Goal: Communication & Community: Answer question/provide support

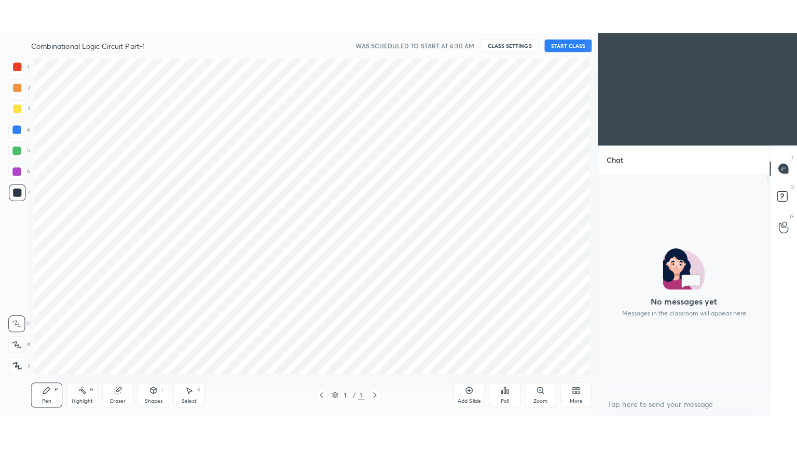
scroll to position [51600, 51362]
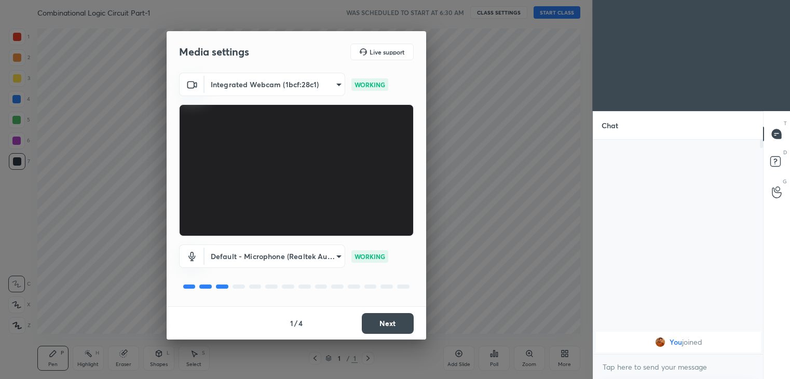
click at [392, 320] on button "Next" at bounding box center [388, 323] width 52 height 21
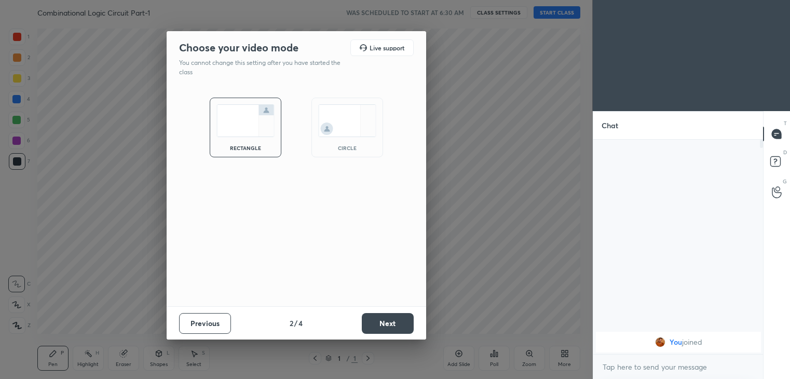
click at [392, 320] on button "Next" at bounding box center [388, 323] width 52 height 21
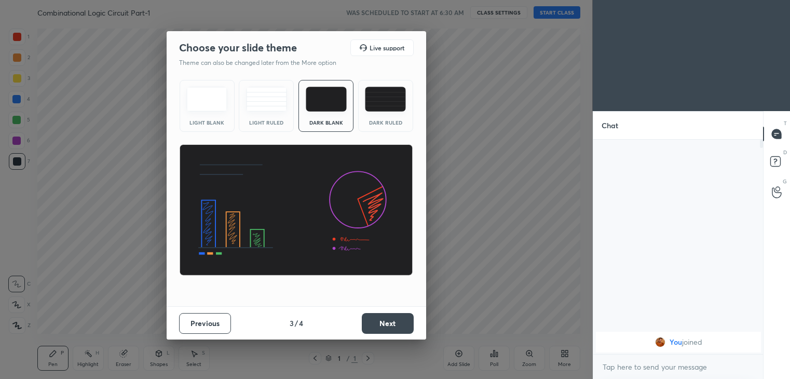
click at [392, 320] on button "Next" at bounding box center [388, 323] width 52 height 21
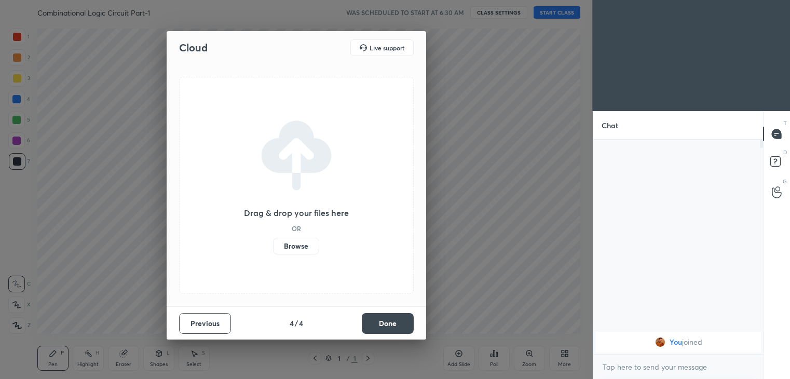
click at [392, 320] on button "Done" at bounding box center [388, 323] width 52 height 21
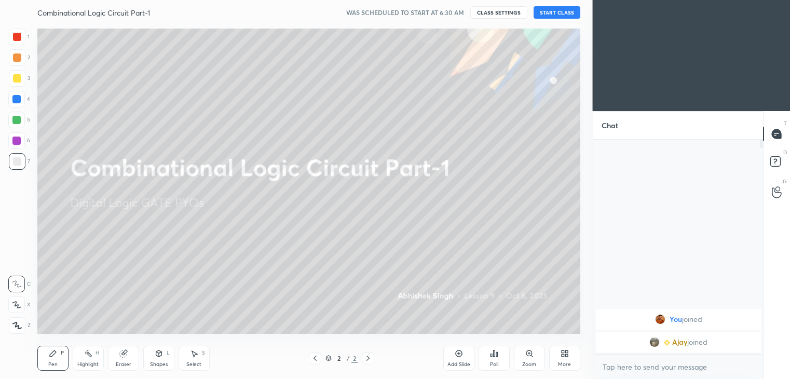
click at [555, 10] on button "START CLASS" at bounding box center [557, 12] width 47 height 12
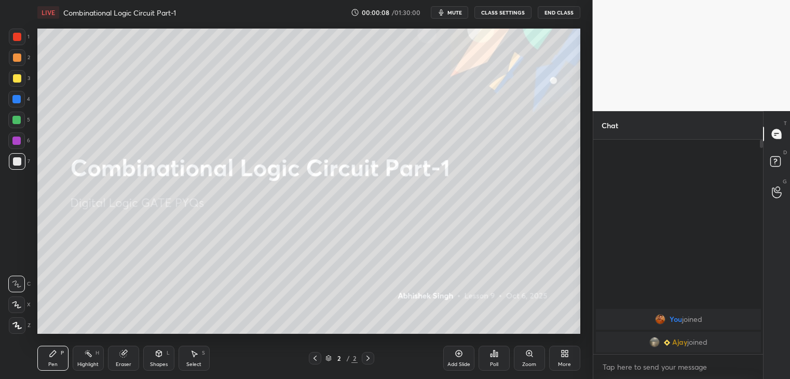
click at [563, 365] on div "More" at bounding box center [564, 364] width 13 height 5
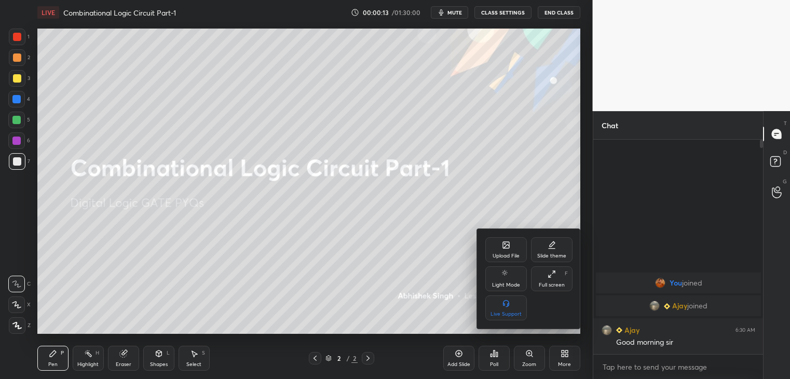
click at [504, 255] on div "Upload File" at bounding box center [506, 255] width 27 height 5
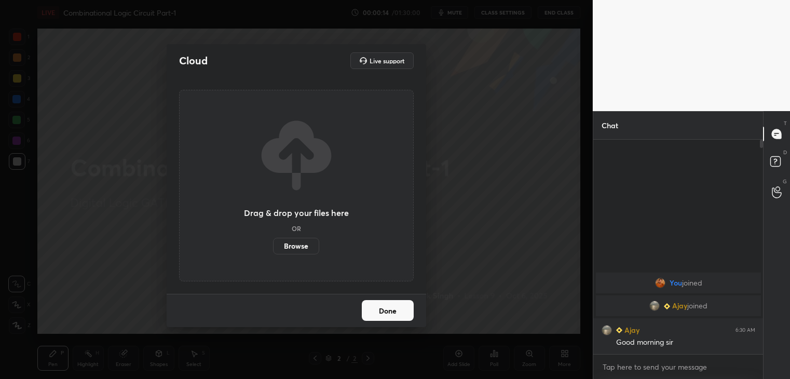
click at [304, 248] on label "Browse" at bounding box center [296, 246] width 46 height 17
click at [273, 248] on input "Browse" at bounding box center [273, 246] width 0 height 17
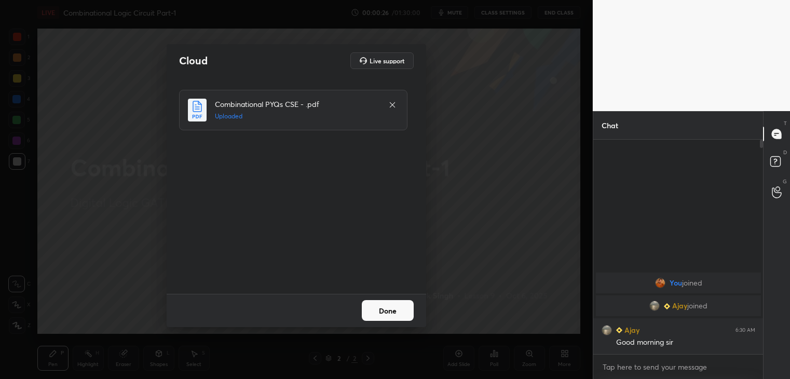
click at [391, 310] on button "Done" at bounding box center [388, 310] width 52 height 21
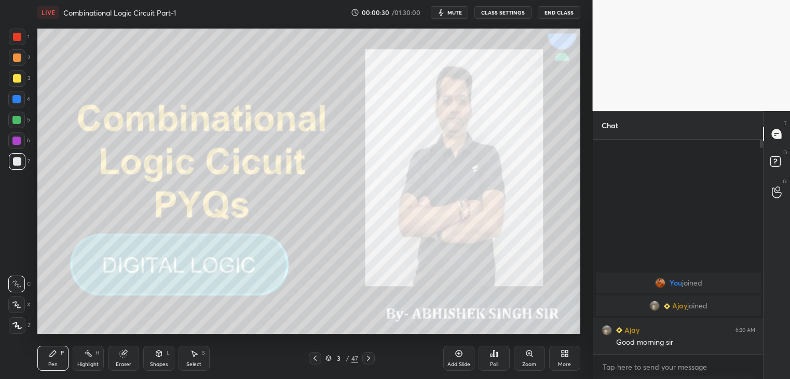
click at [564, 356] on icon at bounding box center [563, 355] width 3 height 3
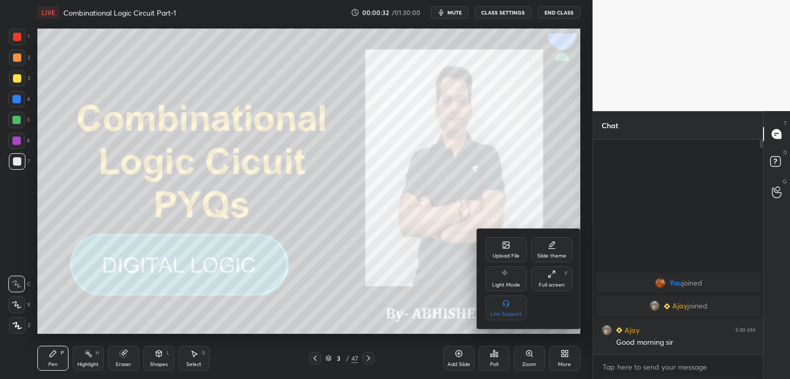
click at [554, 280] on div "Full screen F" at bounding box center [552, 278] width 42 height 25
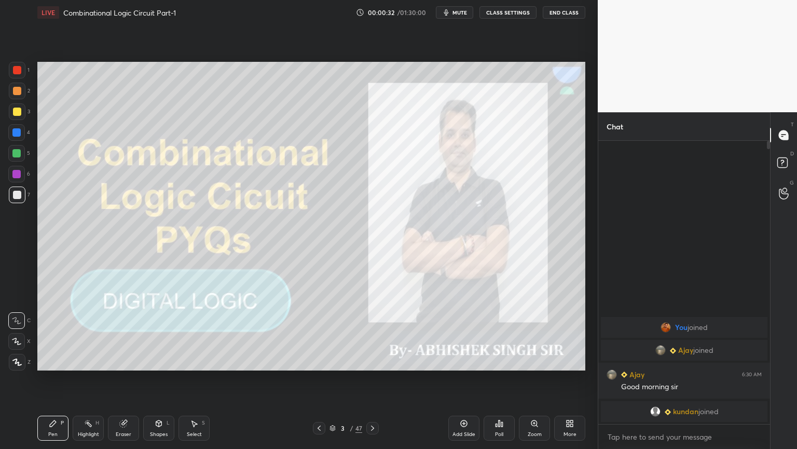
scroll to position [305, 169]
click at [127, 378] on div "Eraser" at bounding box center [123, 427] width 31 height 25
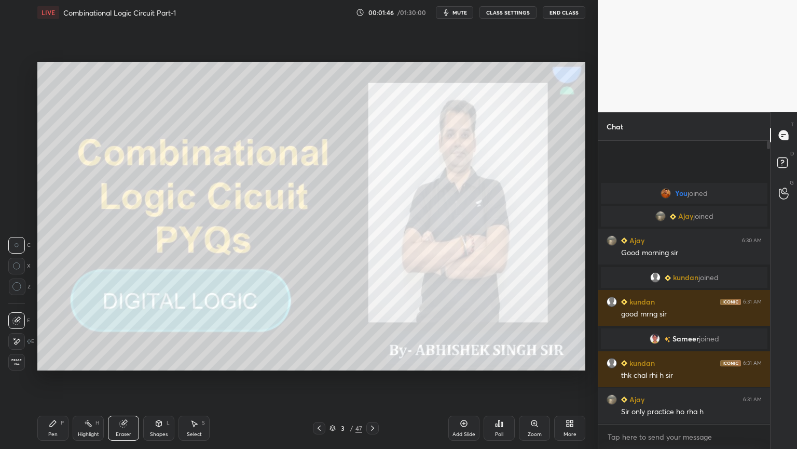
click at [372, 378] on icon at bounding box center [373, 428] width 8 height 8
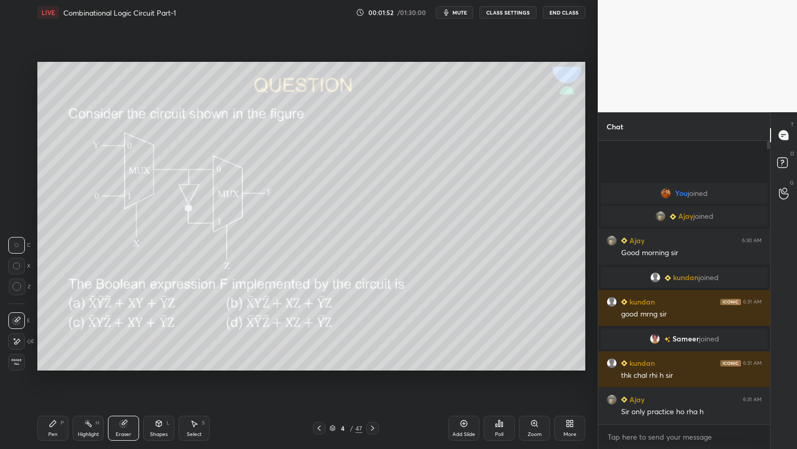
click at [503, 378] on icon at bounding box center [499, 423] width 8 height 8
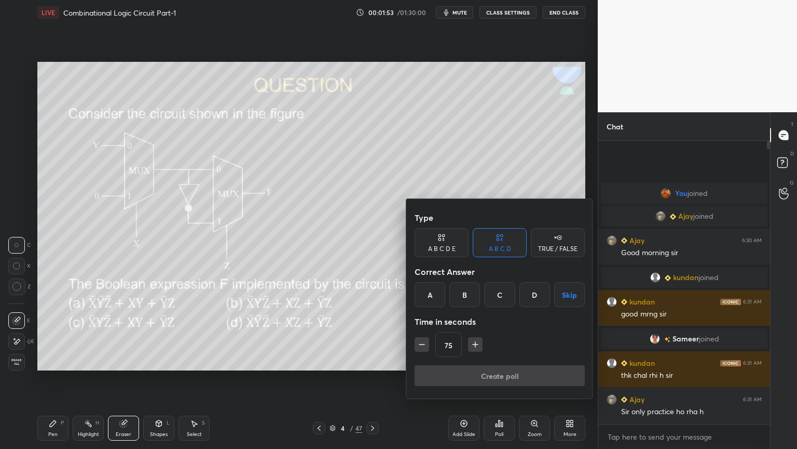
click at [470, 291] on div "B" at bounding box center [465, 294] width 31 height 25
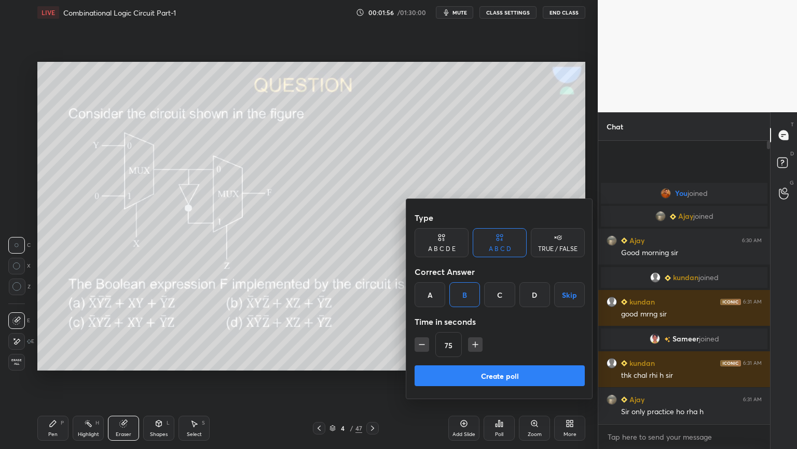
click at [466, 377] on button "Create poll" at bounding box center [500, 375] width 170 height 21
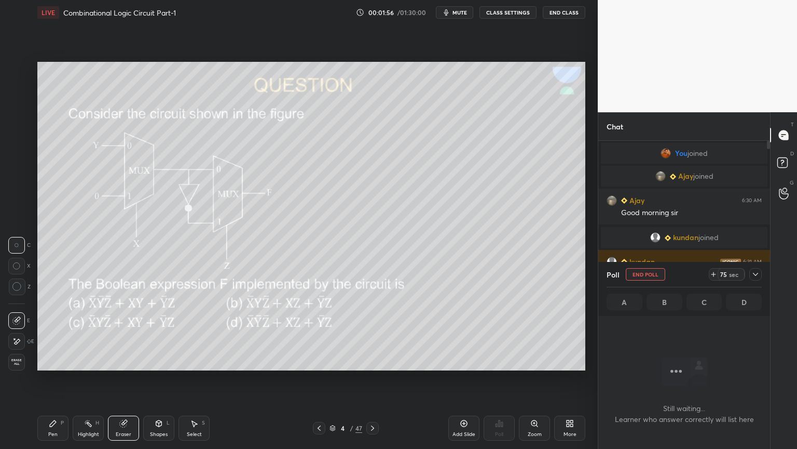
scroll to position [3, 3]
click at [760, 272] on div at bounding box center [756, 274] width 12 height 12
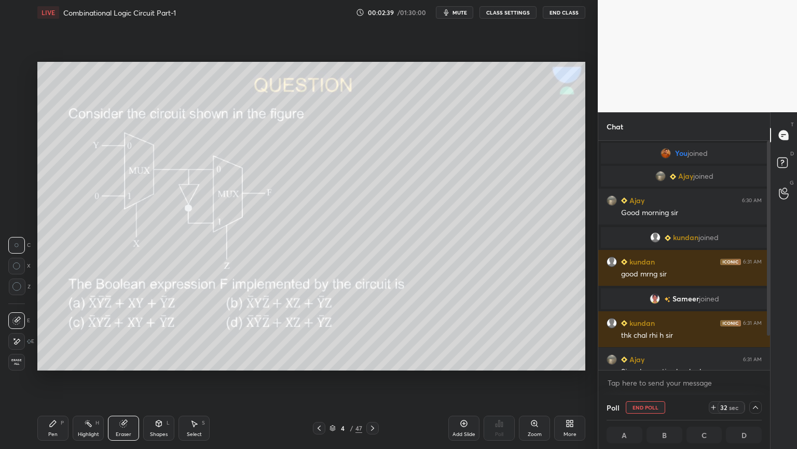
scroll to position [39, 0]
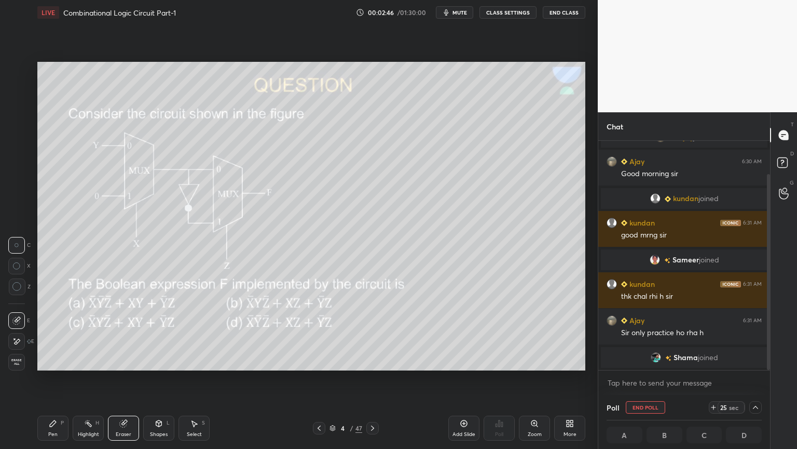
click at [762, 378] on div at bounding box center [756, 407] width 12 height 12
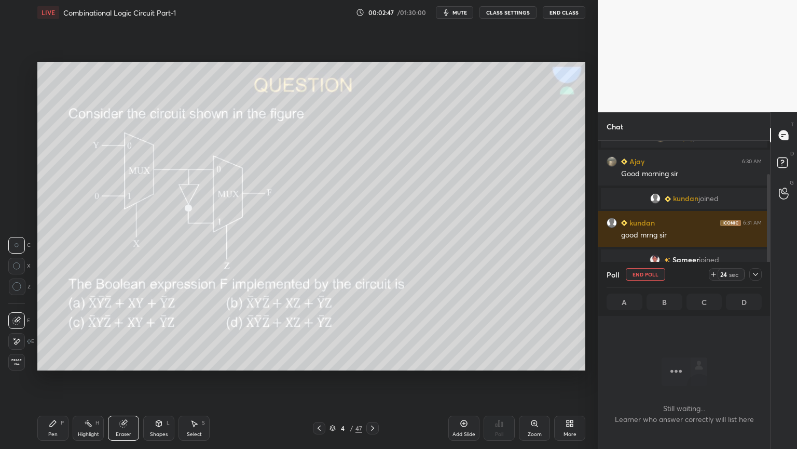
click at [748, 267] on div "Poll End Poll 24 sec" at bounding box center [684, 274] width 155 height 25
click at [757, 272] on icon at bounding box center [756, 274] width 8 height 8
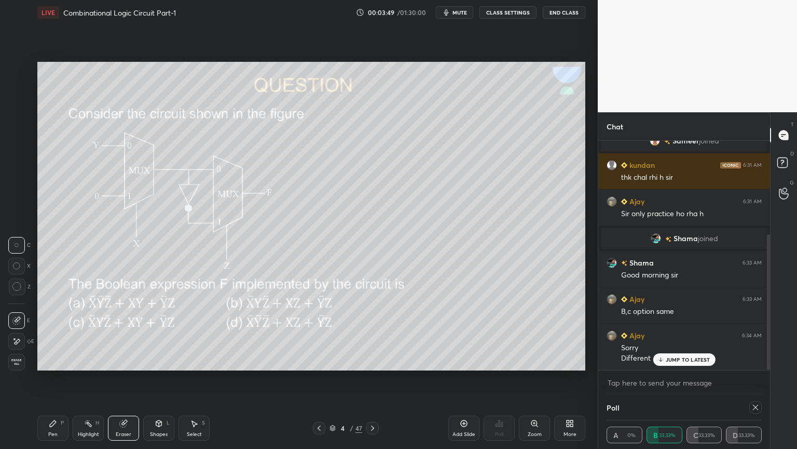
scroll to position [168, 0]
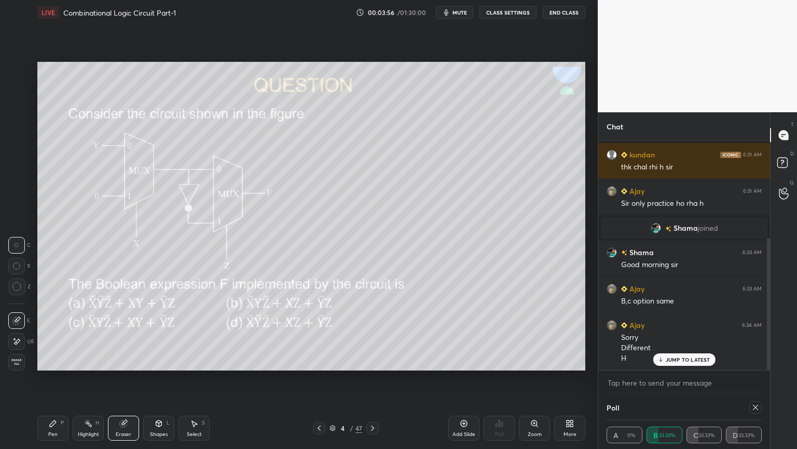
click at [760, 378] on div at bounding box center [756, 407] width 12 height 12
type textarea "x"
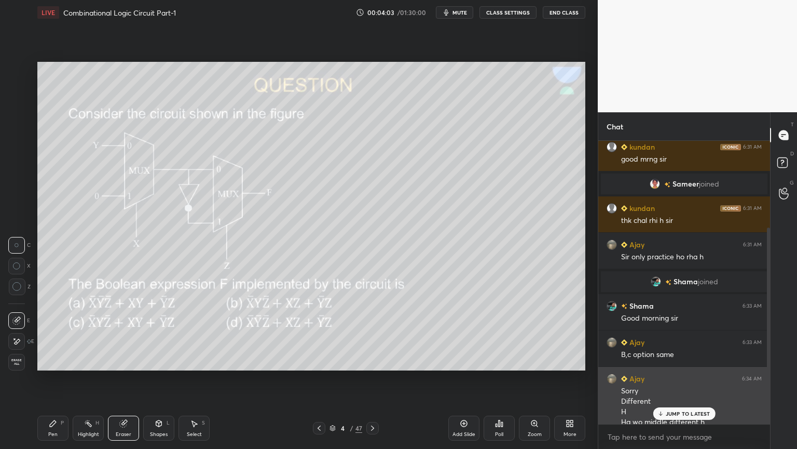
scroll to position [125, 0]
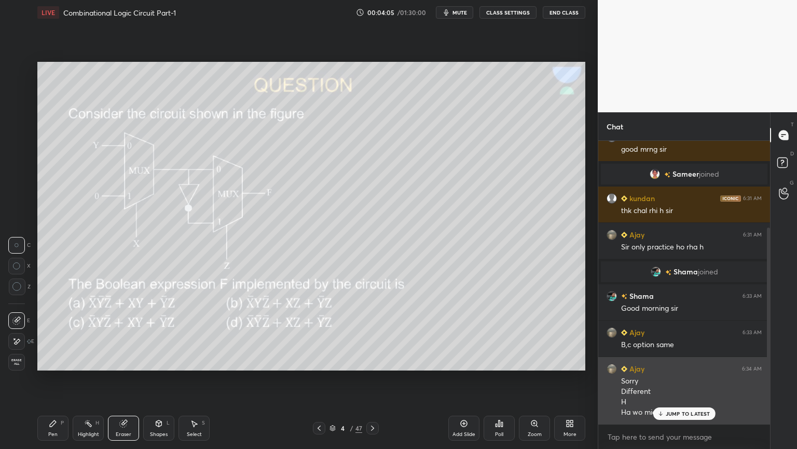
click at [674, 378] on p "JUMP TO LATEST" at bounding box center [688, 413] width 45 height 6
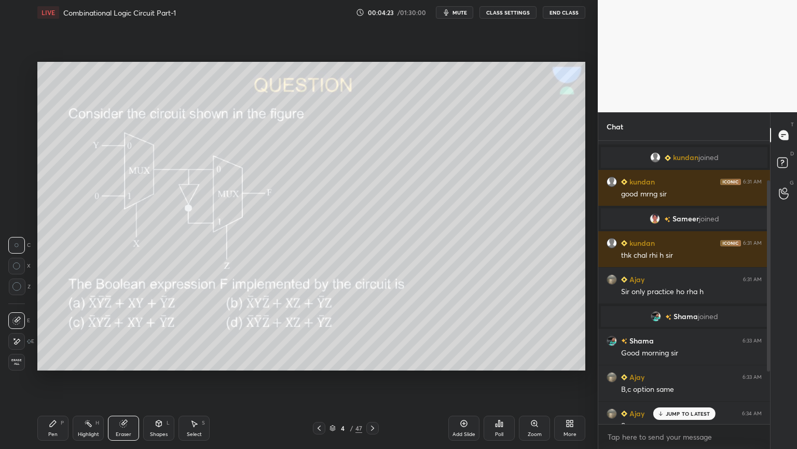
scroll to position [0, 0]
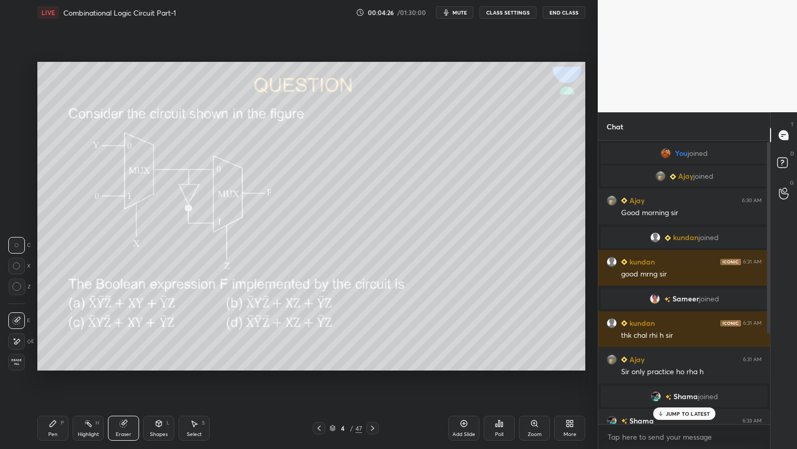
click at [662, 378] on icon at bounding box center [660, 413] width 7 height 6
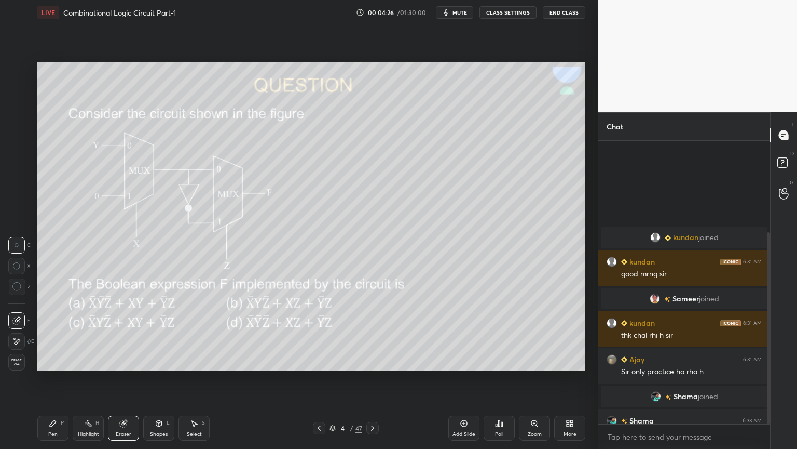
scroll to position [135, 0]
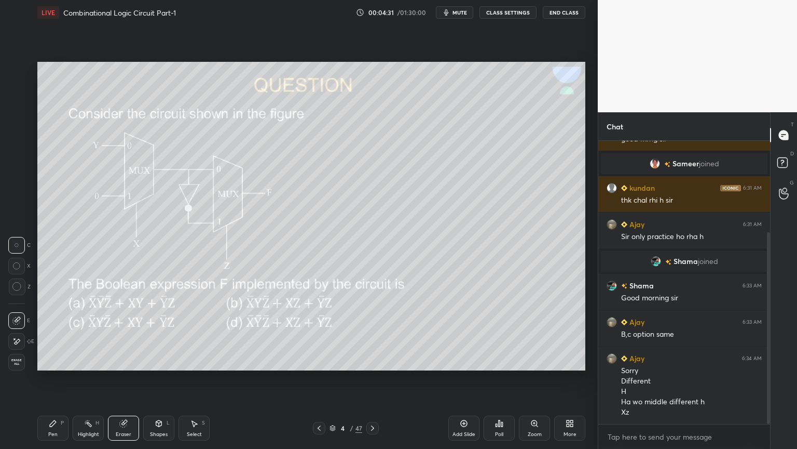
click at [44, 378] on div "Pen P" at bounding box center [52, 427] width 31 height 25
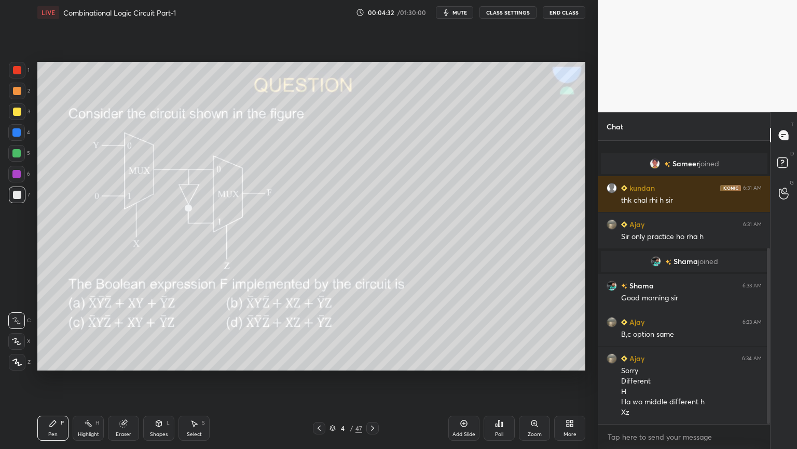
scroll to position [172, 0]
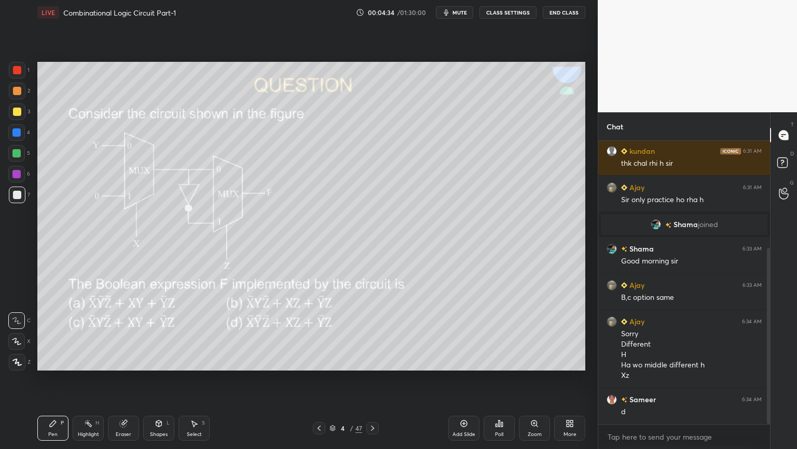
click at [26, 95] on div "2" at bounding box center [19, 91] width 21 height 17
click at [126, 378] on div "Eraser" at bounding box center [124, 433] width 16 height 5
click at [58, 378] on div "Pen P" at bounding box center [52, 427] width 31 height 25
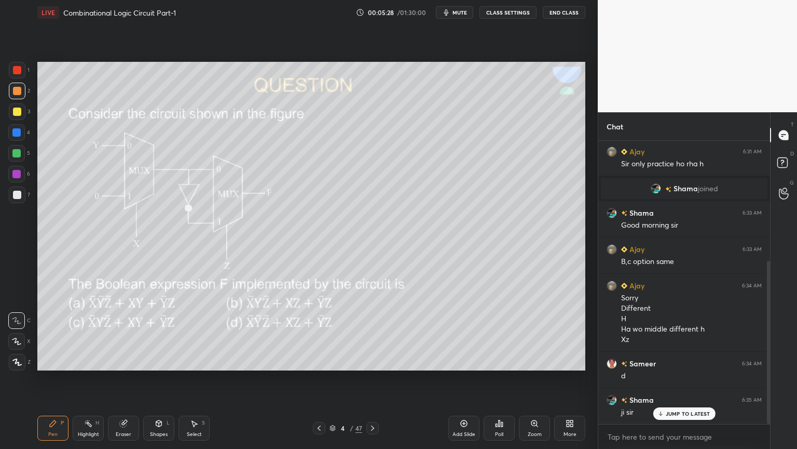
click at [20, 155] on div at bounding box center [16, 153] width 8 height 8
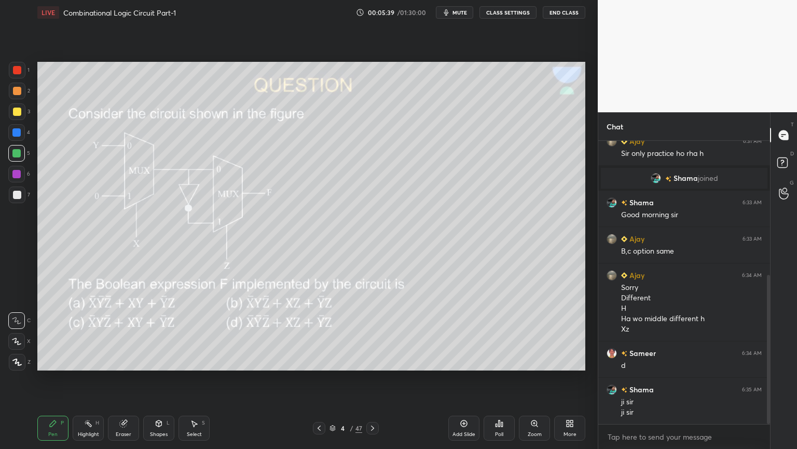
scroll to position [255, 0]
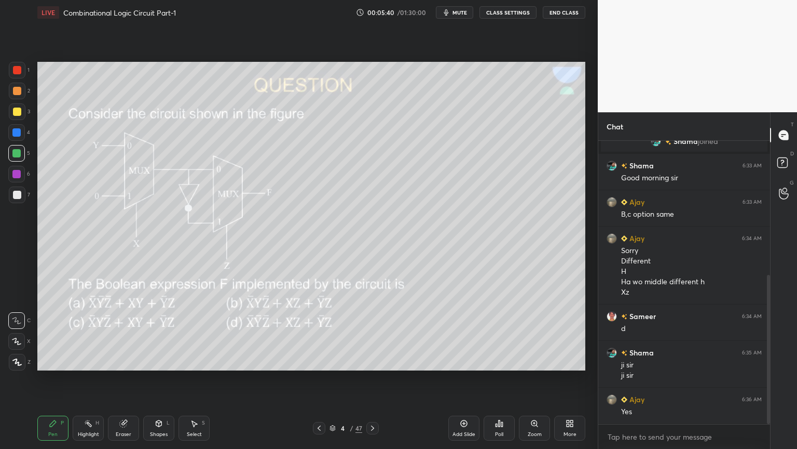
click at [22, 85] on div at bounding box center [17, 91] width 17 height 17
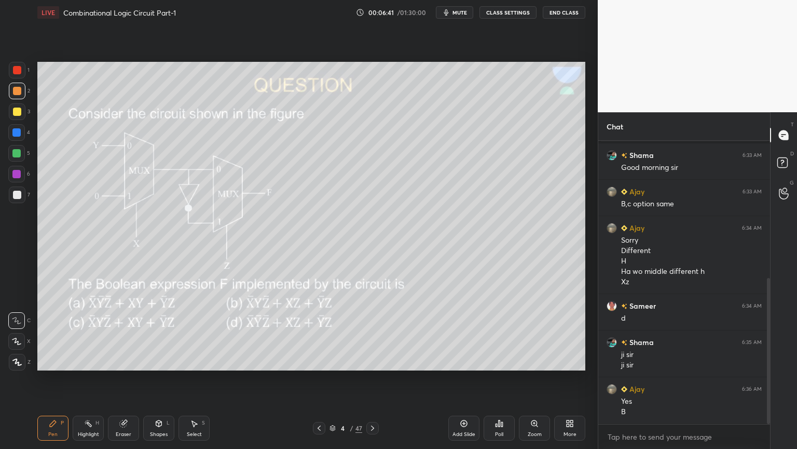
click at [25, 171] on div "6" at bounding box center [19, 174] width 22 height 17
click at [12, 337] on icon at bounding box center [16, 340] width 9 height 7
click at [127, 378] on icon at bounding box center [123, 423] width 8 height 8
click at [49, 378] on icon at bounding box center [53, 423] width 8 height 8
click at [125, 378] on div "Eraser" at bounding box center [123, 427] width 31 height 25
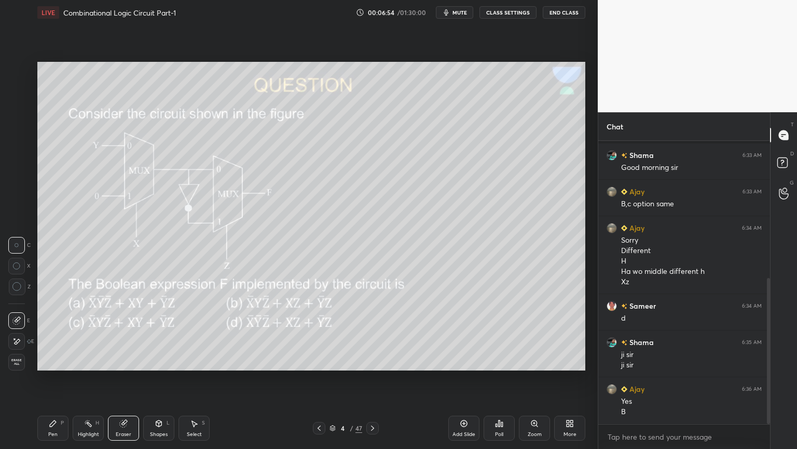
click at [46, 378] on div "Pen P" at bounding box center [52, 427] width 31 height 25
click at [20, 87] on div at bounding box center [17, 91] width 8 height 8
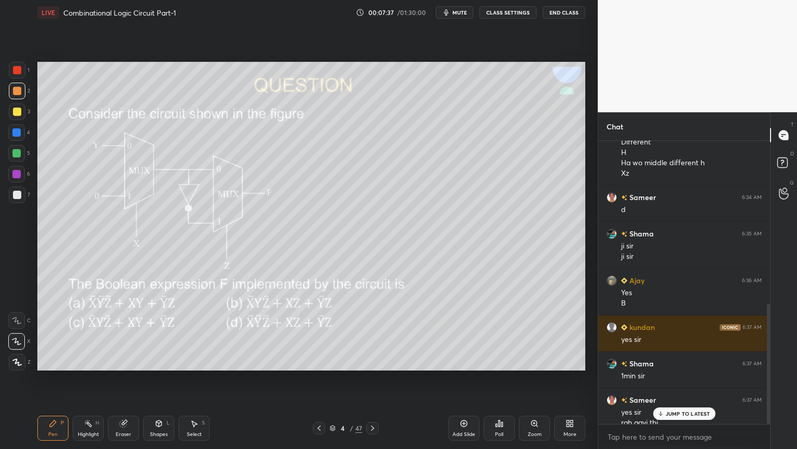
scroll to position [384, 0]
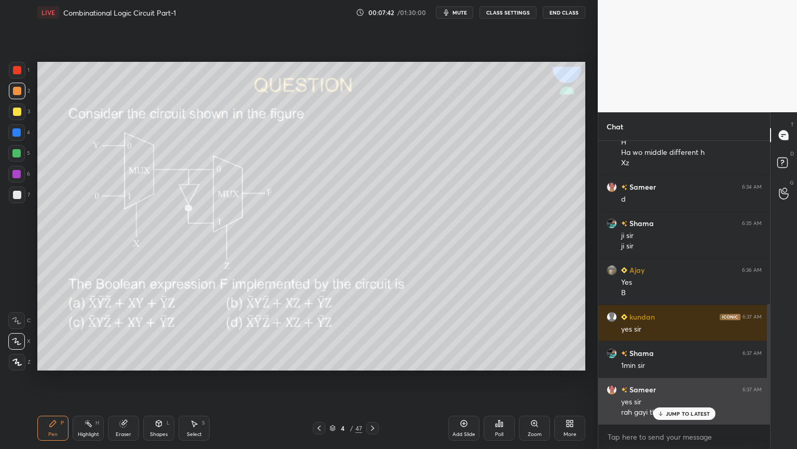
click at [666, 378] on div "JUMP TO LATEST" at bounding box center [684, 413] width 62 height 12
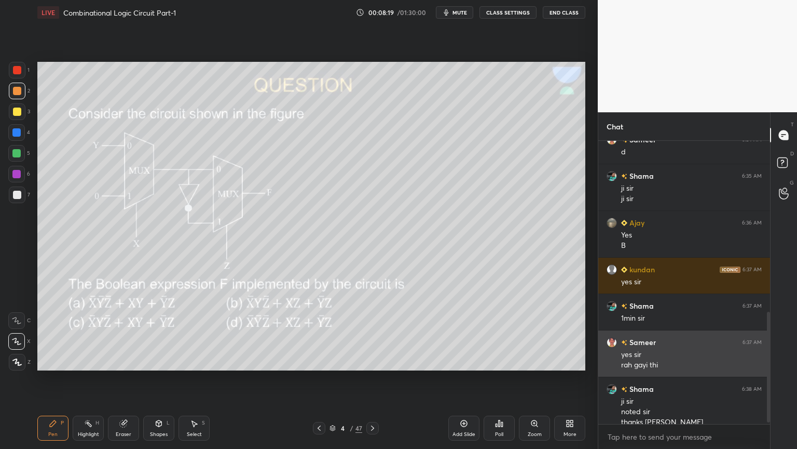
scroll to position [442, 0]
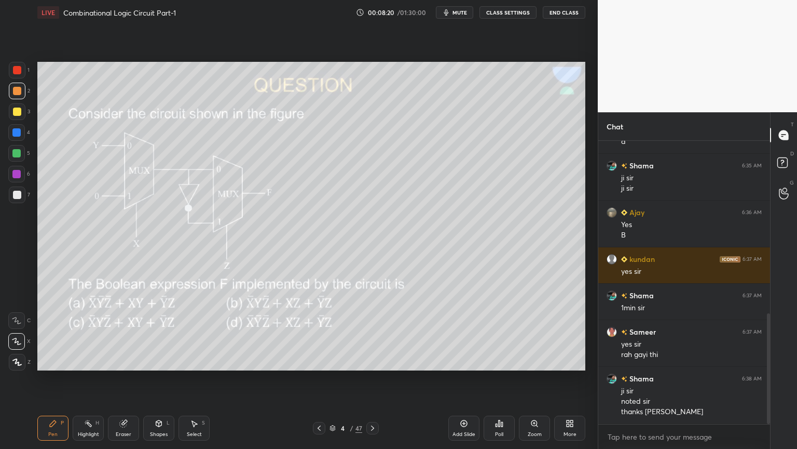
click at [371, 378] on icon at bounding box center [373, 428] width 8 height 8
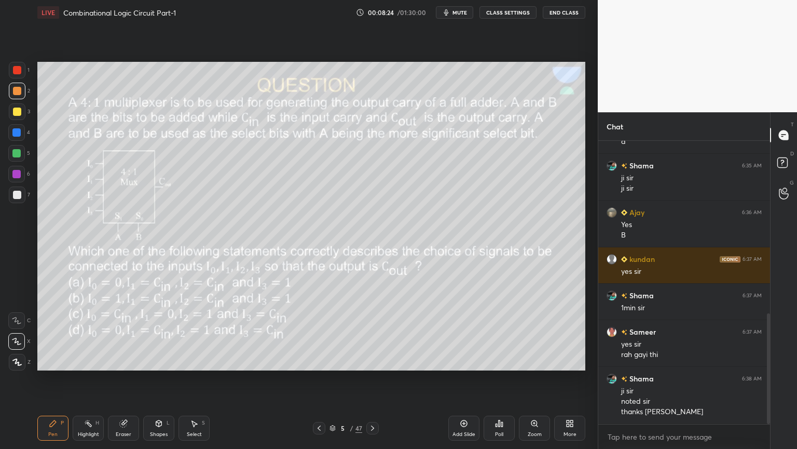
click at [505, 378] on div "Poll" at bounding box center [499, 427] width 31 height 25
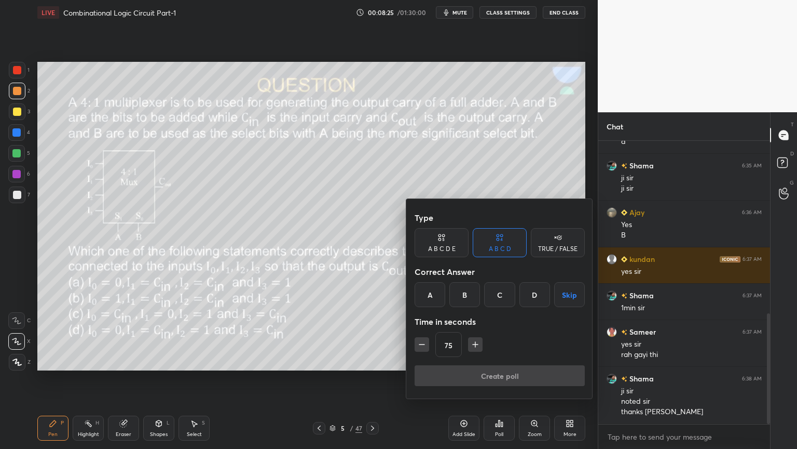
click at [431, 284] on div "A" at bounding box center [430, 294] width 31 height 25
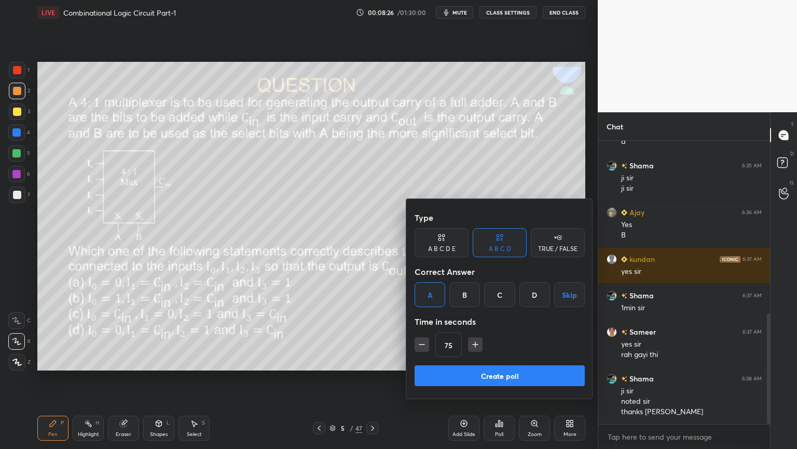
click at [476, 343] on icon "button" at bounding box center [475, 344] width 10 height 10
type input "105"
click at [469, 374] on button "Create poll" at bounding box center [500, 375] width 170 height 21
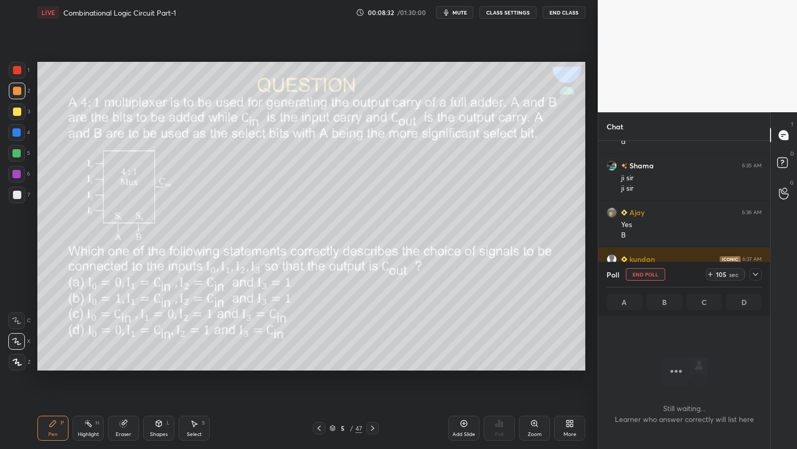
scroll to position [251, 169]
click at [762, 272] on div at bounding box center [756, 274] width 12 height 12
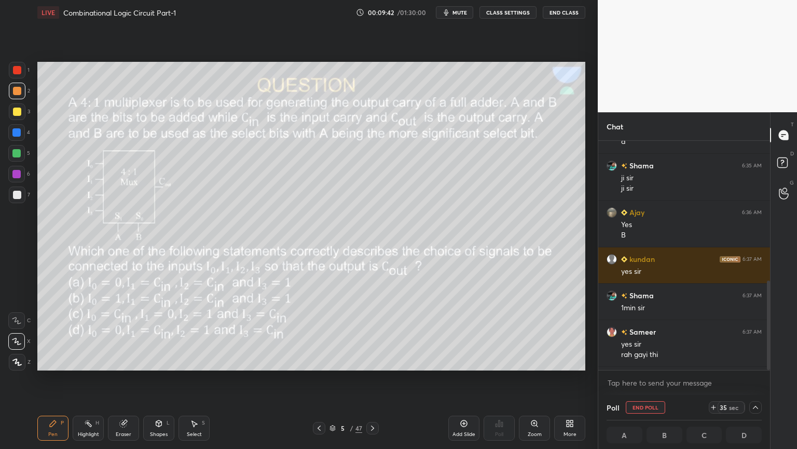
scroll to position [0, 3]
click at [761, 378] on div at bounding box center [756, 407] width 12 height 12
type textarea "x"
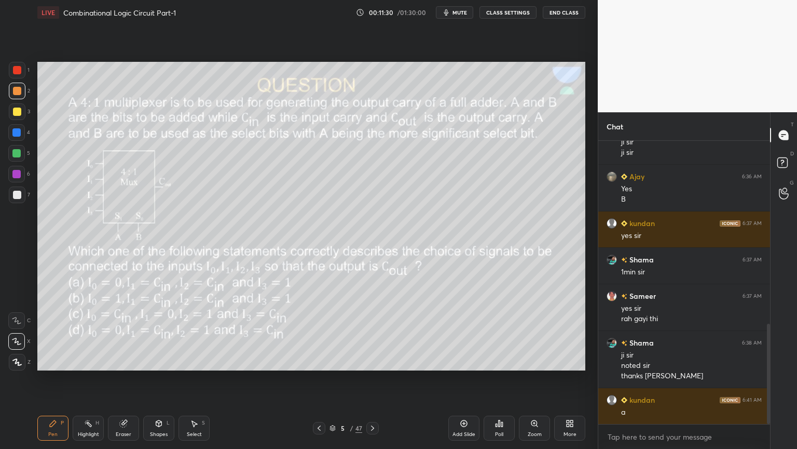
scroll to position [514, 0]
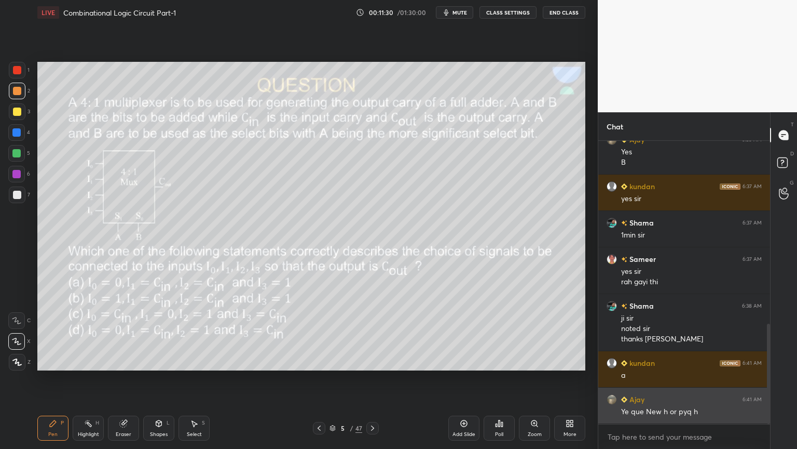
click at [673, 378] on div "Ye que New h or pyq h" at bounding box center [691, 411] width 141 height 10
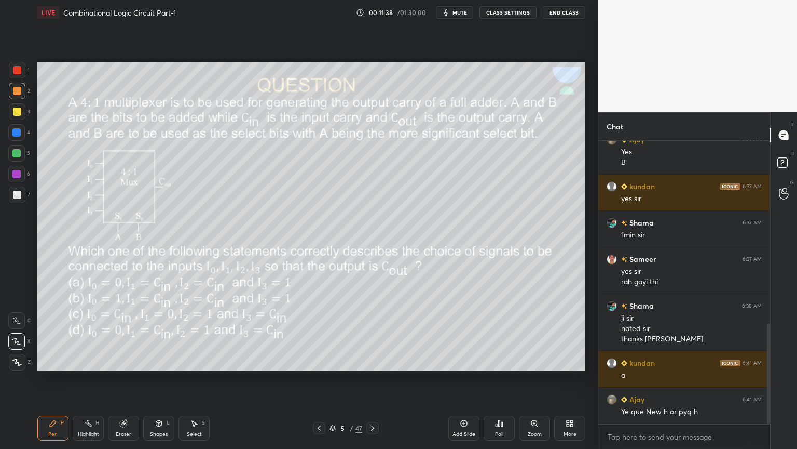
click at [120, 378] on div "Eraser" at bounding box center [124, 433] width 16 height 5
click at [47, 378] on div "Pen P" at bounding box center [52, 427] width 31 height 25
click at [15, 317] on icon at bounding box center [16, 320] width 9 height 7
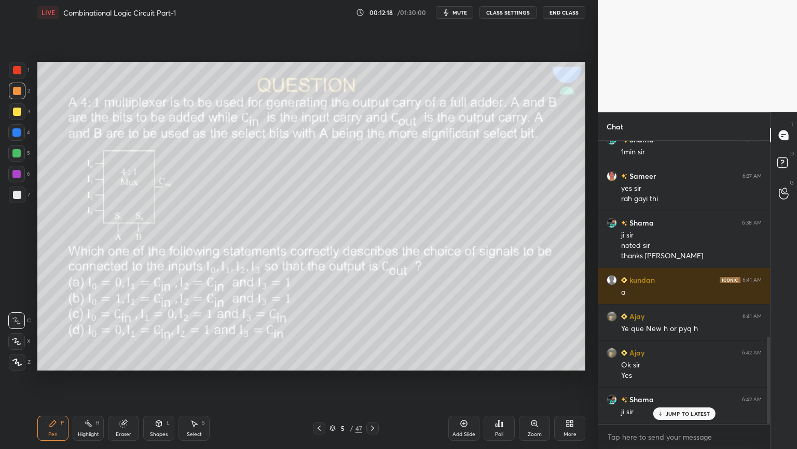
scroll to position [633, 0]
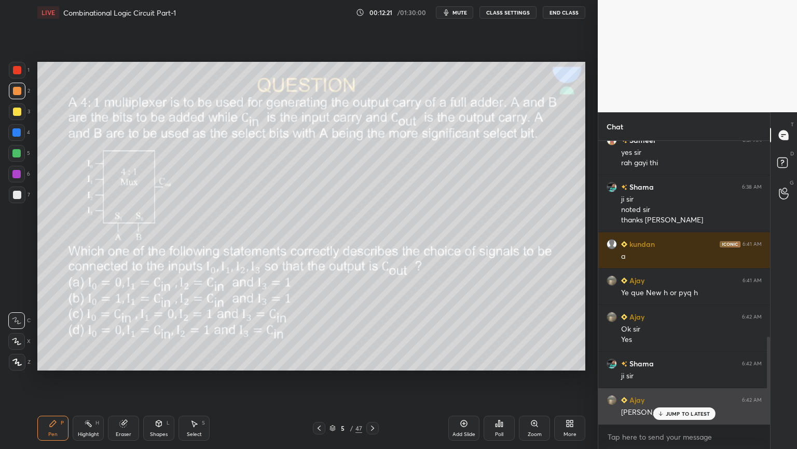
click at [673, 378] on p "JUMP TO LATEST" at bounding box center [688, 413] width 45 height 6
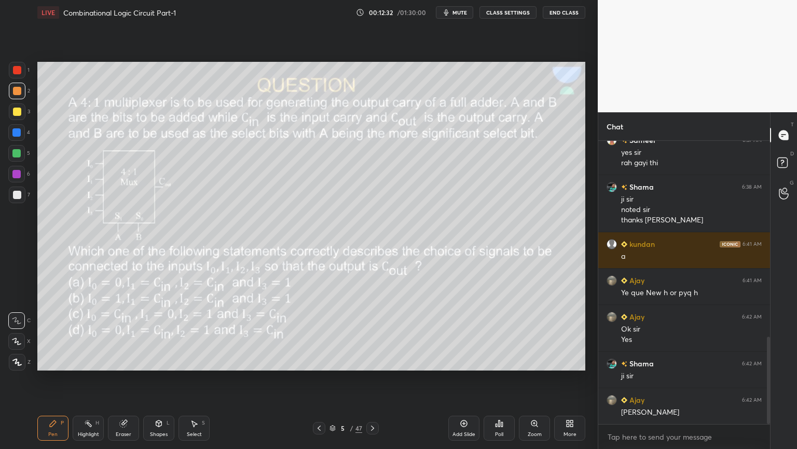
scroll to position [644, 0]
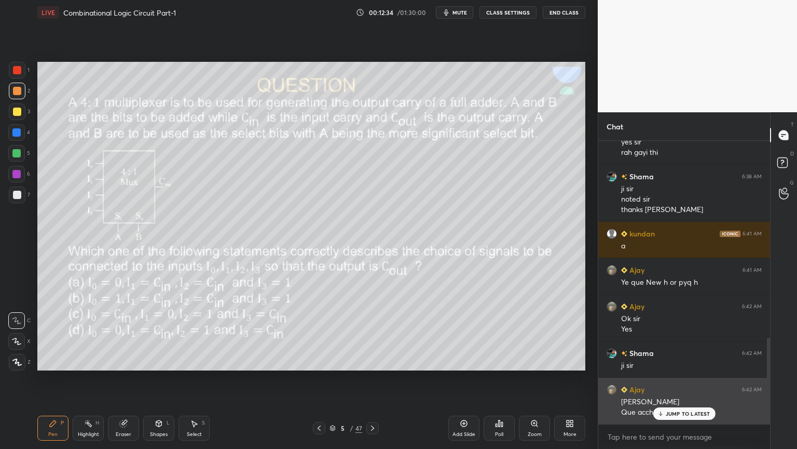
click at [672, 378] on p "JUMP TO LATEST" at bounding box center [688, 413] width 45 height 6
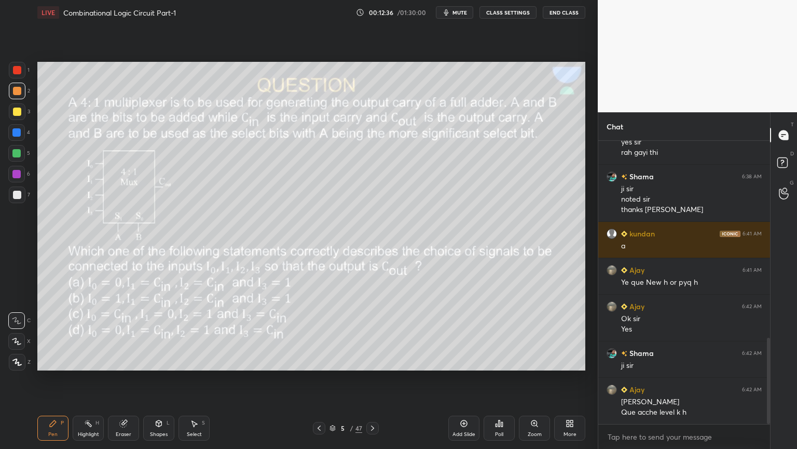
click at [88, 378] on div "Highlight H" at bounding box center [88, 427] width 31 height 25
click at [468, 378] on icon at bounding box center [464, 423] width 8 height 8
click at [20, 133] on div at bounding box center [16, 132] width 8 height 8
click at [156, 378] on div "Shapes L" at bounding box center [158, 427] width 31 height 25
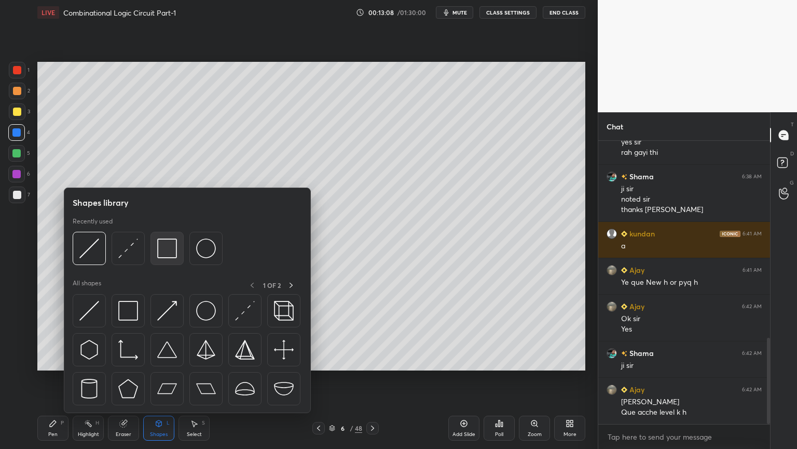
click at [164, 249] on img at bounding box center [167, 248] width 20 height 20
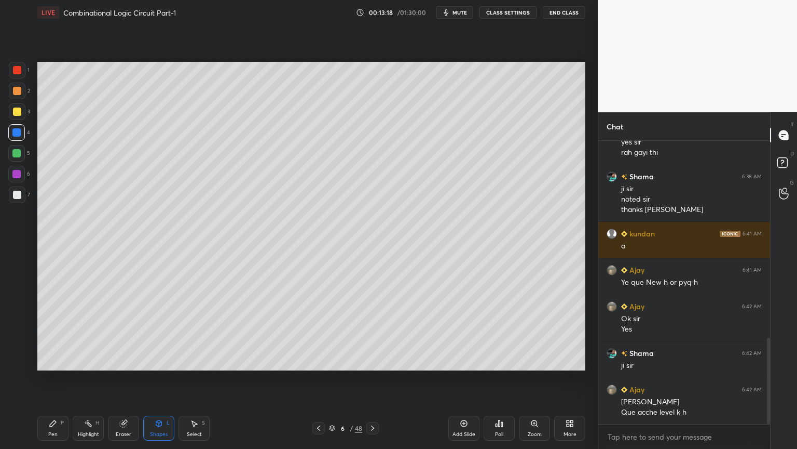
click at [160, 378] on div "Shapes L" at bounding box center [158, 427] width 31 height 25
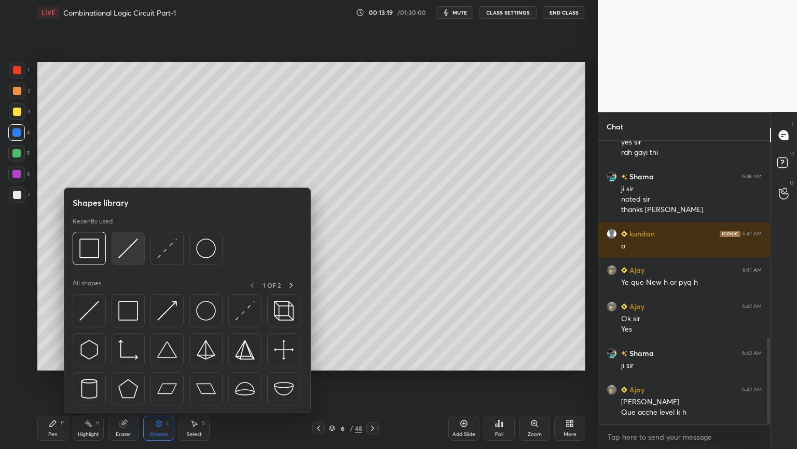
click at [130, 246] on img at bounding box center [128, 248] width 20 height 20
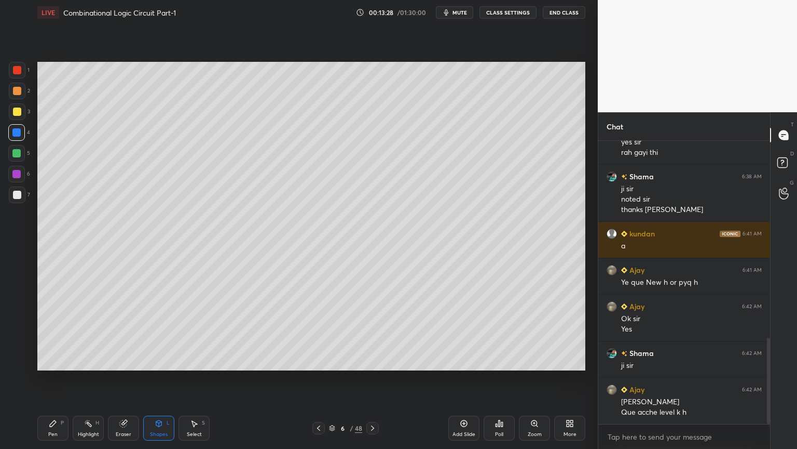
click at [51, 378] on icon at bounding box center [53, 423] width 6 height 6
click at [20, 195] on div at bounding box center [17, 195] width 8 height 8
click at [123, 378] on div "Eraser" at bounding box center [124, 433] width 16 height 5
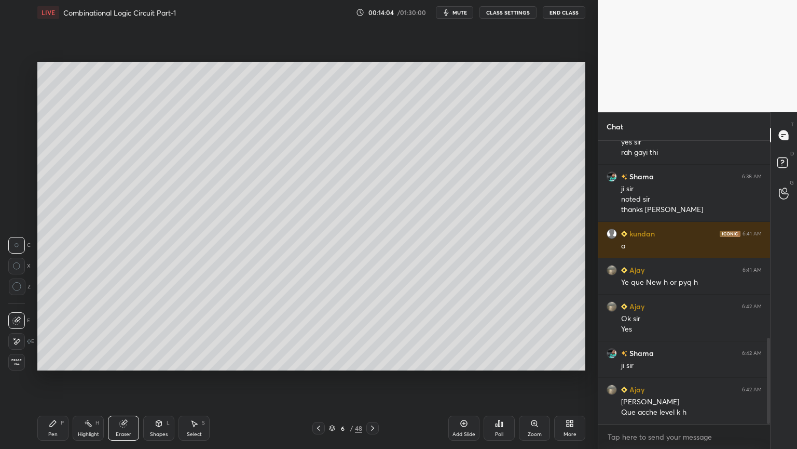
click at [56, 378] on div "Pen" at bounding box center [52, 433] width 9 height 5
click at [128, 378] on div "Eraser" at bounding box center [124, 433] width 16 height 5
click at [38, 378] on div "Pen P" at bounding box center [52, 427] width 31 height 25
click at [22, 152] on div at bounding box center [16, 153] width 17 height 17
click at [155, 378] on div "Shapes" at bounding box center [159, 433] width 18 height 5
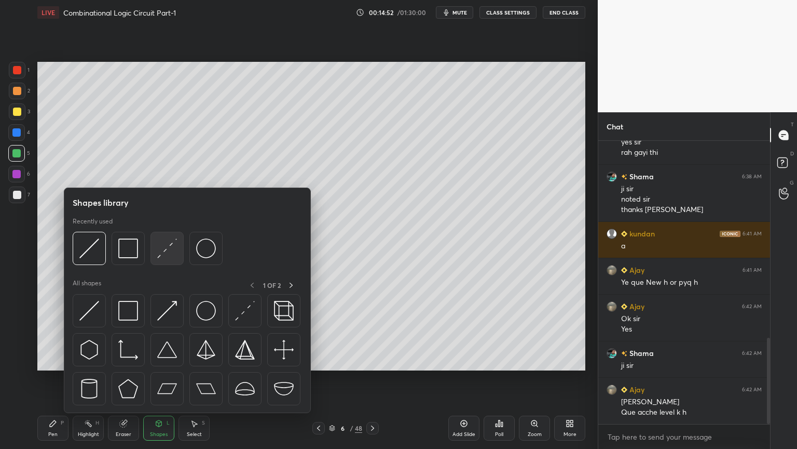
click at [172, 247] on img at bounding box center [167, 248] width 20 height 20
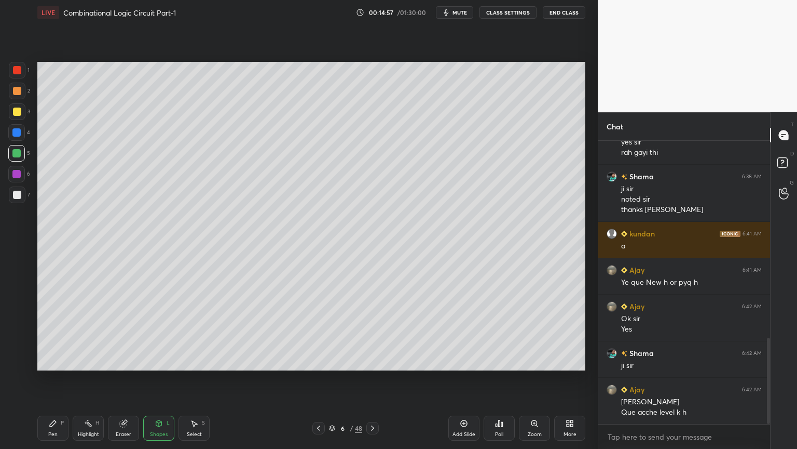
click at [51, 378] on icon at bounding box center [53, 423] width 6 height 6
click at [19, 114] on div at bounding box center [17, 111] width 8 height 8
click at [89, 378] on div "Highlight" at bounding box center [88, 433] width 21 height 5
click at [50, 378] on div "Pen P" at bounding box center [52, 427] width 31 height 25
click at [87, 378] on div "Highlight" at bounding box center [88, 433] width 21 height 5
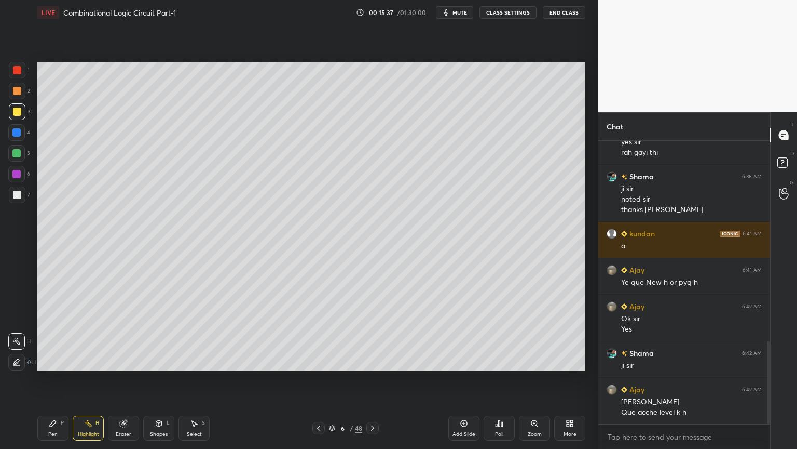
scroll to position [681, 0]
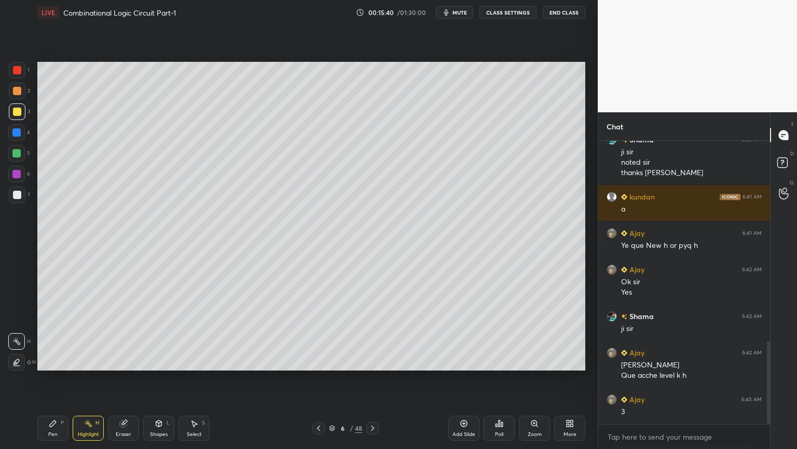
click at [54, 378] on icon at bounding box center [53, 423] width 8 height 8
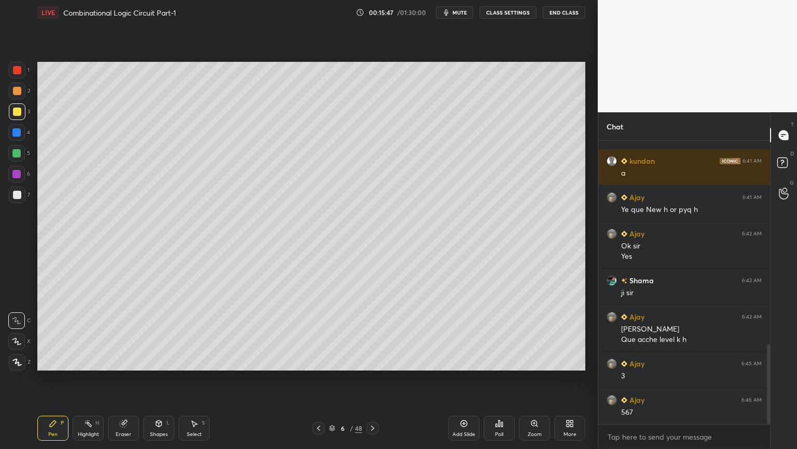
click at [21, 92] on div at bounding box center [17, 91] width 8 height 8
click at [156, 378] on div "Shapes L" at bounding box center [158, 427] width 31 height 25
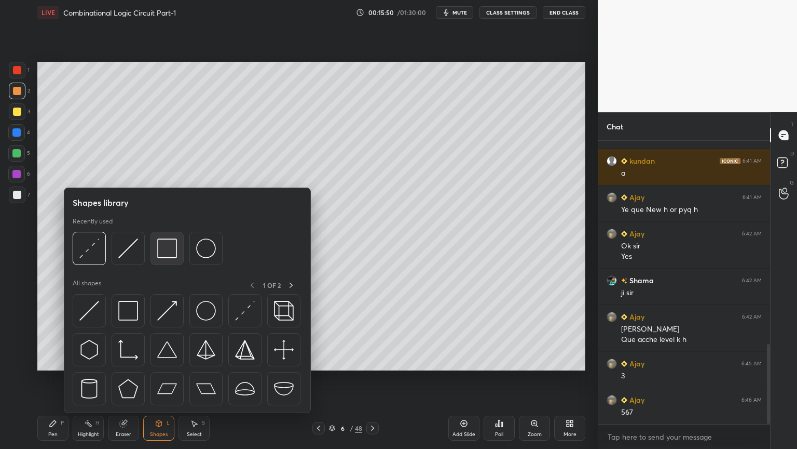
click at [169, 251] on img at bounding box center [167, 248] width 20 height 20
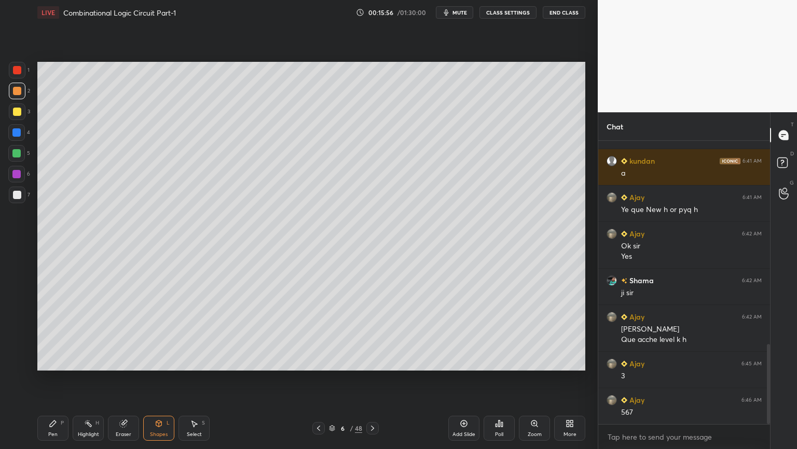
click at [58, 378] on div "Pen P" at bounding box center [52, 427] width 31 height 25
click at [20, 195] on div at bounding box center [17, 195] width 8 height 8
click at [21, 172] on div at bounding box center [16, 174] width 17 height 17
click at [21, 195] on div at bounding box center [17, 195] width 8 height 8
click at [22, 132] on div at bounding box center [16, 132] width 17 height 17
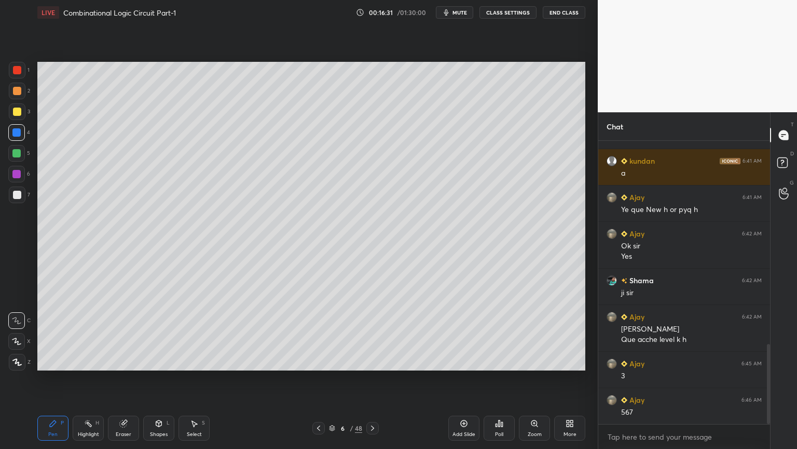
click at [126, 378] on div "Eraser" at bounding box center [124, 433] width 16 height 5
click at [48, 378] on div "Pen" at bounding box center [52, 433] width 9 height 5
click at [122, 378] on div "Eraser" at bounding box center [124, 433] width 16 height 5
click at [61, 378] on div "Pen P" at bounding box center [52, 427] width 31 height 25
click at [459, 272] on p "Undo" at bounding box center [460, 274] width 16 height 8
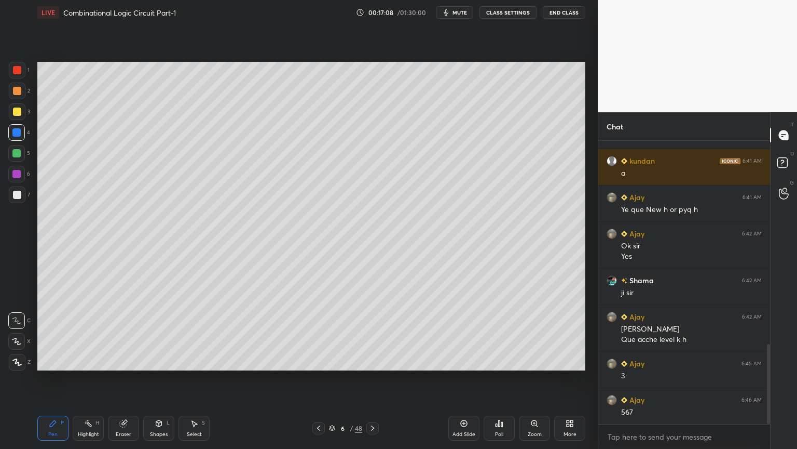
click at [158, 378] on div "Shapes L" at bounding box center [158, 427] width 31 height 25
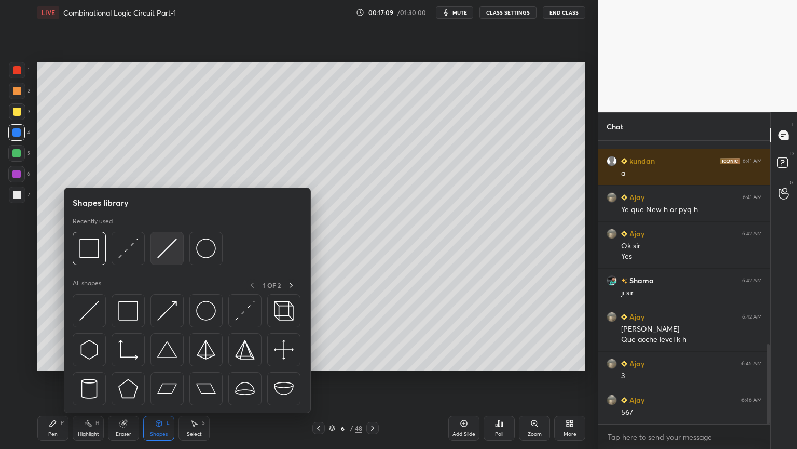
click at [170, 251] on img at bounding box center [167, 248] width 20 height 20
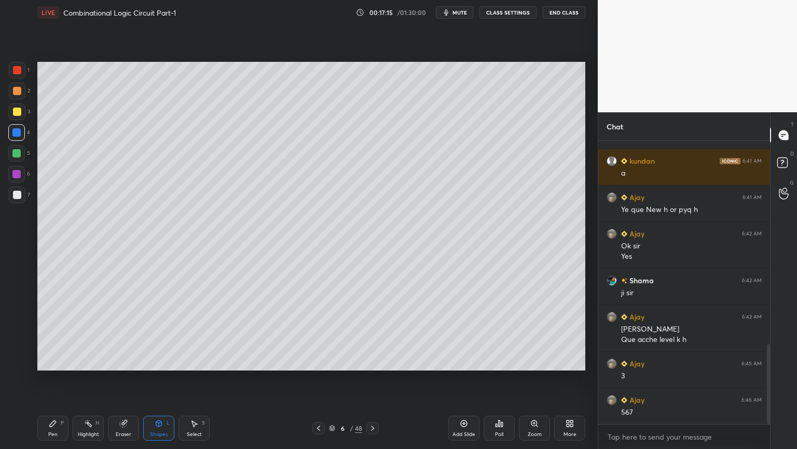
click at [52, 378] on icon at bounding box center [53, 423] width 6 height 6
click at [78, 378] on div "Highlight" at bounding box center [88, 433] width 21 height 5
click at [18, 112] on div at bounding box center [17, 111] width 8 height 8
click at [54, 378] on icon at bounding box center [53, 423] width 6 height 6
click at [16, 193] on div at bounding box center [17, 195] width 8 height 8
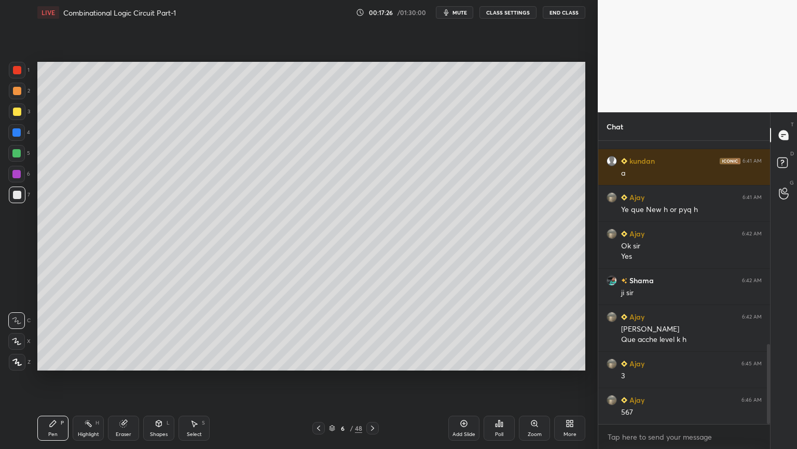
click at [24, 134] on div at bounding box center [16, 132] width 17 height 17
click at [21, 192] on div at bounding box center [17, 194] width 17 height 17
click at [21, 172] on div at bounding box center [16, 174] width 17 height 17
click at [12, 337] on icon at bounding box center [16, 340] width 9 height 7
click at [97, 378] on div "Highlight H" at bounding box center [88, 427] width 31 height 25
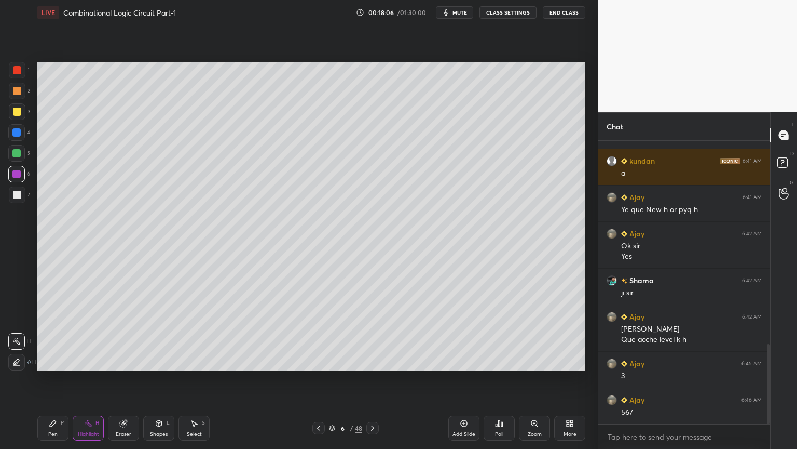
click at [50, 378] on div "Pen P" at bounding box center [52, 427] width 31 height 25
click at [24, 88] on div at bounding box center [17, 91] width 17 height 17
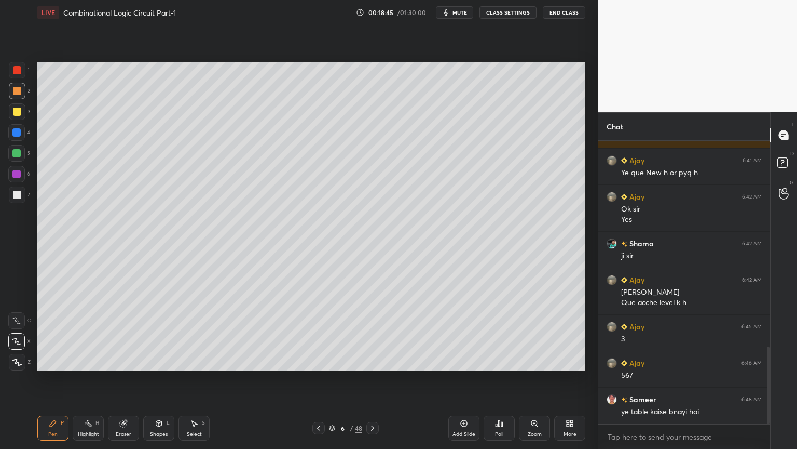
click at [23, 74] on div at bounding box center [17, 70] width 17 height 17
click at [158, 378] on icon at bounding box center [159, 423] width 8 height 8
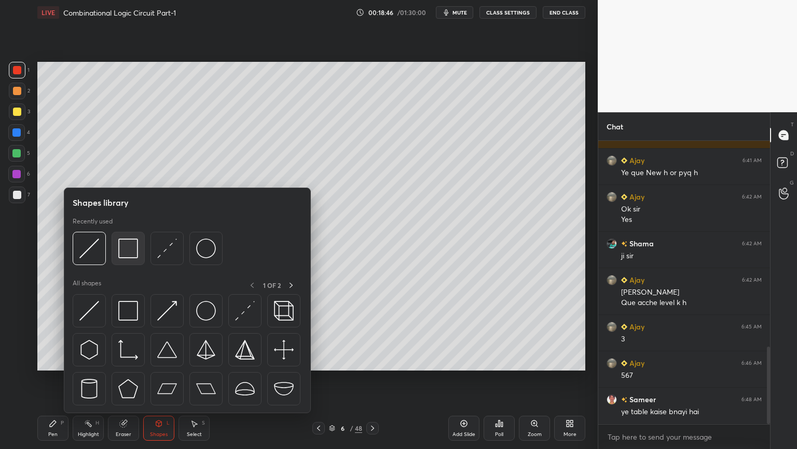
click at [119, 248] on img at bounding box center [128, 248] width 20 height 20
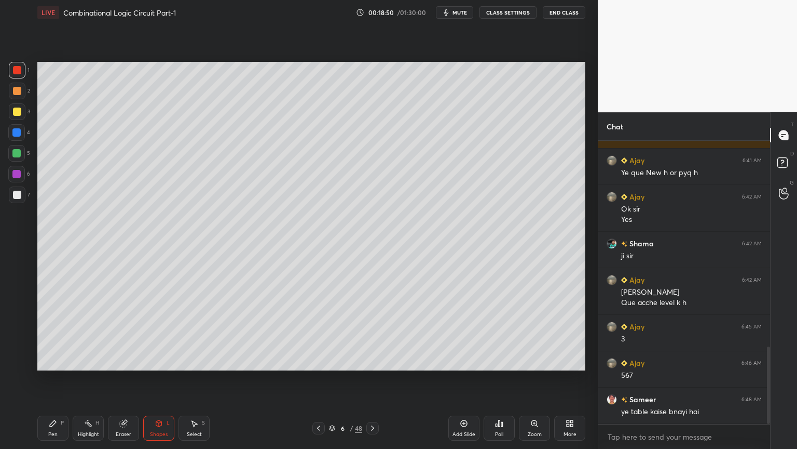
click at [50, 378] on icon at bounding box center [53, 423] width 6 height 6
click at [20, 315] on div at bounding box center [16, 320] width 17 height 17
click at [25, 94] on div at bounding box center [17, 91] width 17 height 17
click at [96, 378] on div "Highlight H" at bounding box center [88, 427] width 31 height 25
click at [324, 378] on div at bounding box center [319, 428] width 12 height 12
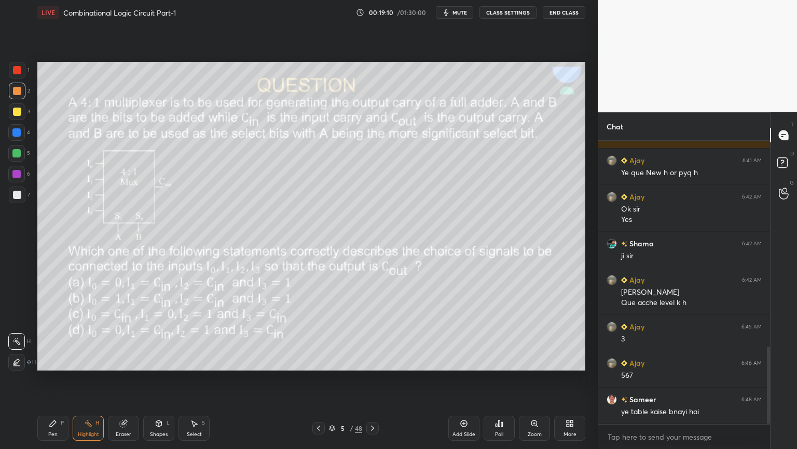
click at [374, 378] on icon at bounding box center [373, 428] width 8 height 8
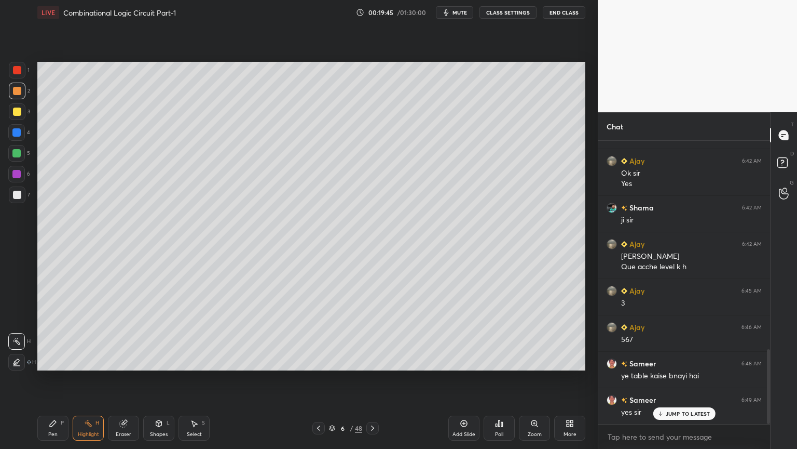
scroll to position [826, 0]
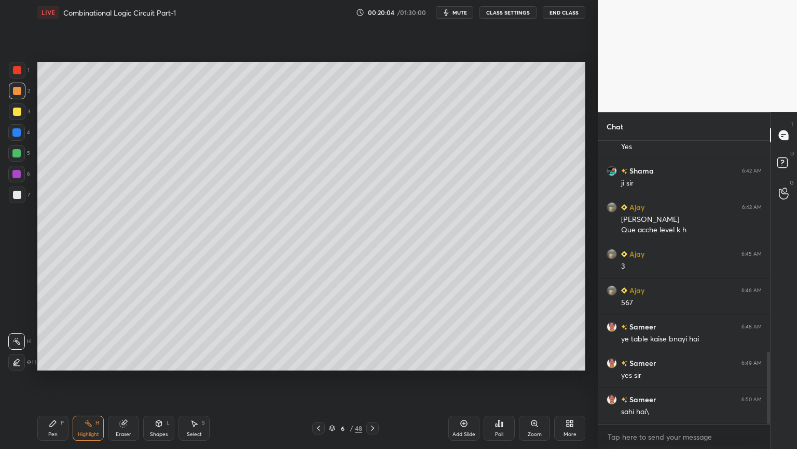
click at [118, 378] on div "Eraser" at bounding box center [123, 427] width 31 height 25
click at [87, 378] on div "Highlight H" at bounding box center [88, 427] width 31 height 25
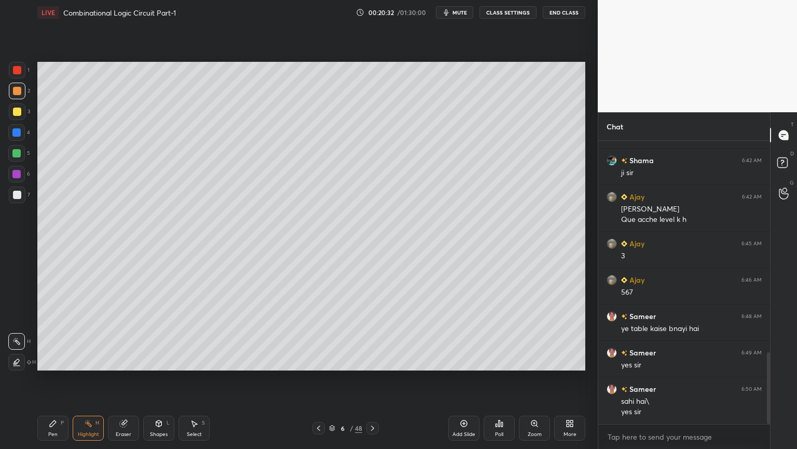
click at [54, 378] on icon at bounding box center [53, 423] width 6 height 6
click at [25, 182] on div "6" at bounding box center [19, 176] width 22 height 21
click at [15, 339] on icon at bounding box center [16, 340] width 9 height 7
click at [15, 321] on icon at bounding box center [16, 320] width 8 height 6
click at [195, 378] on div "Select S" at bounding box center [194, 427] width 31 height 25
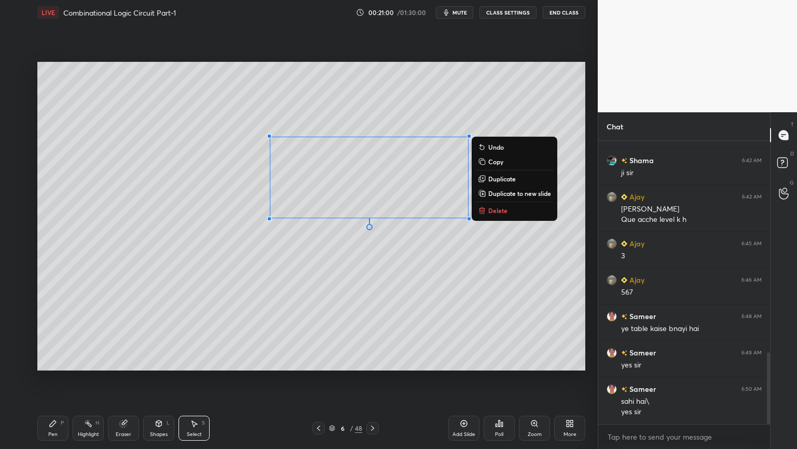
click at [500, 164] on p "Copy" at bounding box center [496, 161] width 15 height 8
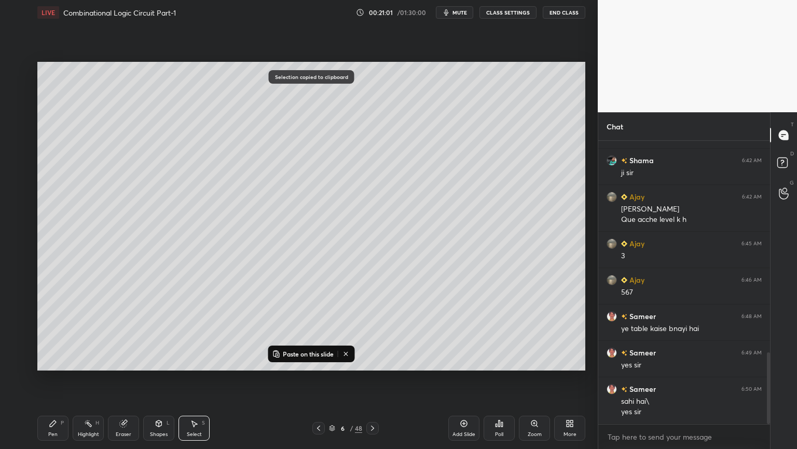
click at [320, 351] on p "Paste on this slide" at bounding box center [308, 353] width 51 height 8
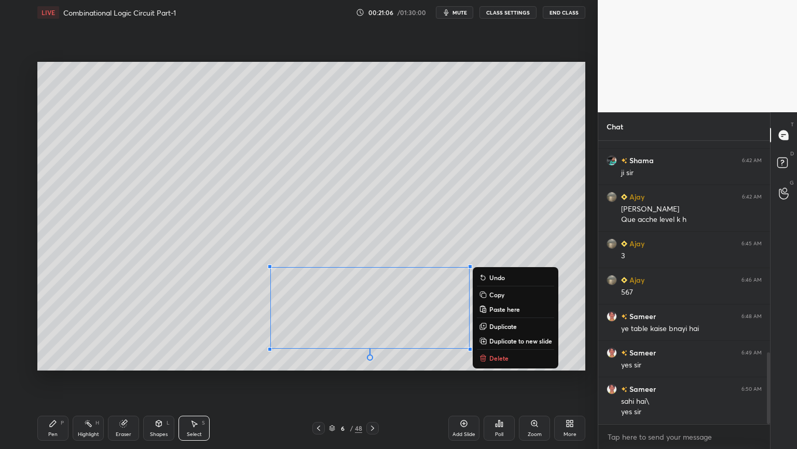
click at [556, 246] on div "0 ° Undo Copy Paste here Duplicate Duplicate to new slide Delete" at bounding box center [311, 216] width 548 height 308
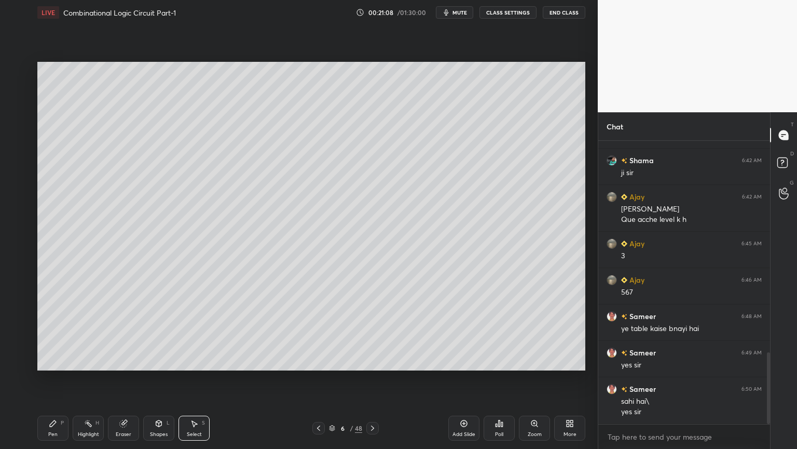
click at [120, 378] on div "Eraser" at bounding box center [124, 433] width 16 height 5
click at [63, 378] on div "Pen P" at bounding box center [52, 427] width 31 height 25
click at [12, 202] on div at bounding box center [17, 194] width 17 height 17
click at [127, 378] on div "Eraser" at bounding box center [124, 433] width 16 height 5
click at [55, 378] on div "Pen" at bounding box center [52, 433] width 9 height 5
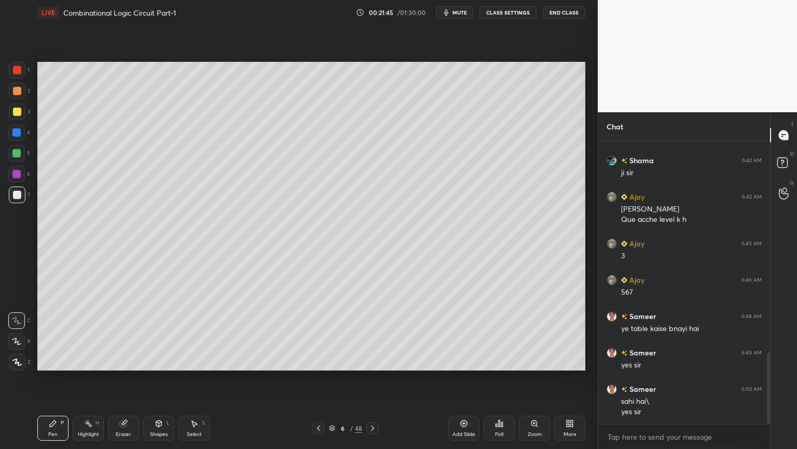
click at [19, 174] on div at bounding box center [16, 174] width 8 height 8
click at [6, 341] on div "1 2 3 4 5 6 7 C X Z C X Z E E Erase all H H" at bounding box center [16, 216] width 33 height 308
click at [15, 336] on div at bounding box center [16, 341] width 17 height 17
click at [21, 94] on div at bounding box center [17, 91] width 17 height 17
click at [131, 378] on div "Eraser" at bounding box center [123, 427] width 31 height 25
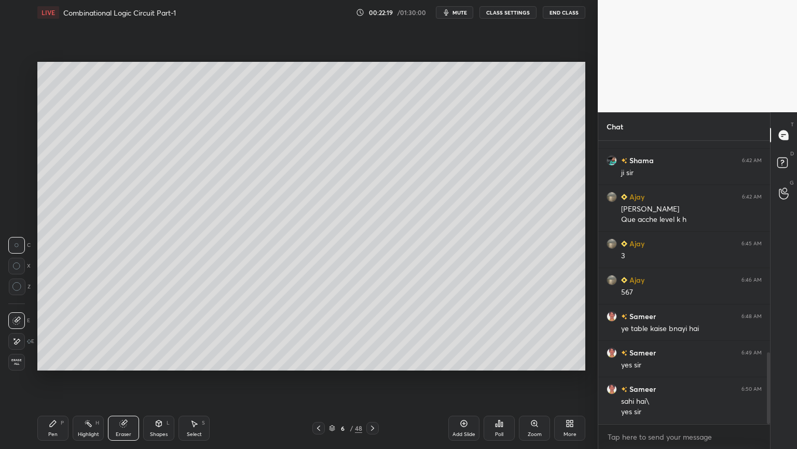
click at [55, 378] on div "Pen" at bounding box center [52, 433] width 9 height 5
click at [117, 378] on div "Eraser" at bounding box center [124, 433] width 16 height 5
click at [41, 378] on div "Pen P" at bounding box center [52, 427] width 31 height 25
click at [20, 75] on div at bounding box center [17, 70] width 17 height 17
click at [157, 378] on div "Shapes" at bounding box center [159, 433] width 18 height 5
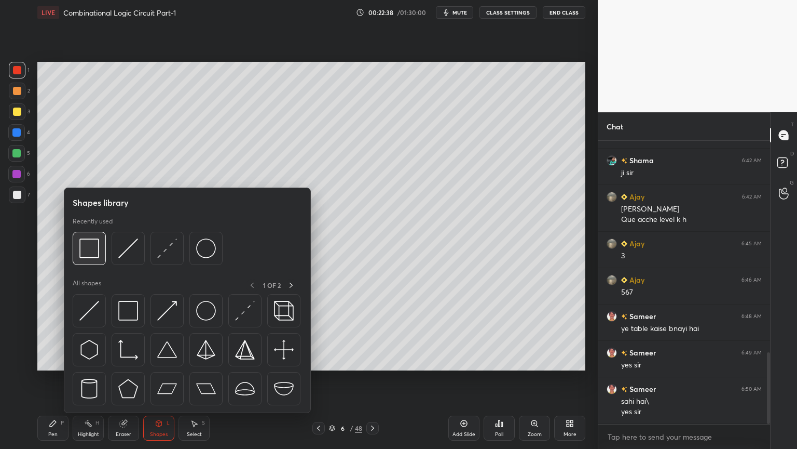
click at [99, 251] on img at bounding box center [89, 248] width 20 height 20
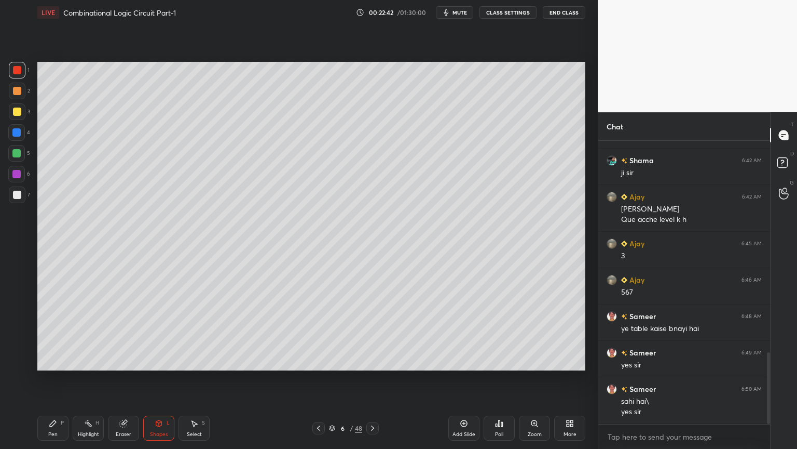
click at [50, 378] on div "Pen" at bounding box center [52, 433] width 9 height 5
click at [319, 378] on icon at bounding box center [319, 428] width 8 height 8
click at [319, 378] on icon at bounding box center [318, 427] width 3 height 5
click at [372, 378] on icon at bounding box center [372, 427] width 3 height 5
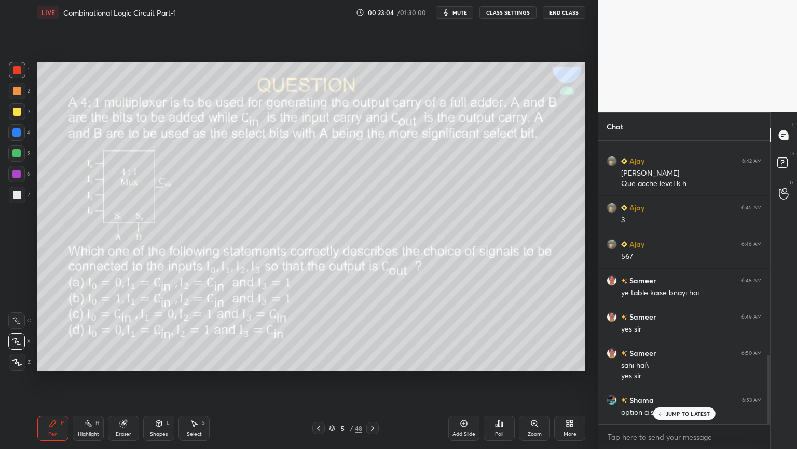
click at [88, 378] on div "Highlight H" at bounding box center [88, 427] width 31 height 25
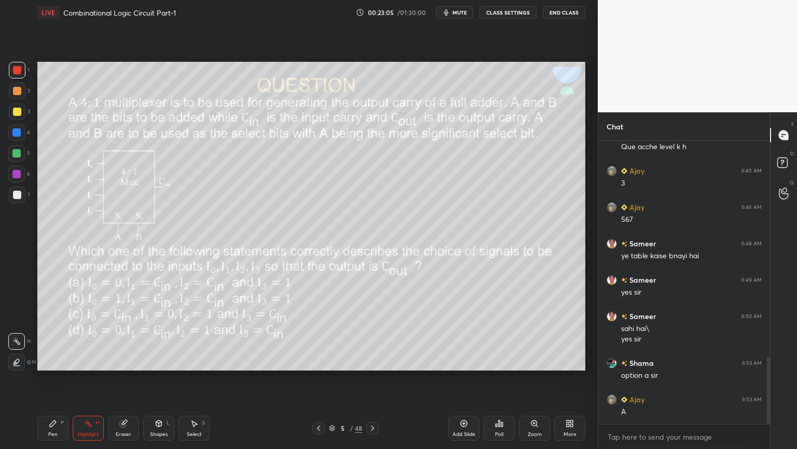
click at [26, 87] on div "2" at bounding box center [19, 91] width 21 height 17
click at [52, 378] on div "Pen P" at bounding box center [52, 427] width 31 height 25
click at [21, 311] on div "C" at bounding box center [19, 318] width 22 height 21
click at [89, 378] on icon at bounding box center [88, 423] width 8 height 8
click at [372, 378] on icon at bounding box center [373, 428] width 8 height 8
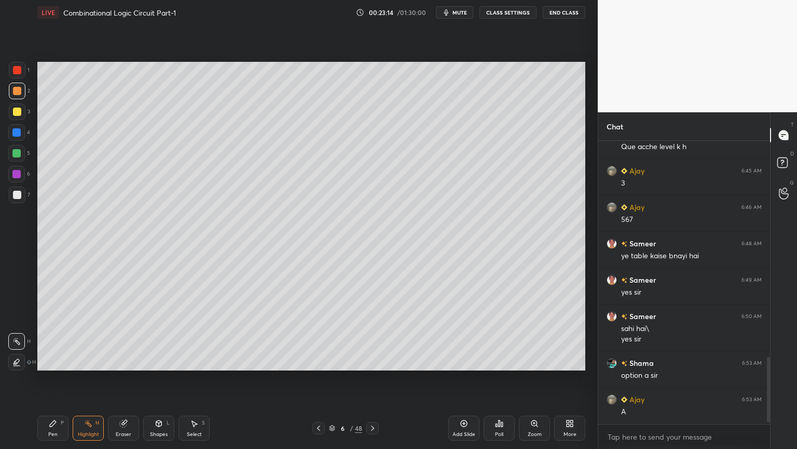
scroll to position [945, 0]
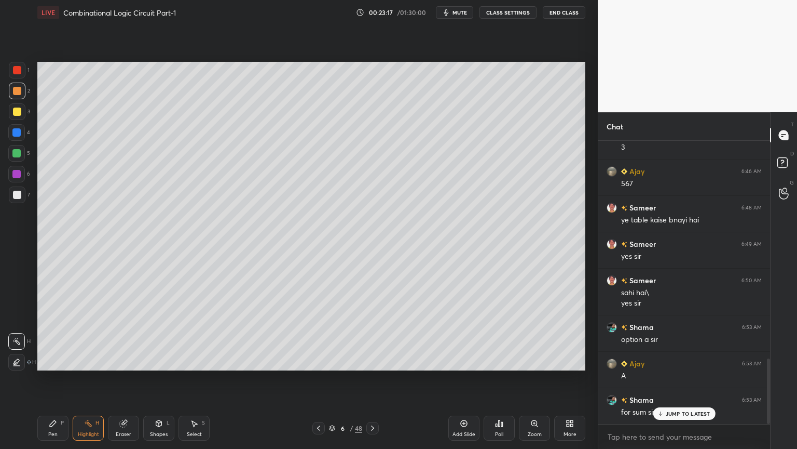
click at [316, 378] on icon at bounding box center [319, 428] width 8 height 8
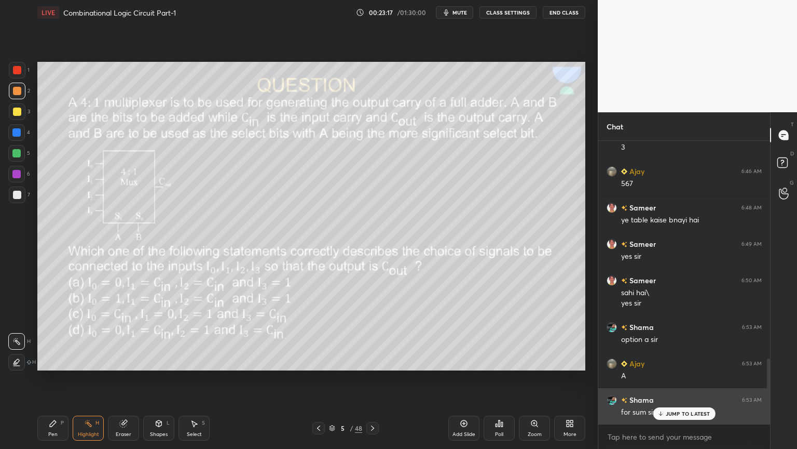
click at [669, 378] on p "JUMP TO LATEST" at bounding box center [688, 413] width 45 height 6
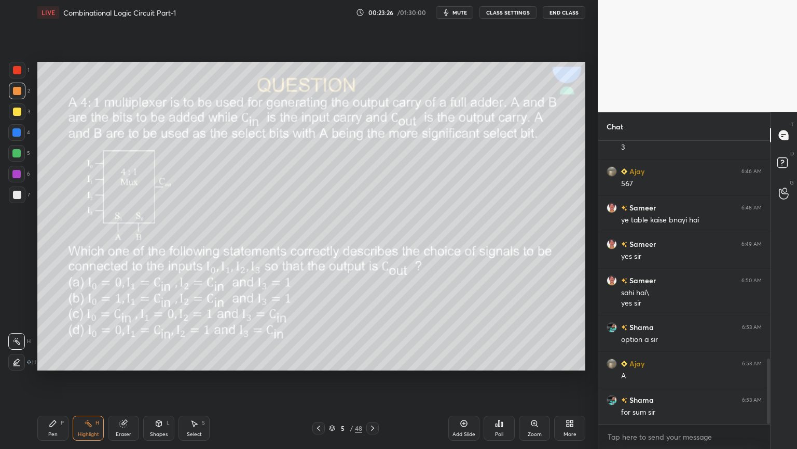
click at [376, 378] on icon at bounding box center [373, 428] width 8 height 8
click at [370, 378] on icon at bounding box center [373, 428] width 8 height 8
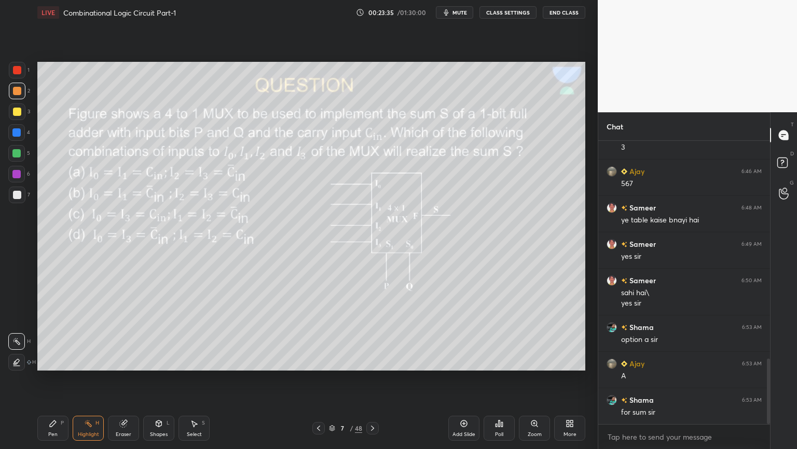
click at [318, 378] on icon at bounding box center [319, 428] width 8 height 8
click at [317, 378] on icon at bounding box center [319, 428] width 8 height 8
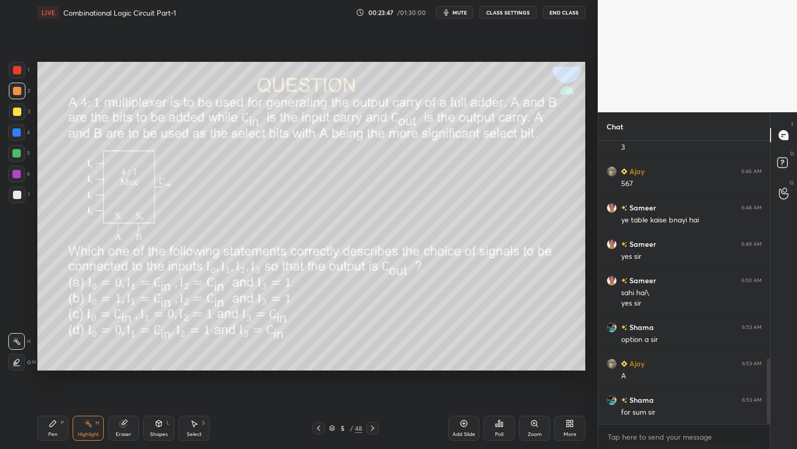
click at [61, 378] on div "P" at bounding box center [62, 422] width 3 height 5
click at [20, 334] on div at bounding box center [16, 341] width 17 height 17
click at [122, 378] on icon at bounding box center [123, 423] width 7 height 7
click at [49, 378] on icon at bounding box center [53, 423] width 8 height 8
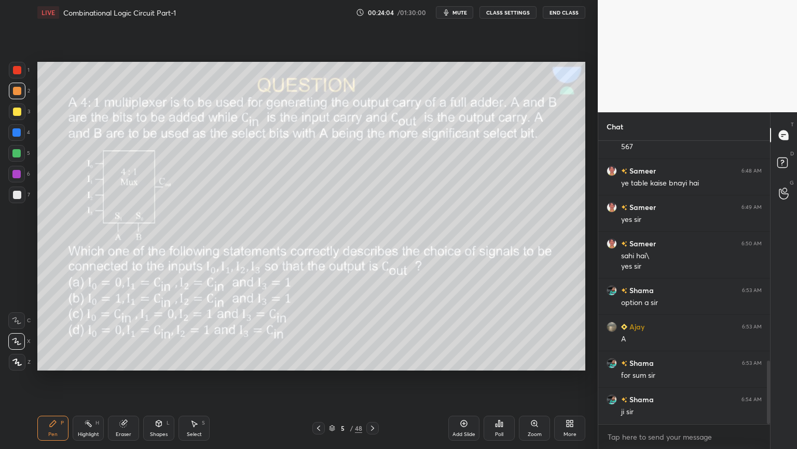
click at [373, 378] on icon at bounding box center [373, 428] width 8 height 8
click at [320, 378] on icon at bounding box center [318, 427] width 3 height 5
click at [123, 378] on div "Eraser" at bounding box center [123, 427] width 31 height 25
click at [83, 378] on div "Highlight H" at bounding box center [88, 427] width 31 height 25
click at [61, 378] on div "Pen P" at bounding box center [52, 427] width 31 height 25
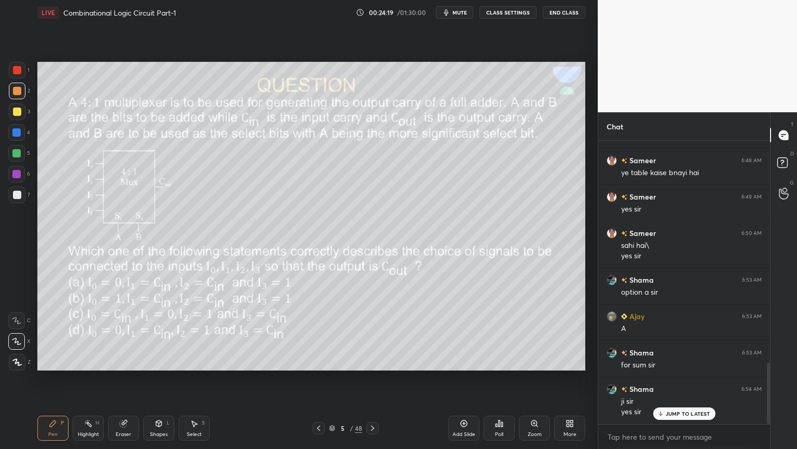
scroll to position [1028, 0]
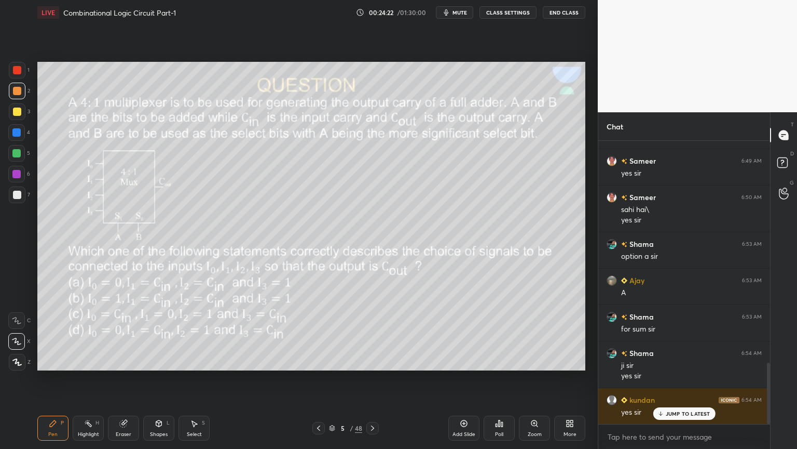
click at [371, 378] on icon at bounding box center [373, 428] width 8 height 8
click at [374, 378] on icon at bounding box center [373, 428] width 8 height 8
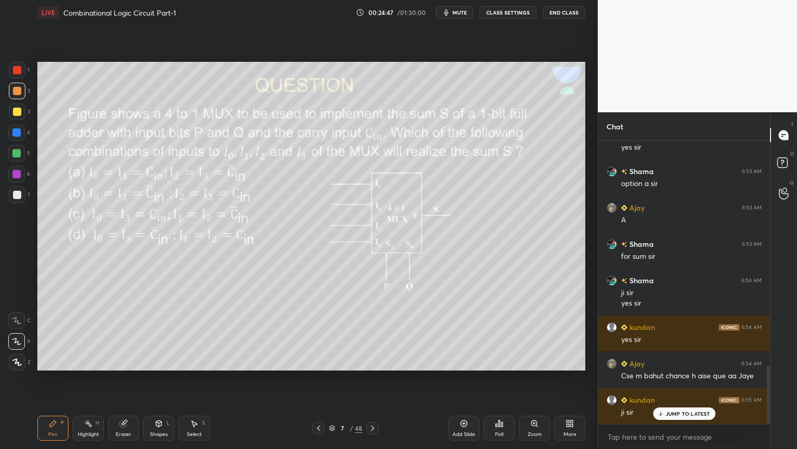
scroll to position [1137, 0]
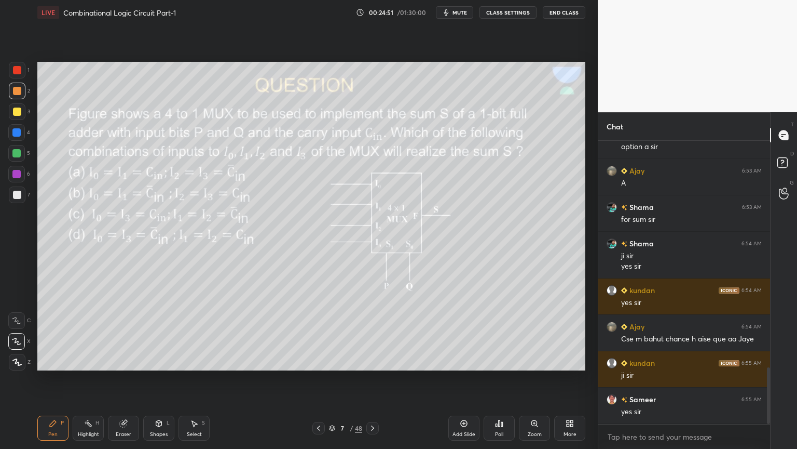
click at [85, 378] on icon at bounding box center [88, 423] width 8 height 8
click at [316, 378] on icon at bounding box center [319, 428] width 8 height 8
click at [372, 378] on icon at bounding box center [373, 428] width 8 height 8
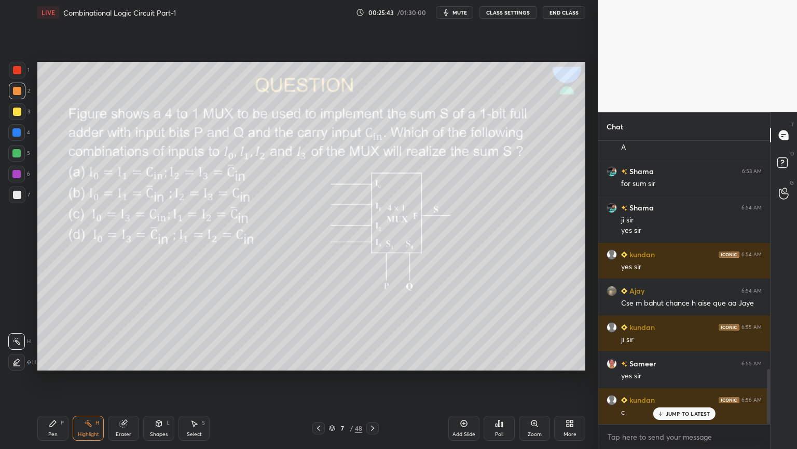
click at [56, 378] on icon at bounding box center [53, 423] width 8 height 8
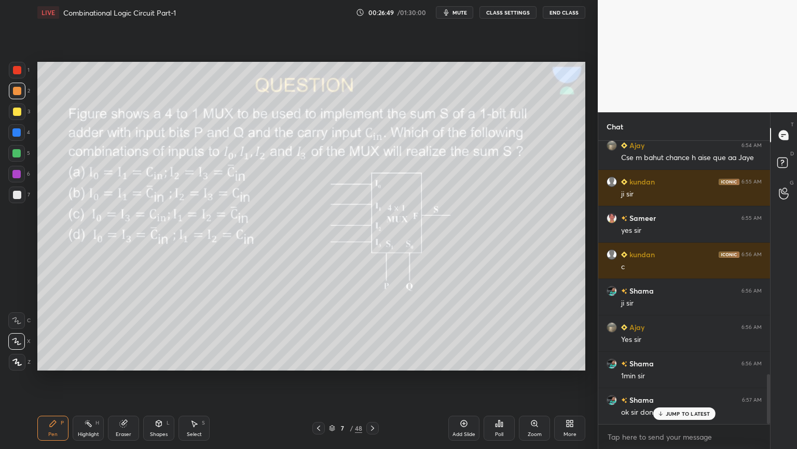
scroll to position [1329, 0]
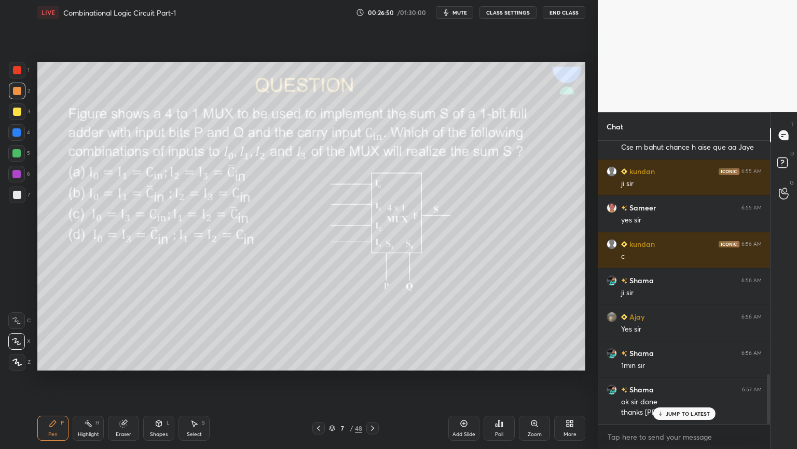
click at [676, 378] on p "JUMP TO LATEST" at bounding box center [688, 413] width 45 height 6
click at [374, 378] on icon at bounding box center [373, 428] width 8 height 8
click at [21, 191] on div at bounding box center [17, 195] width 8 height 8
click at [13, 315] on div at bounding box center [16, 320] width 17 height 17
click at [500, 378] on div "Poll" at bounding box center [499, 427] width 31 height 25
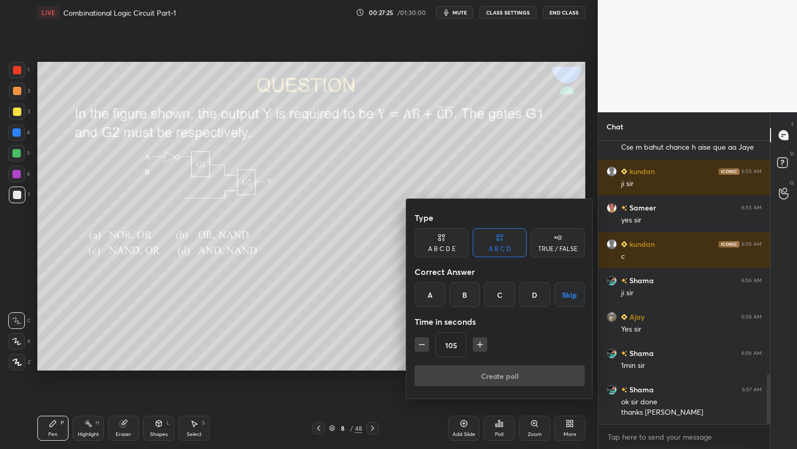
click at [433, 292] on div "A" at bounding box center [430, 294] width 31 height 25
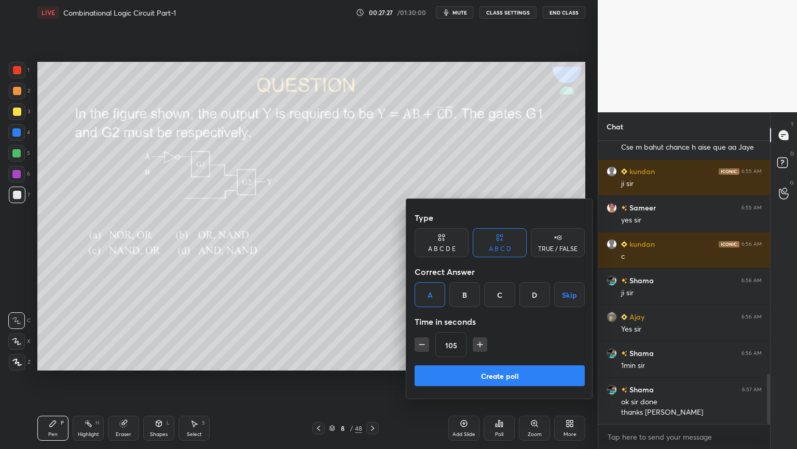
click at [424, 343] on icon "button" at bounding box center [422, 344] width 10 height 10
type input "90"
click at [511, 371] on button "Create poll" at bounding box center [500, 375] width 170 height 21
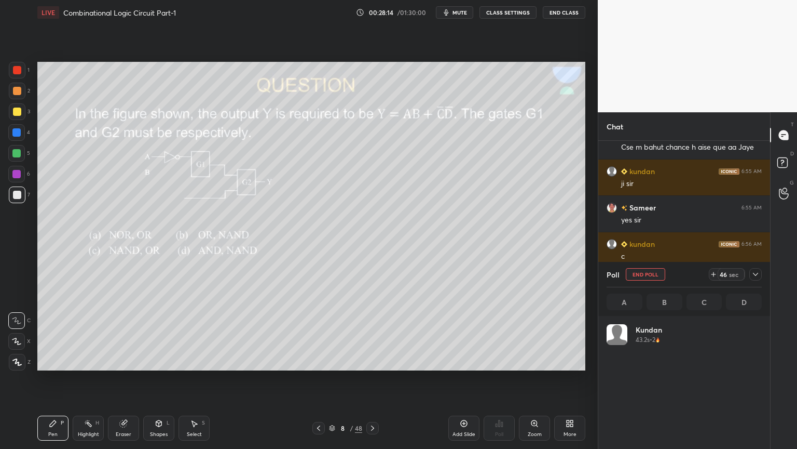
scroll to position [121, 152]
click at [762, 273] on div at bounding box center [756, 274] width 12 height 12
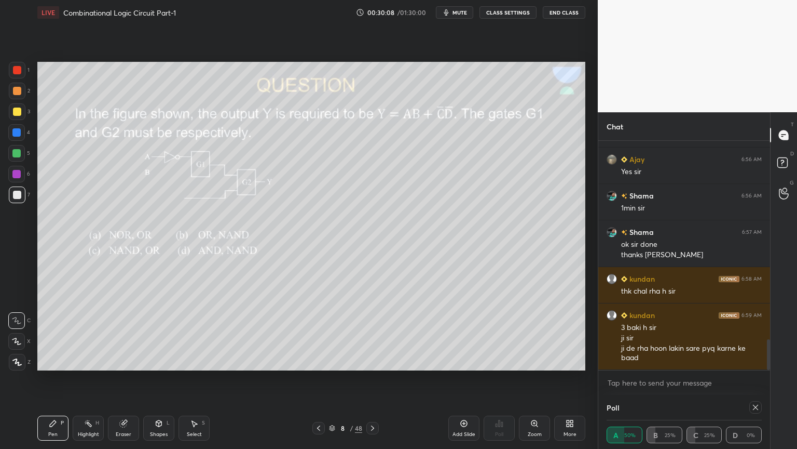
scroll to position [1522, 0]
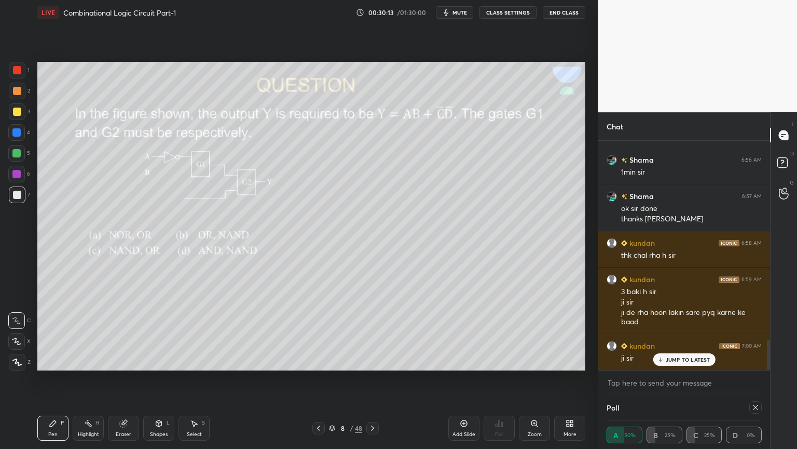
click at [764, 378] on div "Poll A 50% B 25% C 25% D 0%" at bounding box center [685, 422] width 172 height 54
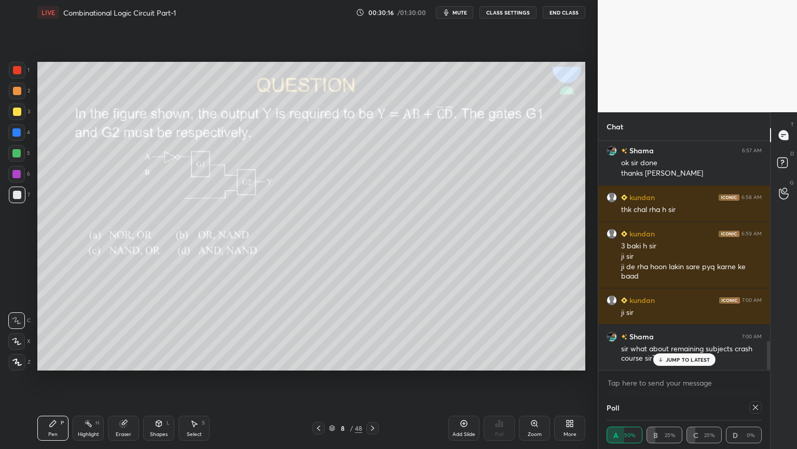
click at [756, 378] on icon at bounding box center [756, 407] width 8 height 8
type textarea "x"
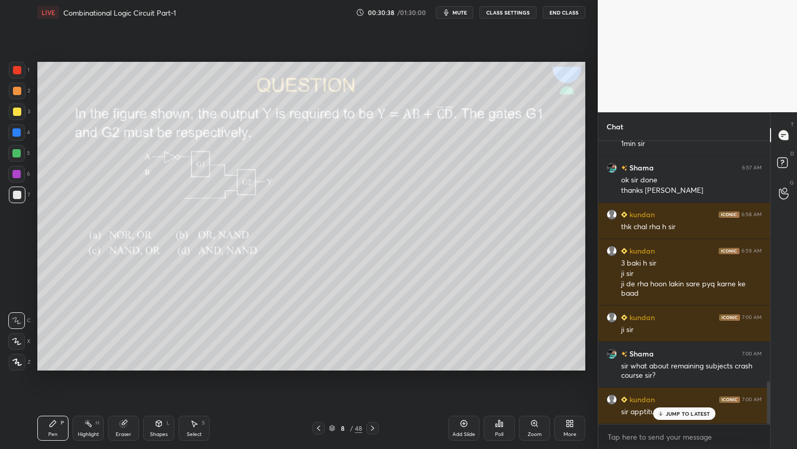
scroll to position [1586, 0]
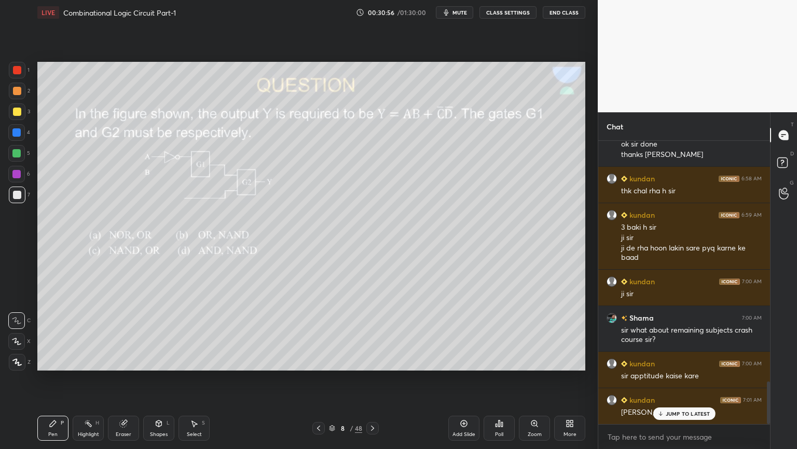
click at [462, 12] on span "mute" at bounding box center [460, 12] width 15 height 7
click at [458, 13] on span "unmute" at bounding box center [459, 12] width 22 height 7
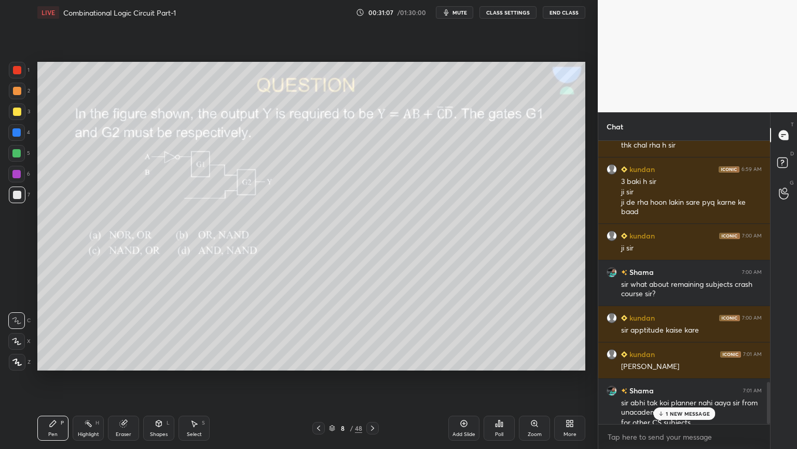
scroll to position [1643, 0]
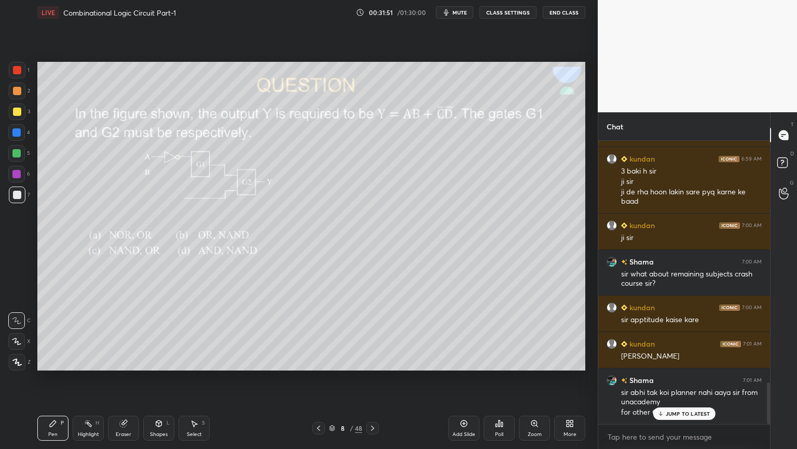
click at [25, 153] on div at bounding box center [16, 153] width 17 height 17
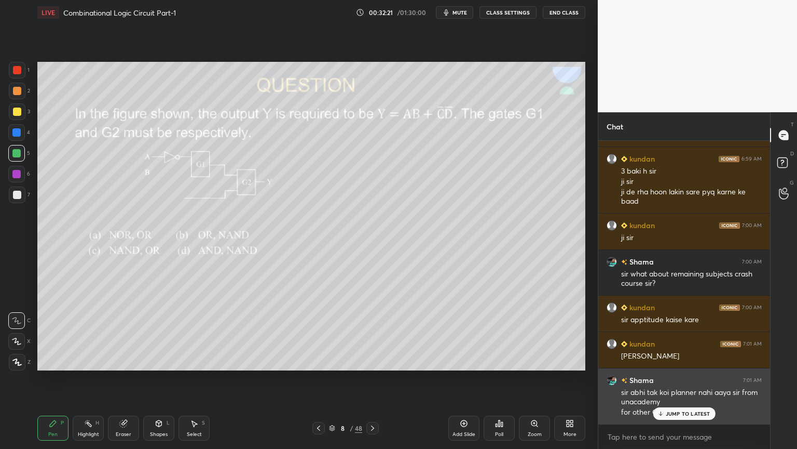
click at [672, 378] on p "JUMP TO LATEST" at bounding box center [688, 413] width 45 height 6
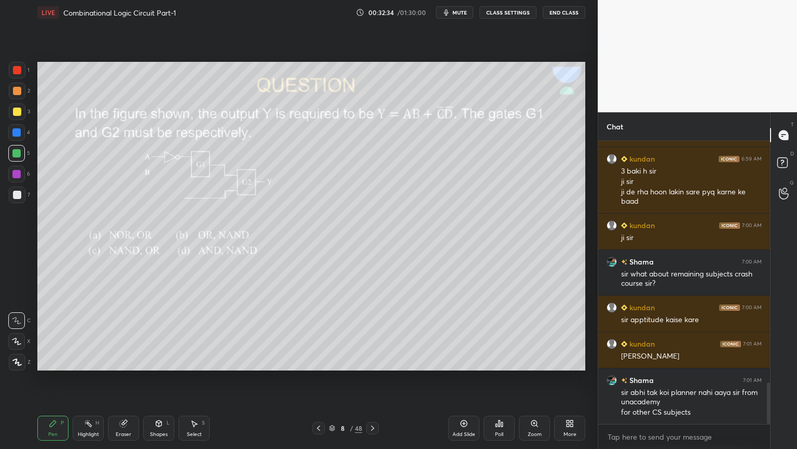
click at [19, 115] on div at bounding box center [17, 111] width 8 height 8
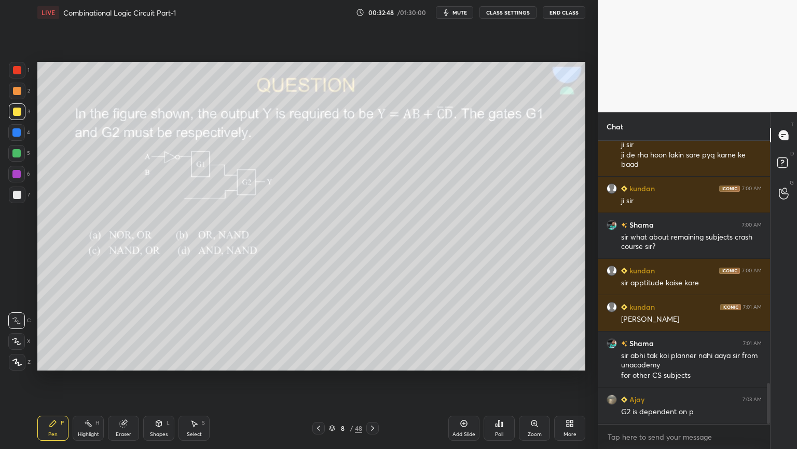
click at [123, 378] on div "Eraser" at bounding box center [124, 433] width 16 height 5
click at [53, 378] on div "Pen P" at bounding box center [52, 427] width 31 height 25
click at [19, 177] on div at bounding box center [16, 174] width 8 height 8
click at [121, 378] on div "Eraser" at bounding box center [124, 433] width 16 height 5
click at [59, 378] on div "Pen P" at bounding box center [52, 427] width 31 height 25
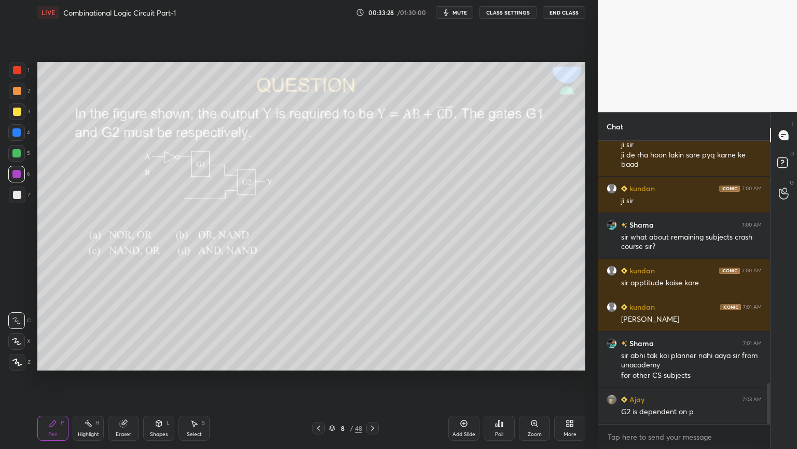
click at [125, 378] on div "Eraser" at bounding box center [124, 433] width 16 height 5
click at [53, 378] on div "Pen P" at bounding box center [52, 427] width 31 height 25
click at [21, 136] on div at bounding box center [16, 132] width 17 height 17
click at [21, 110] on div at bounding box center [17, 111] width 17 height 17
click at [23, 90] on div at bounding box center [17, 91] width 17 height 17
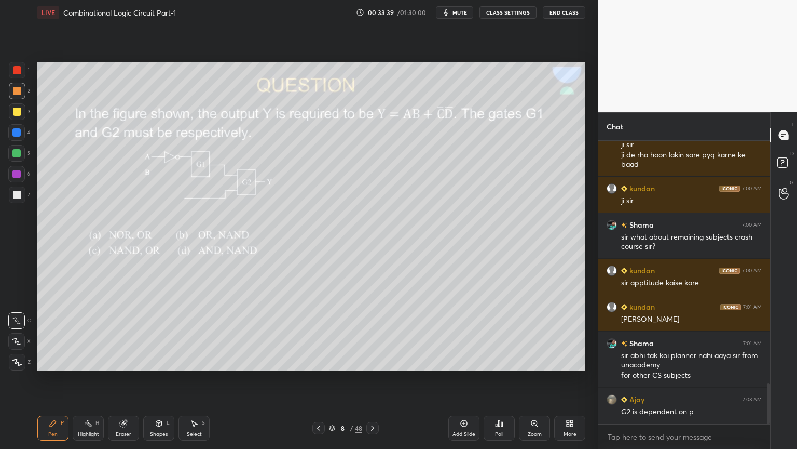
click at [17, 337] on icon at bounding box center [16, 340] width 9 height 7
click at [125, 378] on div "Eraser" at bounding box center [123, 427] width 31 height 25
click at [52, 378] on icon at bounding box center [53, 423] width 6 height 6
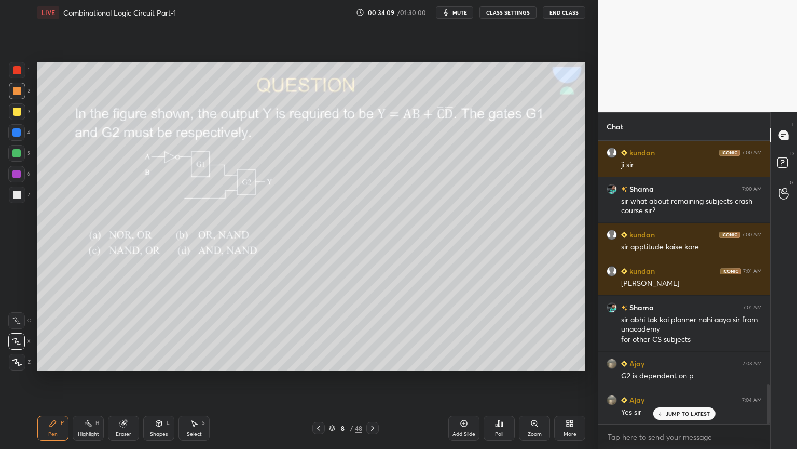
click at [21, 314] on div at bounding box center [16, 320] width 17 height 17
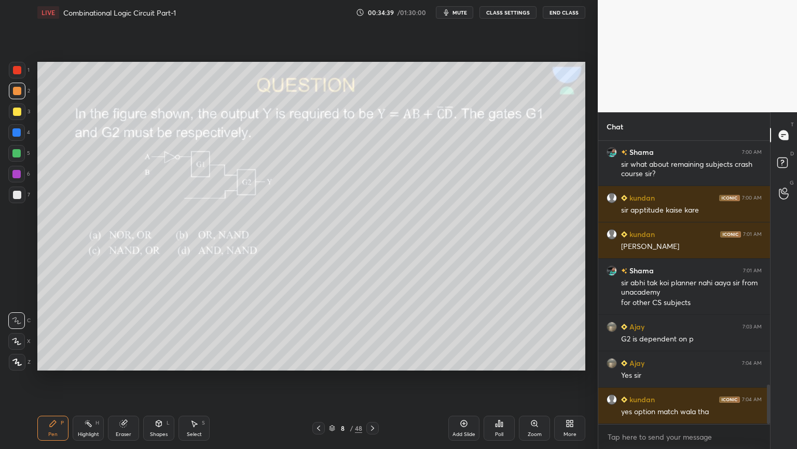
click at [19, 178] on div at bounding box center [16, 174] width 8 height 8
click at [23, 133] on div at bounding box center [16, 132] width 17 height 17
click at [120, 378] on div "Eraser" at bounding box center [123, 427] width 31 height 25
click at [55, 378] on icon at bounding box center [53, 423] width 6 height 6
click at [24, 173] on div at bounding box center [16, 174] width 17 height 17
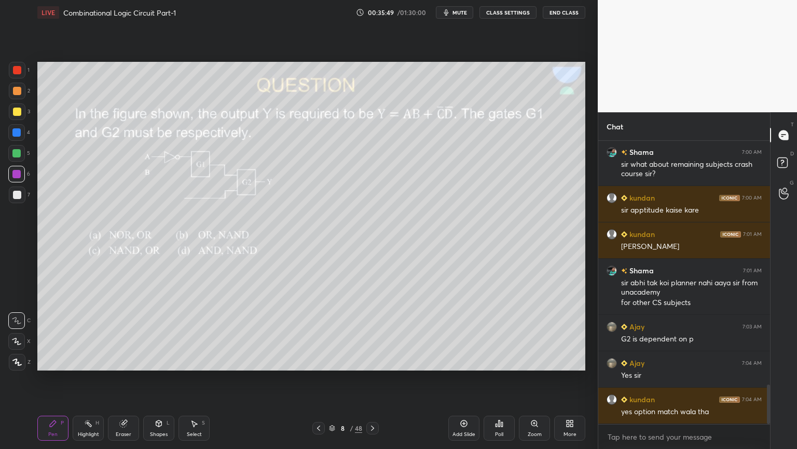
scroll to position [1788, 0]
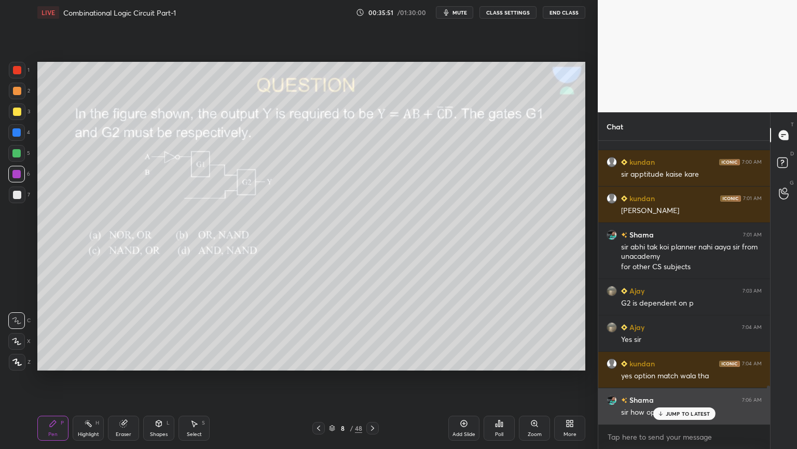
click at [672, 378] on p "JUMP TO LATEST" at bounding box center [688, 413] width 45 height 6
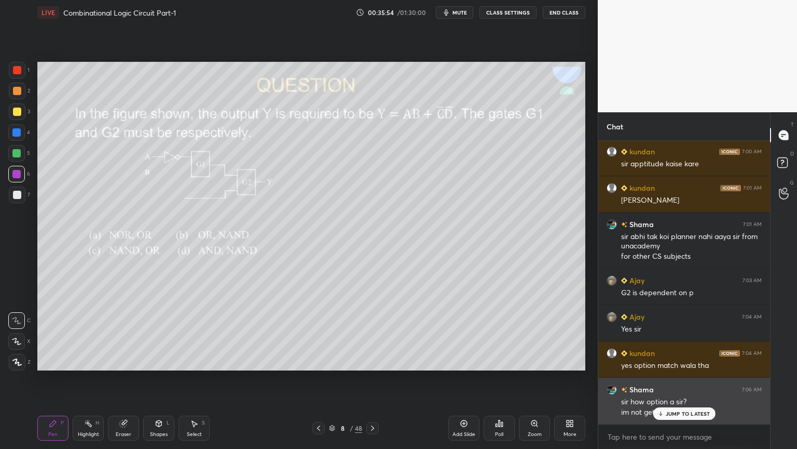
click at [680, 378] on p "JUMP TO LATEST" at bounding box center [688, 413] width 45 height 6
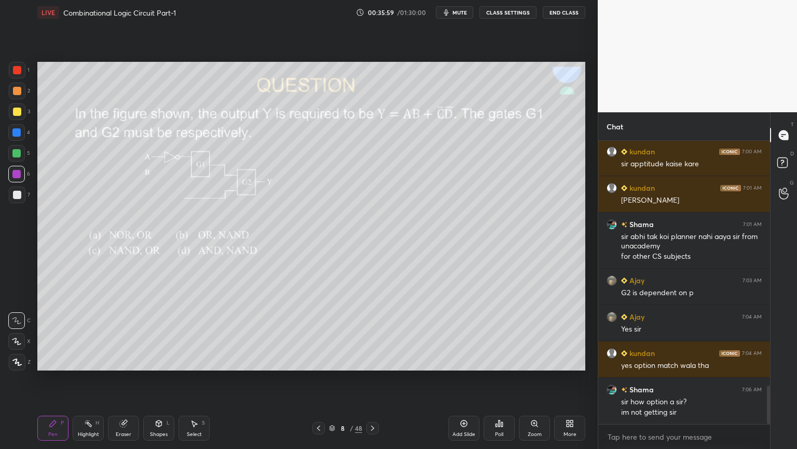
click at [21, 197] on div at bounding box center [17, 194] width 17 height 17
click at [160, 378] on div "Shapes L" at bounding box center [158, 427] width 31 height 25
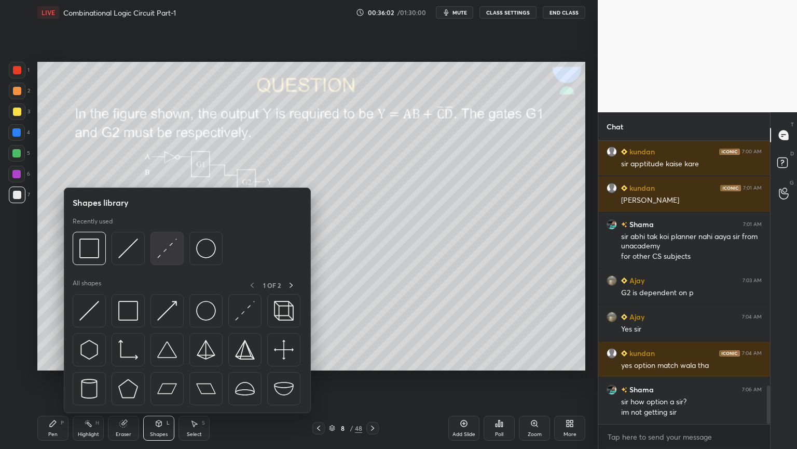
click at [174, 253] on img at bounding box center [167, 248] width 20 height 20
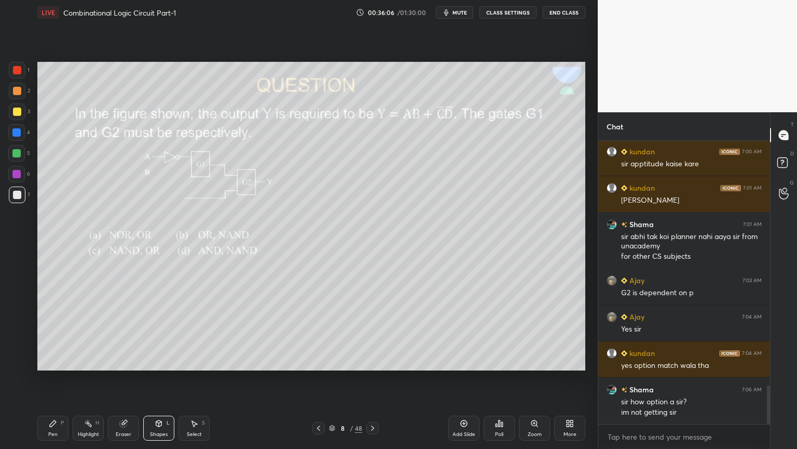
click at [52, 378] on icon at bounding box center [53, 423] width 8 height 8
click at [27, 111] on div "3" at bounding box center [19, 111] width 21 height 17
click at [125, 378] on div "Eraser" at bounding box center [123, 427] width 31 height 25
click at [58, 378] on div "Pen P" at bounding box center [52, 427] width 31 height 25
click at [87, 378] on icon at bounding box center [88, 423] width 8 height 8
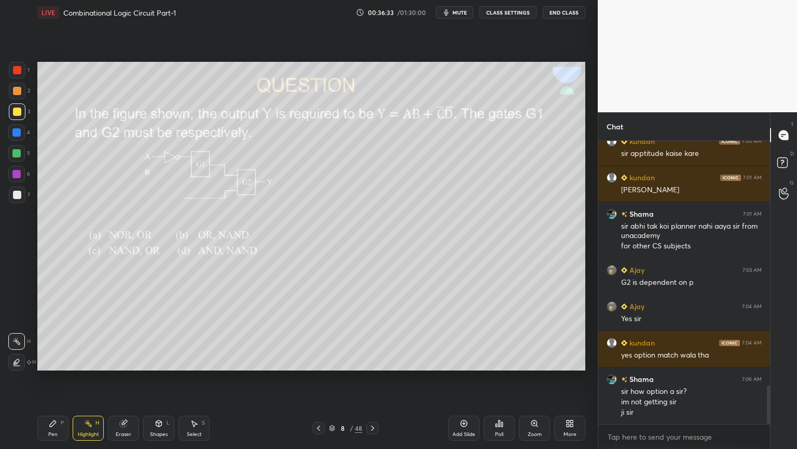
scroll to position [1819, 0]
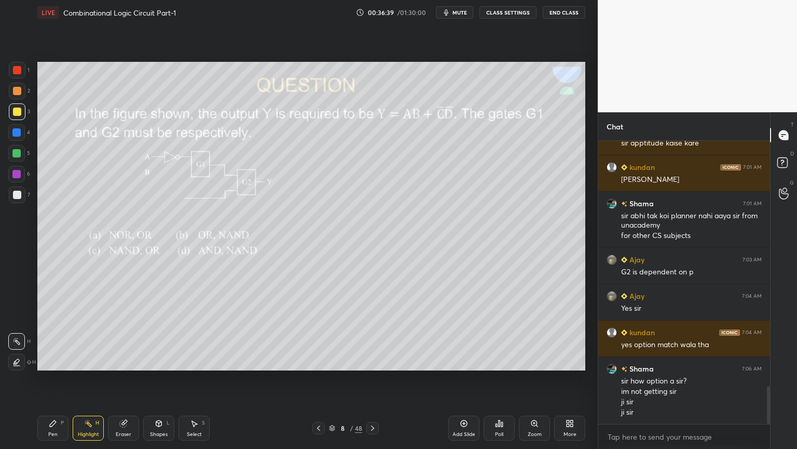
click at [17, 91] on div at bounding box center [17, 91] width 8 height 8
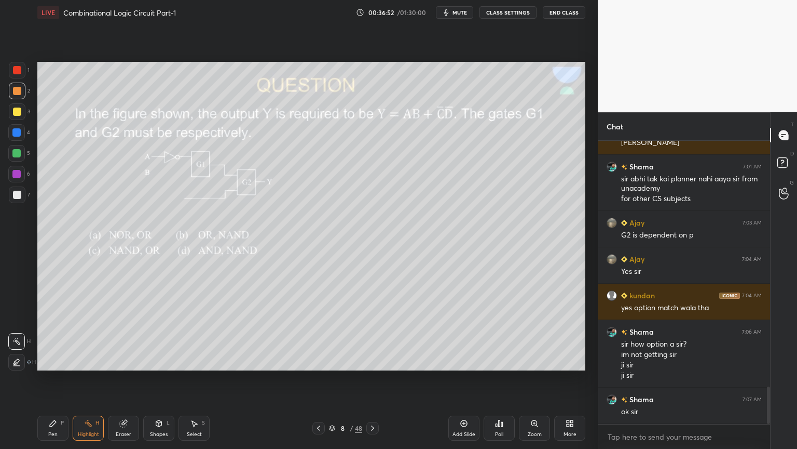
click at [55, 378] on div "Pen" at bounding box center [52, 433] width 9 height 5
click at [21, 157] on div at bounding box center [16, 153] width 17 height 17
click at [88, 378] on div "Highlight H" at bounding box center [88, 427] width 31 height 25
click at [18, 93] on div at bounding box center [17, 91] width 8 height 8
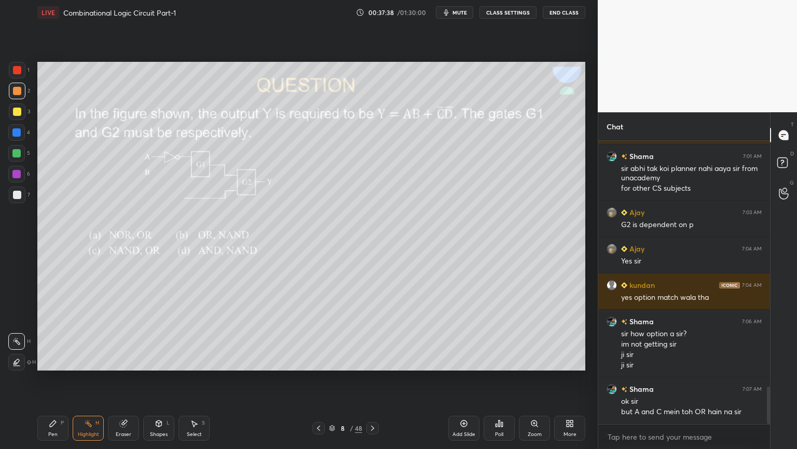
click at [56, 378] on div "Pen" at bounding box center [52, 433] width 9 height 5
click at [19, 174] on div at bounding box center [16, 174] width 8 height 8
click at [85, 378] on div "Highlight H" at bounding box center [88, 427] width 31 height 25
click at [19, 104] on div at bounding box center [17, 111] width 17 height 17
click at [23, 93] on div at bounding box center [17, 91] width 17 height 17
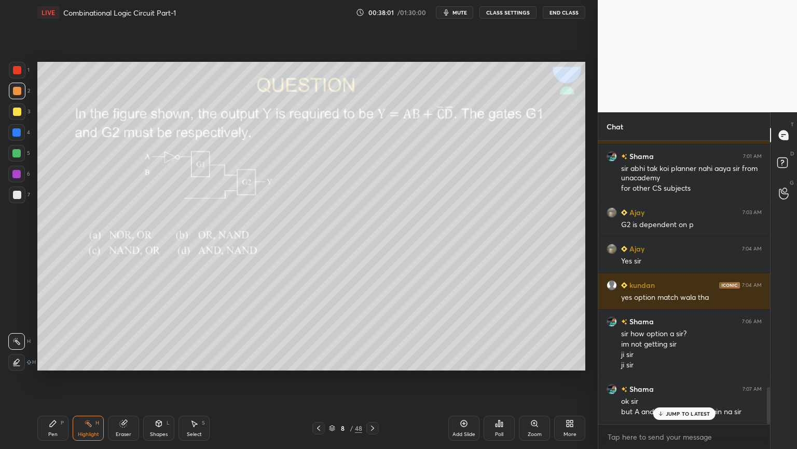
scroll to position [1902, 0]
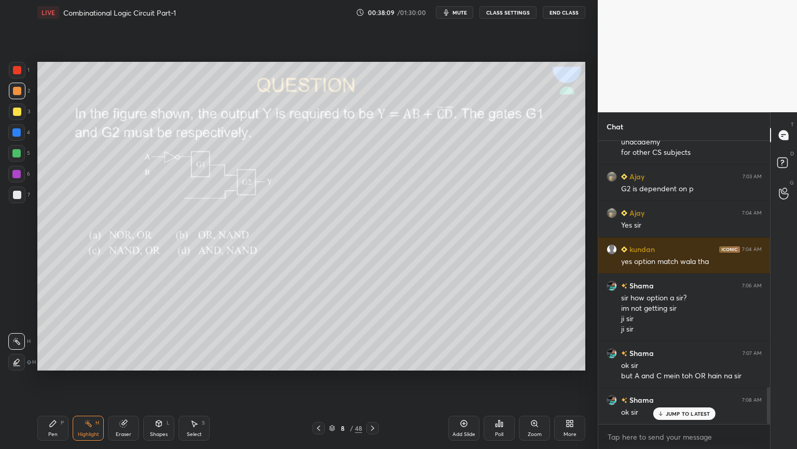
click at [51, 378] on icon at bounding box center [53, 423] width 8 height 8
click at [19, 167] on div at bounding box center [16, 174] width 17 height 17
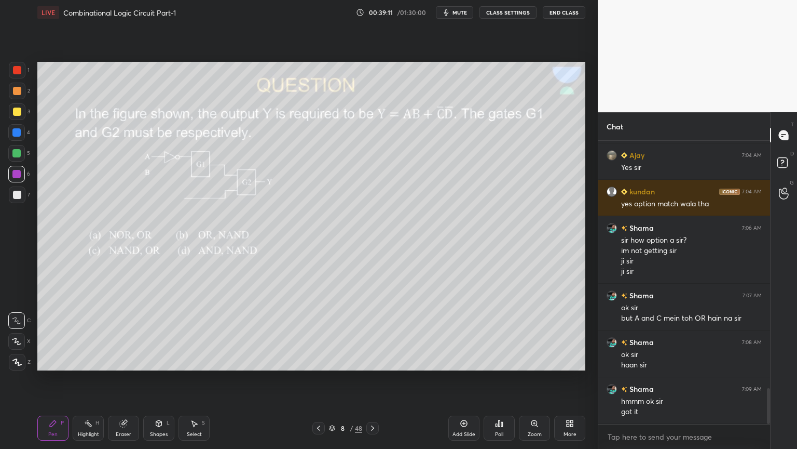
scroll to position [1979, 0]
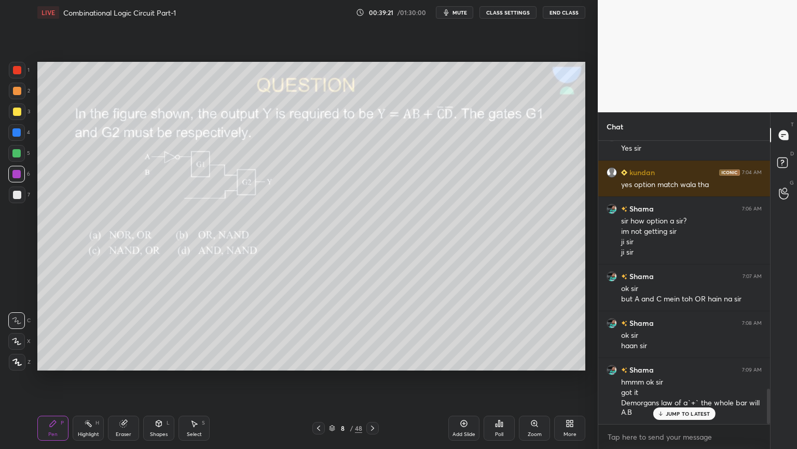
click at [96, 378] on div "Pen P Highlight H Eraser Shapes L Select S 8 / 48 Add Slide Poll Zoom More" at bounding box center [311, 428] width 548 height 42
click at [89, 378] on rect at bounding box center [89, 424] width 5 height 5
click at [21, 118] on div at bounding box center [17, 111] width 17 height 17
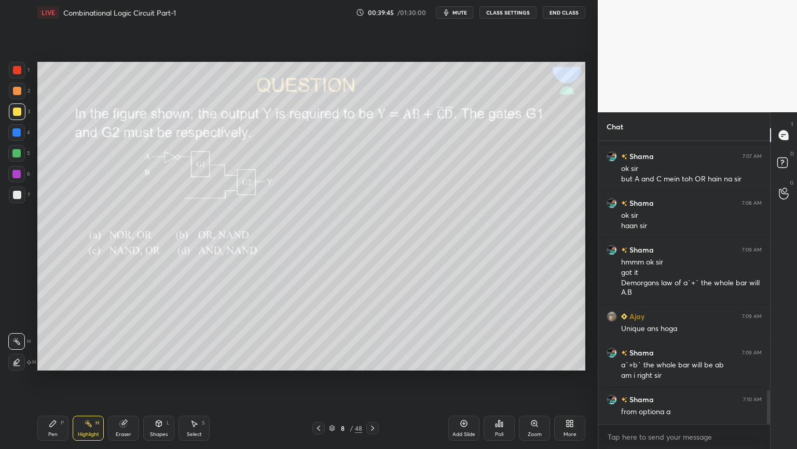
scroll to position [2135, 0]
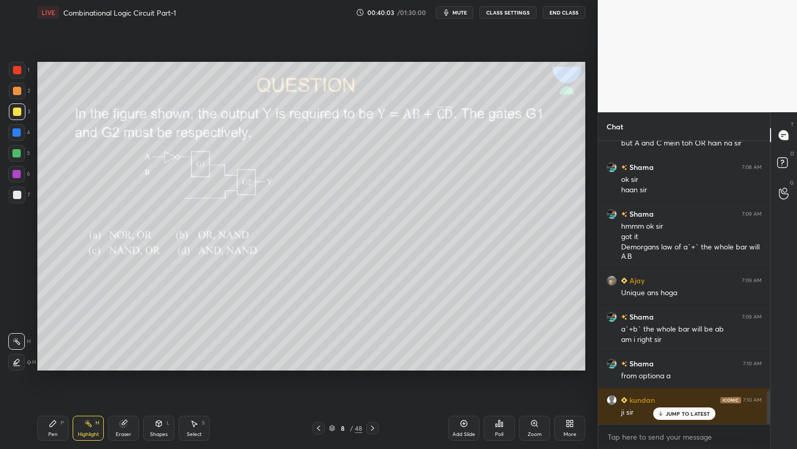
click at [65, 378] on div "Pen P" at bounding box center [52, 427] width 31 height 25
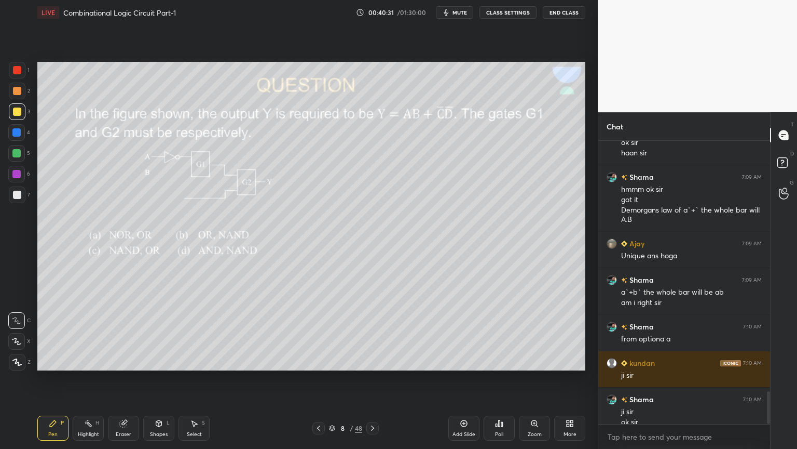
scroll to position [2182, 0]
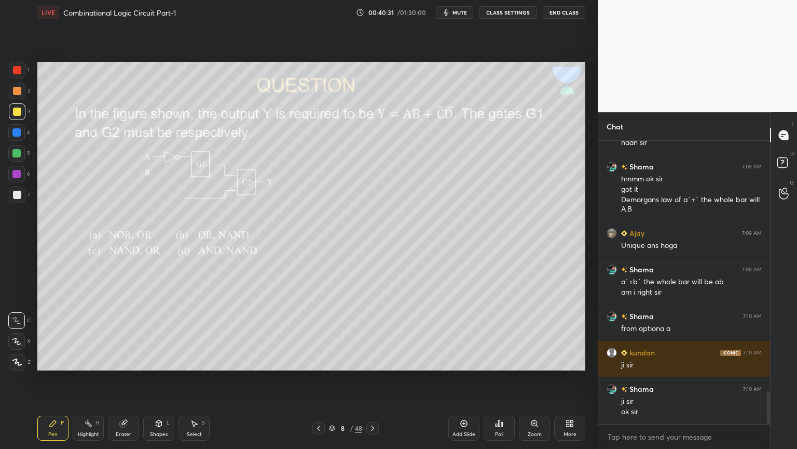
click at [24, 93] on div at bounding box center [17, 91] width 17 height 17
click at [123, 378] on div "Eraser" at bounding box center [123, 427] width 31 height 25
click at [126, 378] on div "Eraser" at bounding box center [124, 433] width 16 height 5
click at [204, 378] on div "S" at bounding box center [203, 422] width 3 height 5
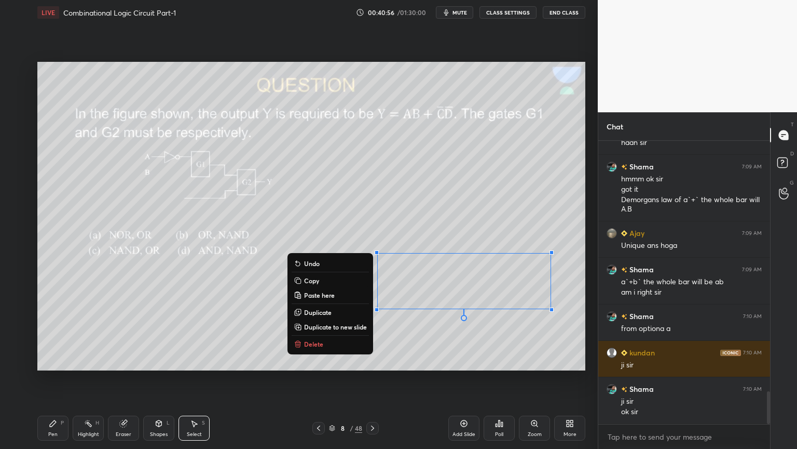
click at [315, 343] on p "Delete" at bounding box center [313, 344] width 19 height 8
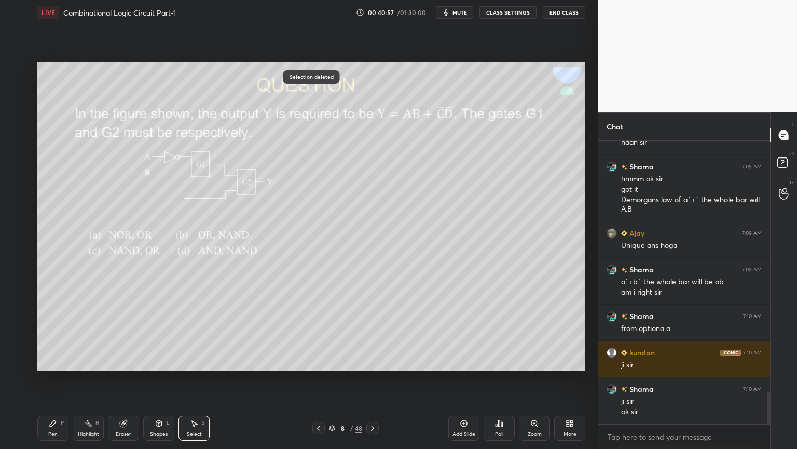
click at [127, 378] on icon at bounding box center [123, 423] width 8 height 8
click at [54, 378] on icon at bounding box center [53, 423] width 6 height 6
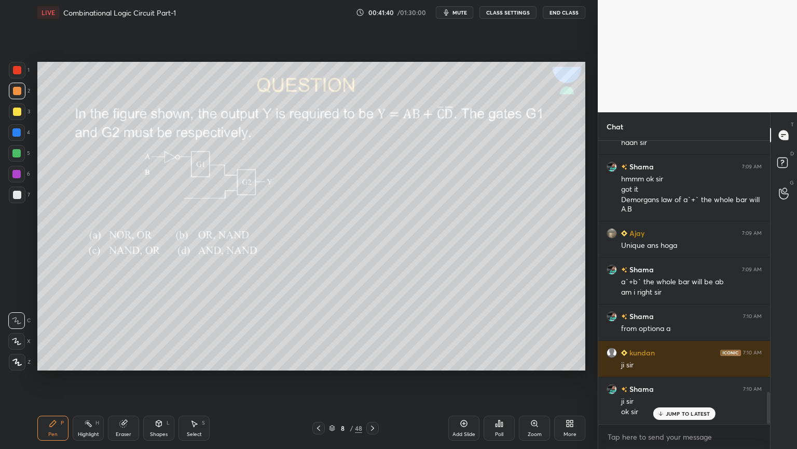
scroll to position [2218, 0]
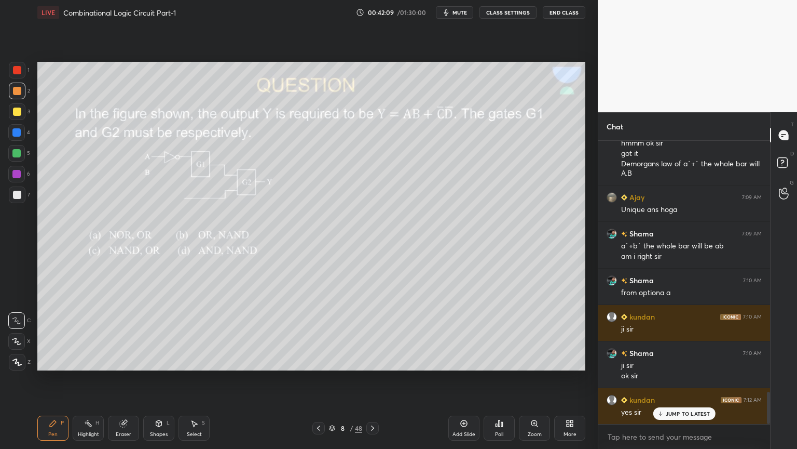
click at [25, 153] on div "5" at bounding box center [19, 153] width 22 height 17
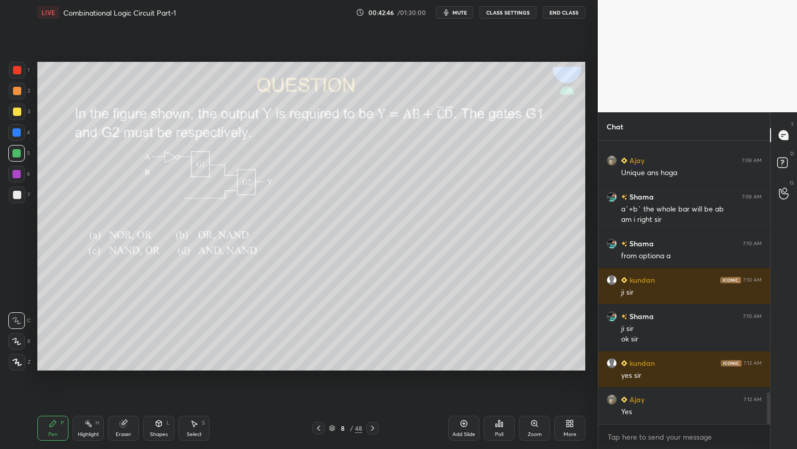
click at [124, 378] on div "Eraser" at bounding box center [123, 427] width 31 height 25
click at [62, 378] on div "P" at bounding box center [62, 422] width 3 height 5
click at [127, 378] on div "Eraser" at bounding box center [123, 427] width 31 height 25
click at [53, 378] on div "Pen P" at bounding box center [52, 427] width 31 height 25
click at [122, 378] on div "Eraser" at bounding box center [123, 427] width 31 height 25
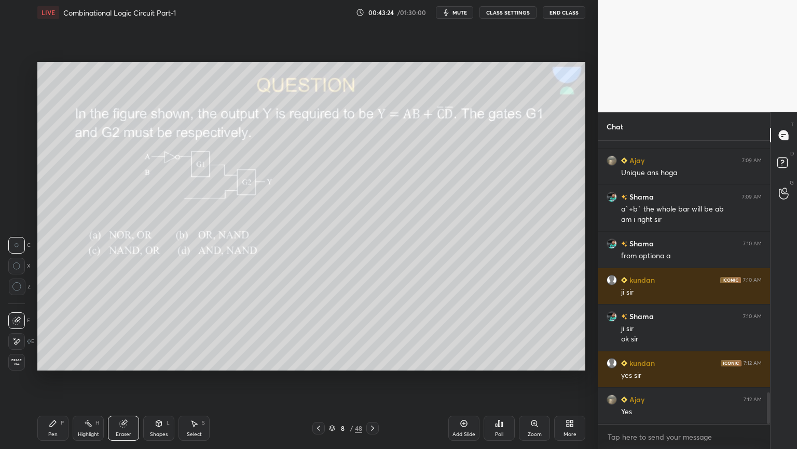
click at [51, 378] on icon at bounding box center [53, 423] width 6 height 6
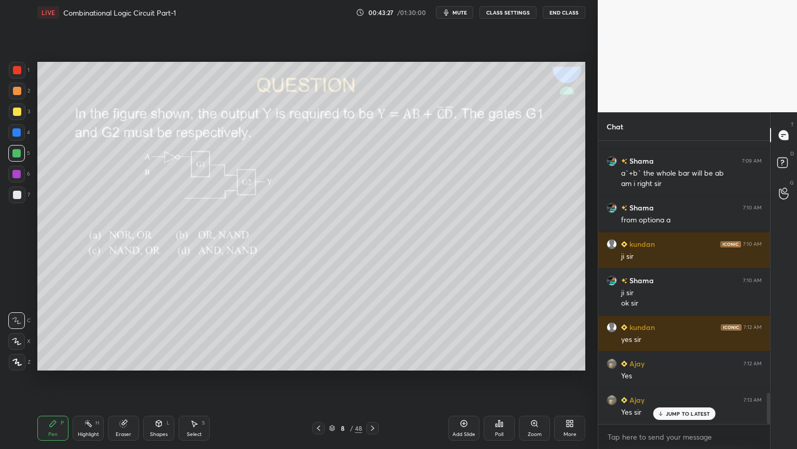
click at [127, 378] on div "Eraser" at bounding box center [124, 433] width 16 height 5
click at [42, 378] on div "Pen P" at bounding box center [52, 427] width 31 height 25
click at [123, 378] on icon at bounding box center [123, 423] width 7 height 7
click at [46, 378] on div "Pen P" at bounding box center [52, 427] width 31 height 25
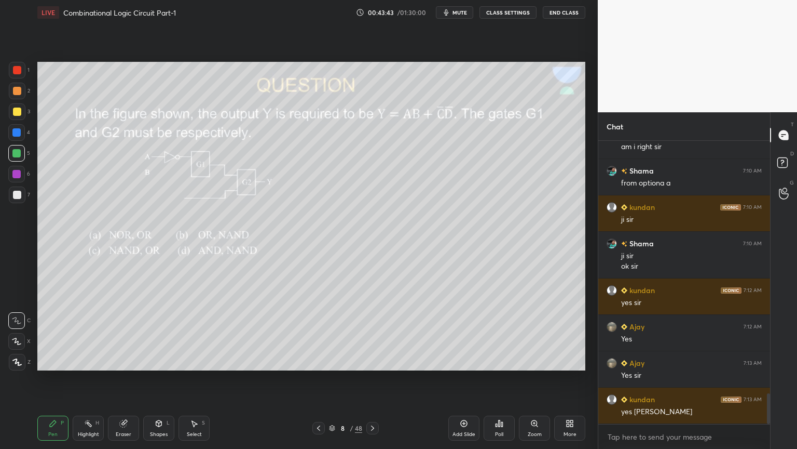
click at [128, 378] on div "Eraser" at bounding box center [123, 427] width 31 height 25
click at [49, 378] on icon at bounding box center [53, 423] width 8 height 8
click at [129, 378] on div "Eraser" at bounding box center [123, 427] width 31 height 25
click at [55, 378] on icon at bounding box center [53, 423] width 8 height 8
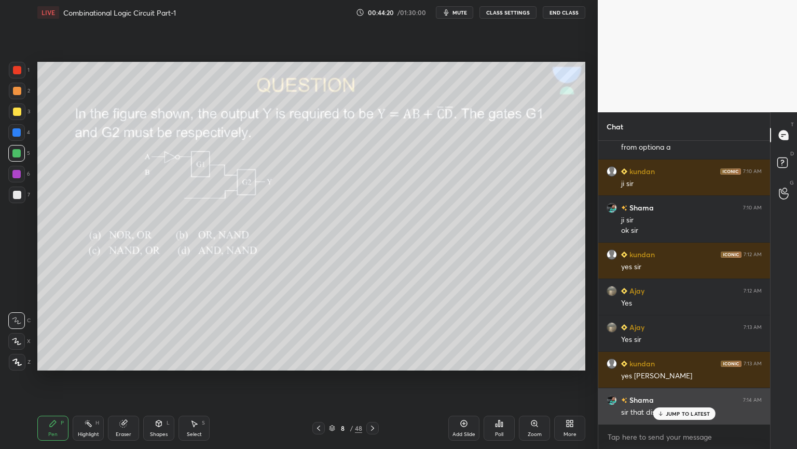
click at [688, 378] on p "JUMP TO LATEST" at bounding box center [688, 413] width 45 height 6
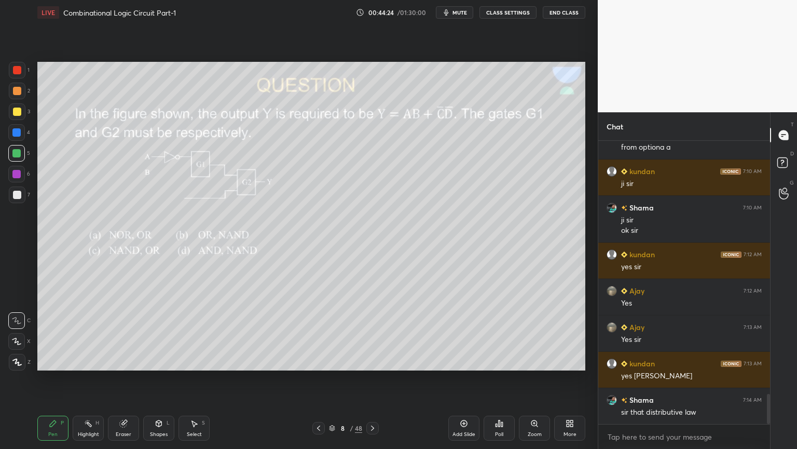
click at [18, 175] on div at bounding box center [16, 174] width 8 height 8
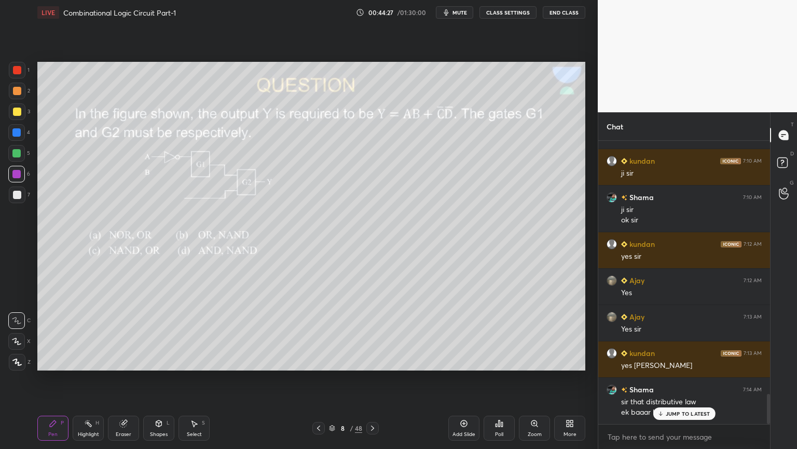
click at [25, 96] on div "2" at bounding box center [19, 91] width 21 height 17
click at [120, 378] on div "Eraser" at bounding box center [124, 433] width 16 height 5
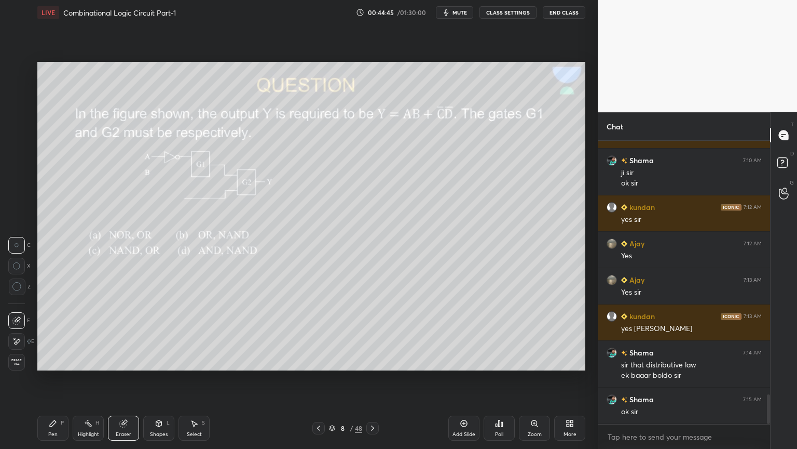
click at [48, 378] on div "Pen P" at bounding box center [52, 427] width 31 height 25
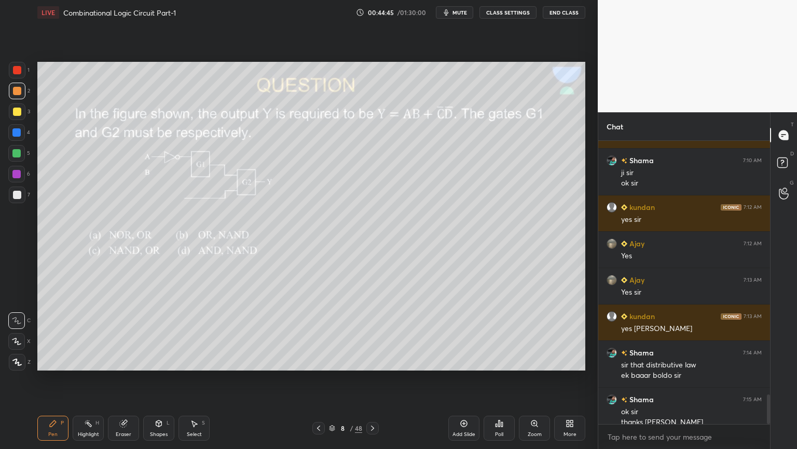
scroll to position [2421, 0]
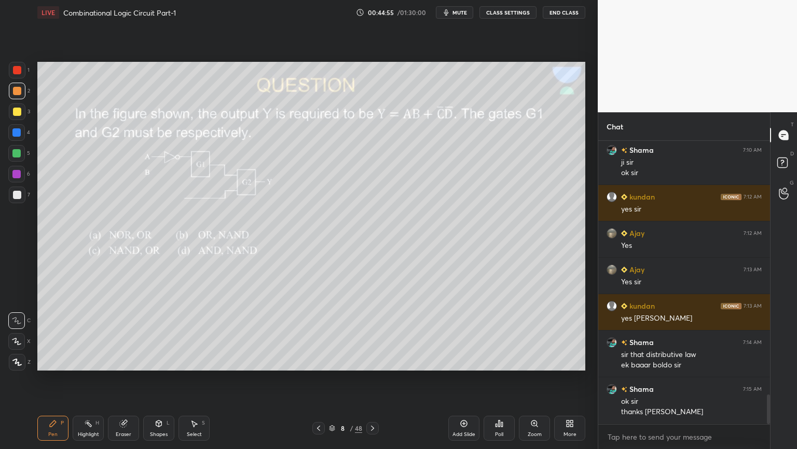
click at [13, 173] on div at bounding box center [16, 174] width 8 height 8
click at [96, 378] on div "H" at bounding box center [98, 422] width 4 height 5
click at [22, 136] on div at bounding box center [16, 132] width 17 height 17
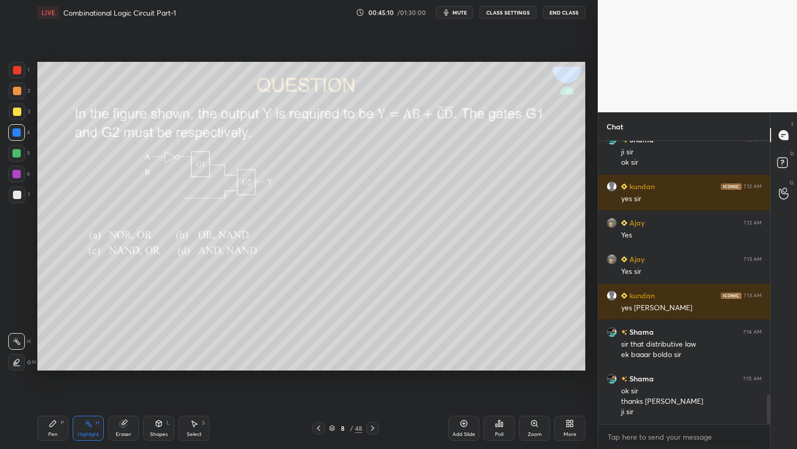
click at [42, 378] on div "Pen P" at bounding box center [52, 427] width 31 height 25
click at [19, 195] on div at bounding box center [17, 195] width 8 height 8
click at [372, 378] on icon at bounding box center [372, 427] width 3 height 5
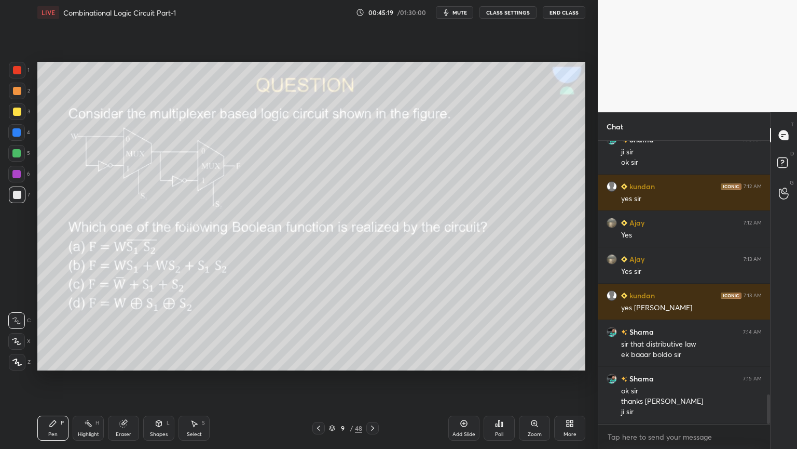
click at [502, 378] on div "Poll" at bounding box center [499, 433] width 8 height 5
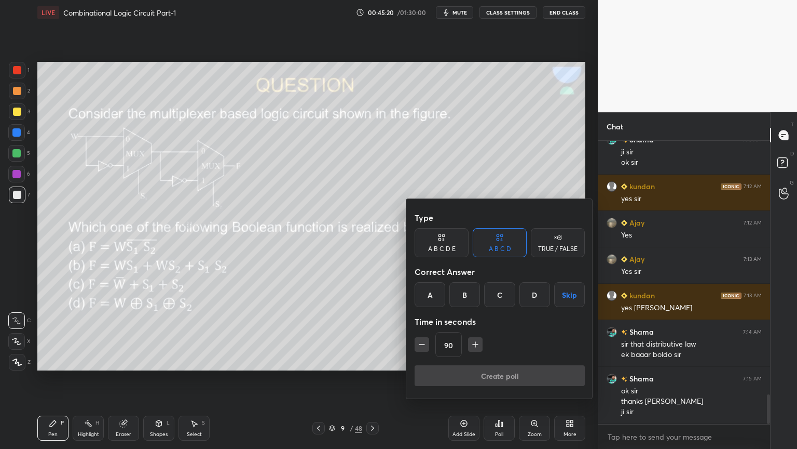
click at [537, 294] on div "D" at bounding box center [535, 294] width 31 height 25
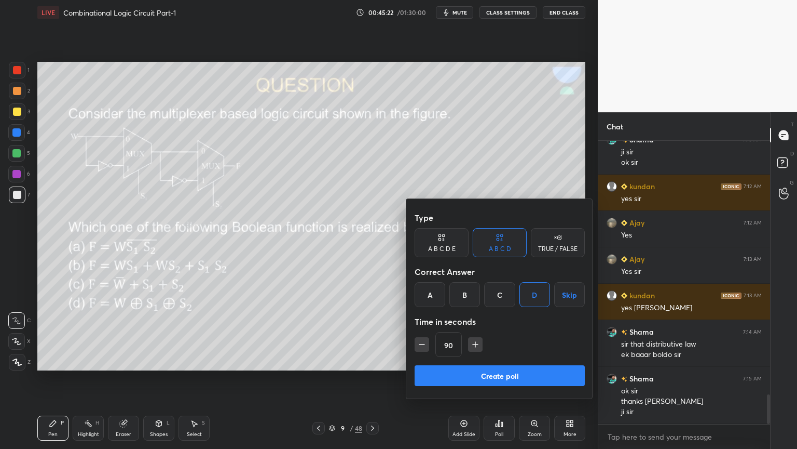
click at [423, 342] on icon "button" at bounding box center [422, 344] width 10 height 10
type input "75"
click at [480, 372] on button "Create poll" at bounding box center [500, 375] width 170 height 21
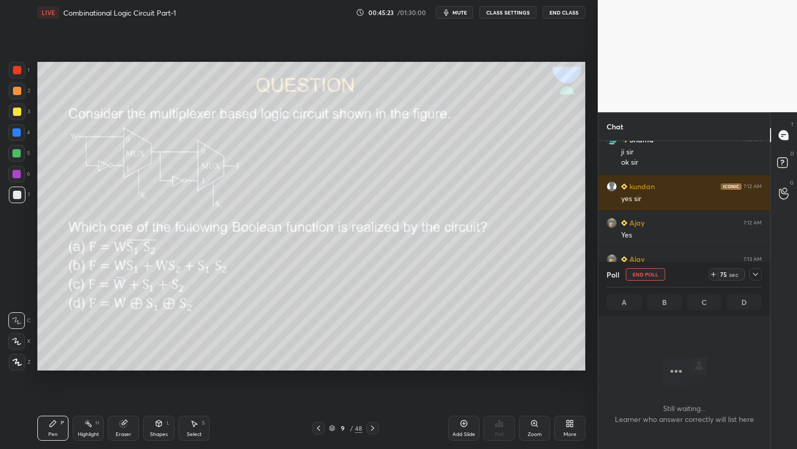
scroll to position [251, 169]
click at [764, 270] on div "Poll End Poll 72 sec A B C D" at bounding box center [685, 289] width 172 height 54
click at [761, 268] on div at bounding box center [756, 274] width 12 height 12
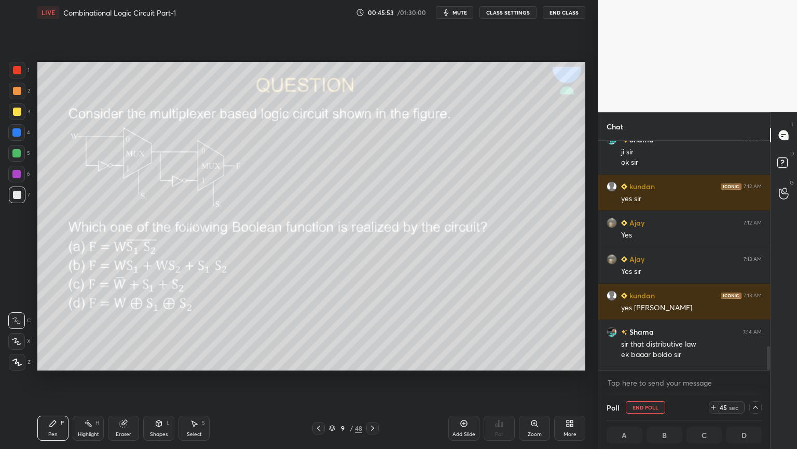
click at [764, 378] on div "Poll End Poll 45 sec A B C D" at bounding box center [685, 422] width 172 height 54
click at [758, 378] on icon at bounding box center [756, 407] width 8 height 8
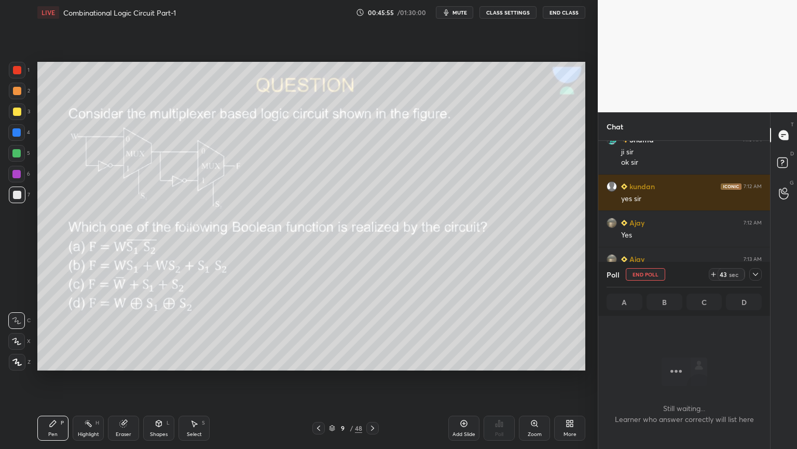
click at [762, 272] on div at bounding box center [756, 274] width 12 height 12
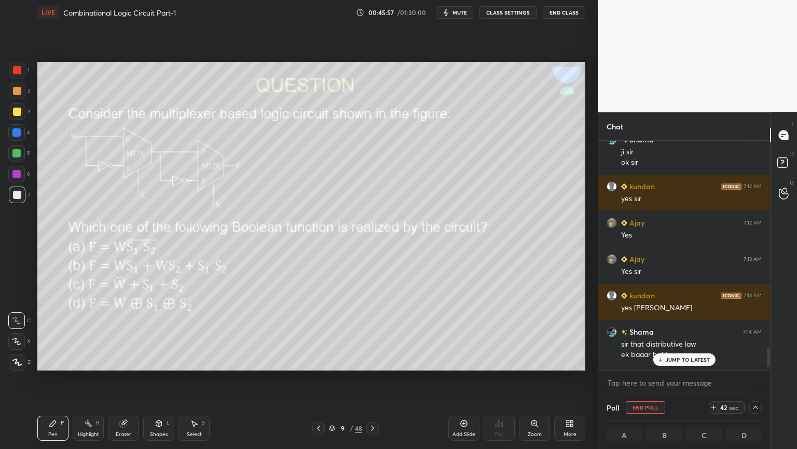
scroll to position [2485, 0]
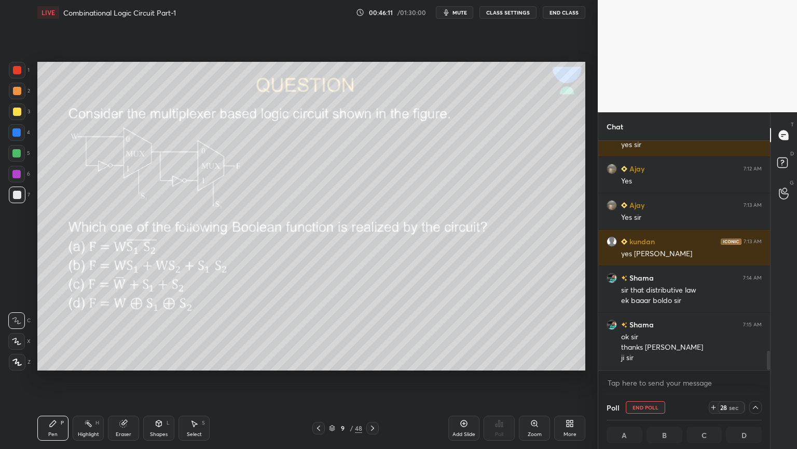
click at [715, 378] on icon at bounding box center [714, 407] width 8 height 8
click at [761, 378] on div at bounding box center [756, 407] width 12 height 12
type textarea "x"
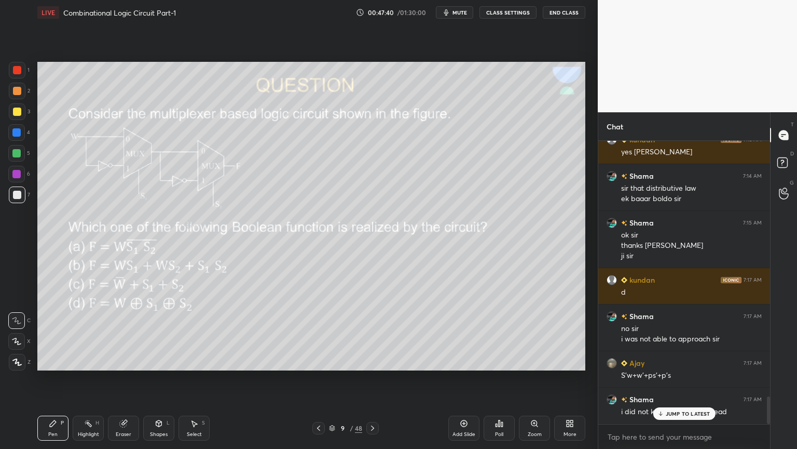
scroll to position [2623, 0]
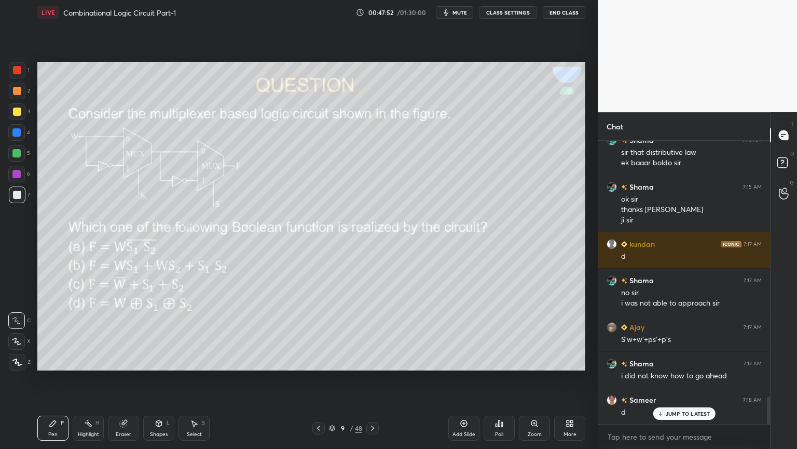
click at [317, 378] on icon at bounding box center [319, 428] width 8 height 8
click at [320, 378] on icon at bounding box center [319, 428] width 8 height 8
click at [318, 378] on icon at bounding box center [319, 428] width 8 height 8
click at [322, 378] on icon at bounding box center [319, 428] width 8 height 8
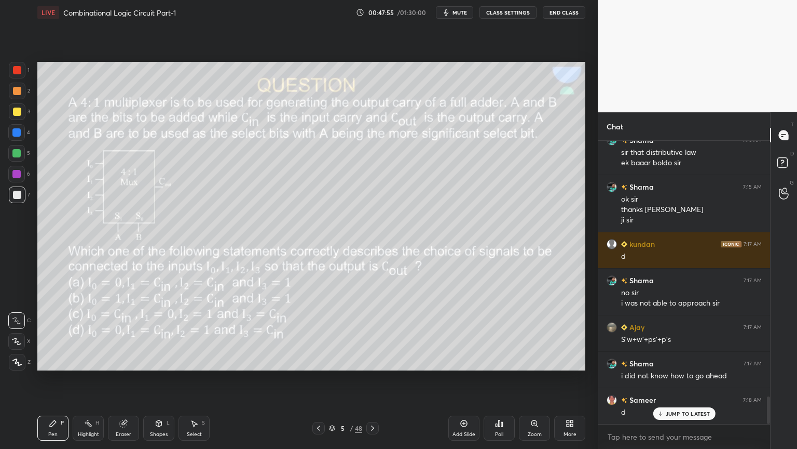
click at [322, 378] on icon at bounding box center [319, 428] width 8 height 8
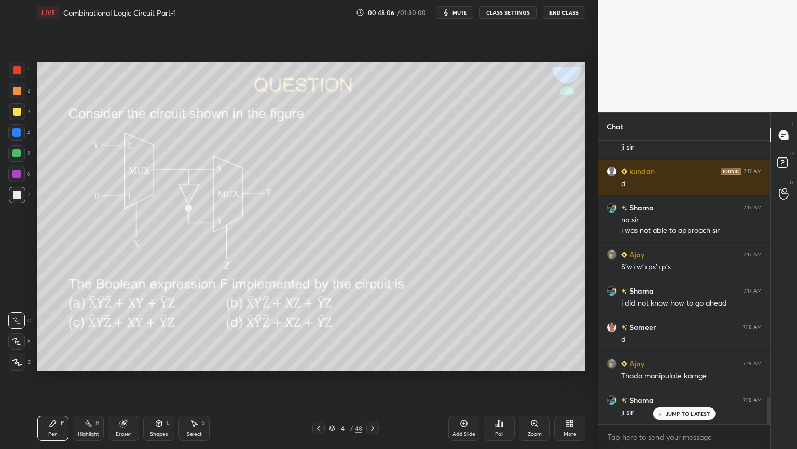
scroll to position [2732, 0]
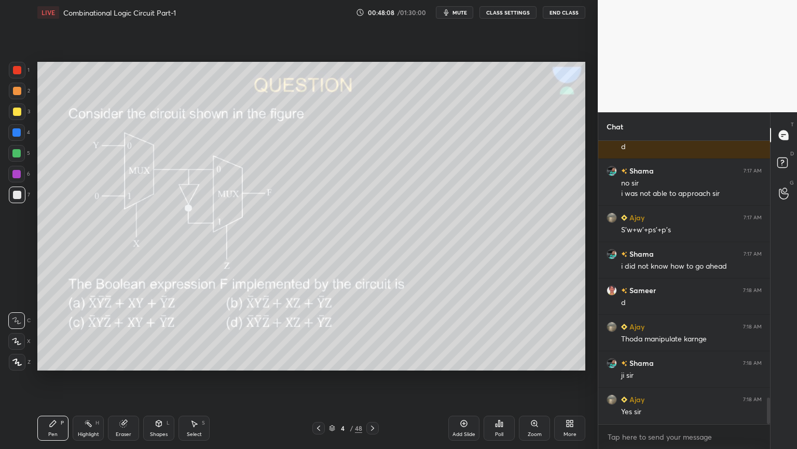
click at [370, 378] on icon at bounding box center [373, 428] width 8 height 8
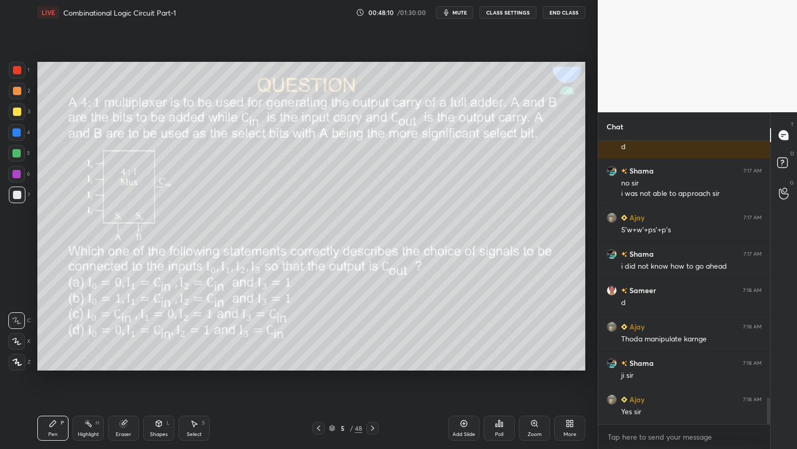
click at [373, 378] on icon at bounding box center [373, 428] width 8 height 8
click at [372, 378] on icon at bounding box center [373, 428] width 8 height 8
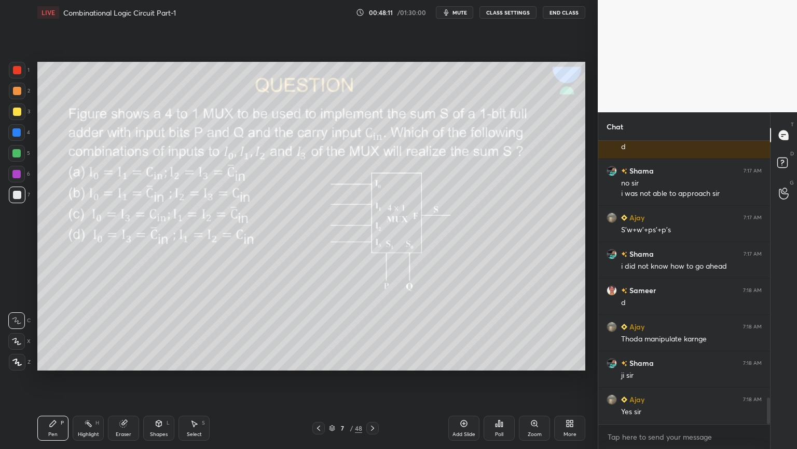
click at [372, 378] on icon at bounding box center [373, 428] width 8 height 8
click at [21, 112] on div at bounding box center [17, 111] width 17 height 17
click at [21, 93] on div at bounding box center [17, 91] width 17 height 17
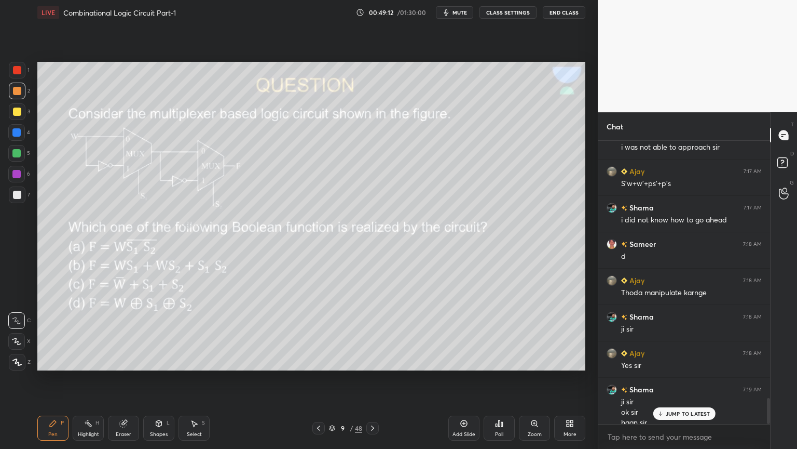
scroll to position [2789, 0]
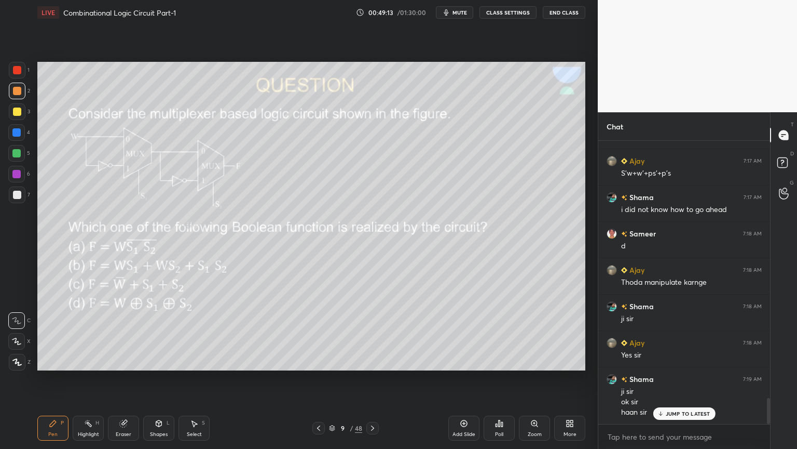
click at [91, 378] on div "Highlight H" at bounding box center [88, 427] width 31 height 25
click at [122, 378] on icon at bounding box center [123, 423] width 7 height 7
click at [53, 378] on icon at bounding box center [53, 423] width 8 height 8
click at [78, 378] on div "Highlight" at bounding box center [88, 433] width 21 height 5
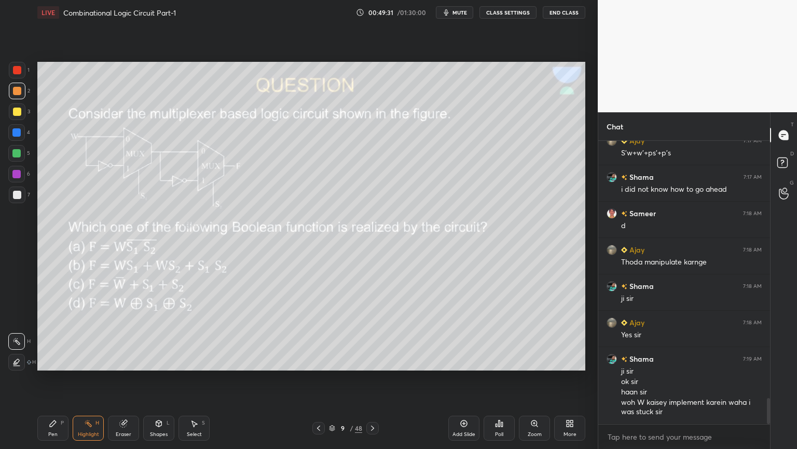
click at [112, 378] on div "Eraser" at bounding box center [123, 427] width 31 height 25
click at [51, 378] on icon at bounding box center [53, 423] width 6 height 6
click at [21, 109] on div at bounding box center [17, 111] width 8 height 8
click at [26, 93] on div "2" at bounding box center [19, 91] width 21 height 17
click at [129, 378] on div "Eraser" at bounding box center [124, 433] width 16 height 5
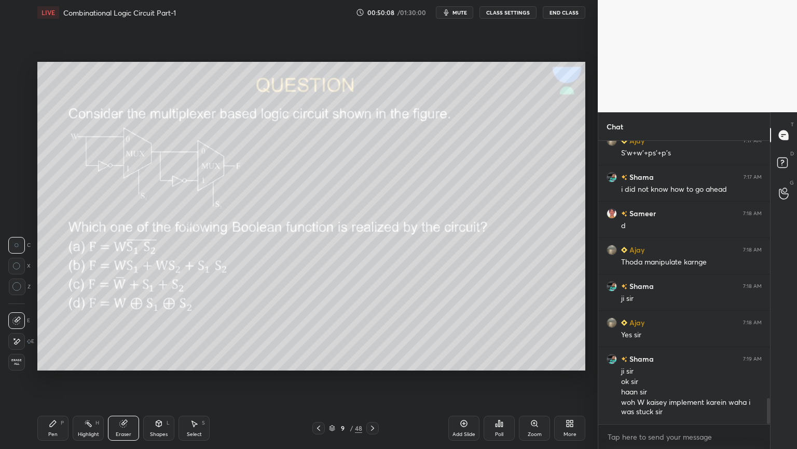
click at [54, 378] on icon at bounding box center [53, 423] width 6 height 6
click at [26, 153] on div "5" at bounding box center [19, 153] width 22 height 17
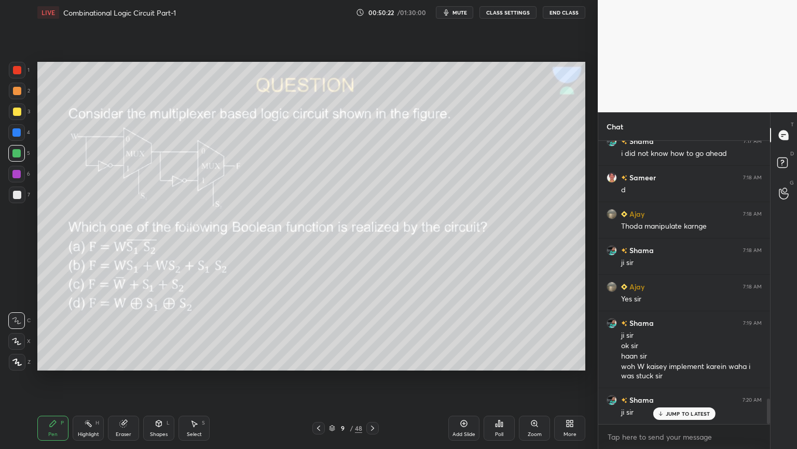
click at [161, 378] on icon at bounding box center [159, 423] width 8 height 8
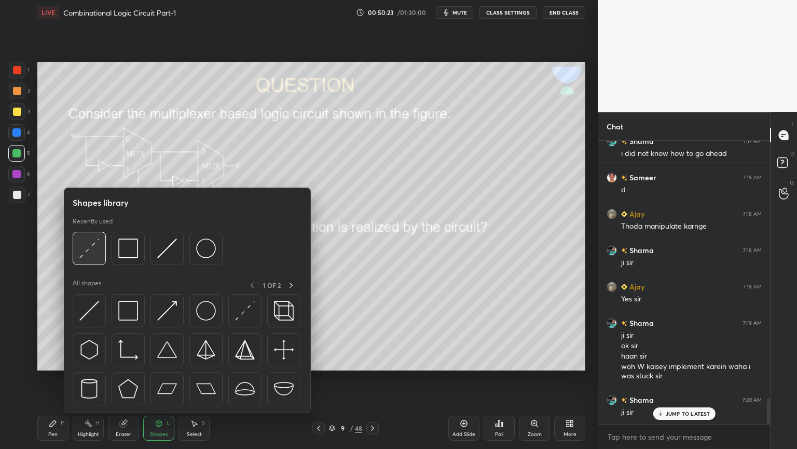
click at [97, 245] on img at bounding box center [89, 248] width 20 height 20
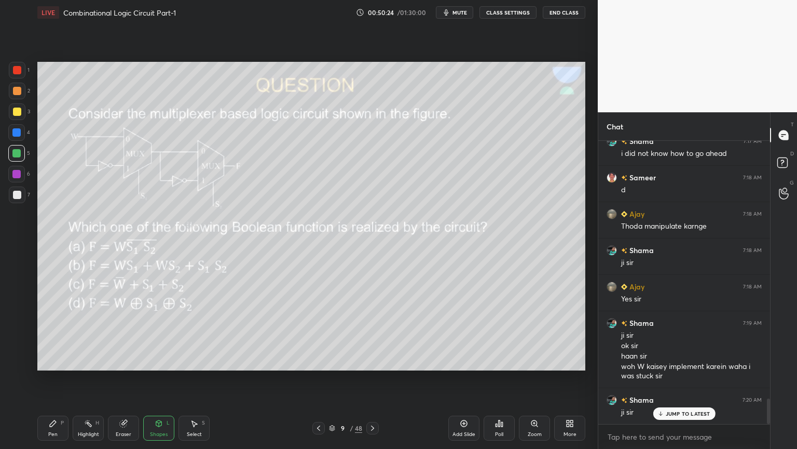
click at [23, 196] on div at bounding box center [17, 194] width 17 height 17
click at [57, 378] on icon at bounding box center [53, 423] width 8 height 8
click at [22, 156] on div at bounding box center [16, 153] width 17 height 17
click at [19, 132] on div at bounding box center [16, 132] width 8 height 8
click at [18, 156] on div at bounding box center [16, 153] width 8 height 8
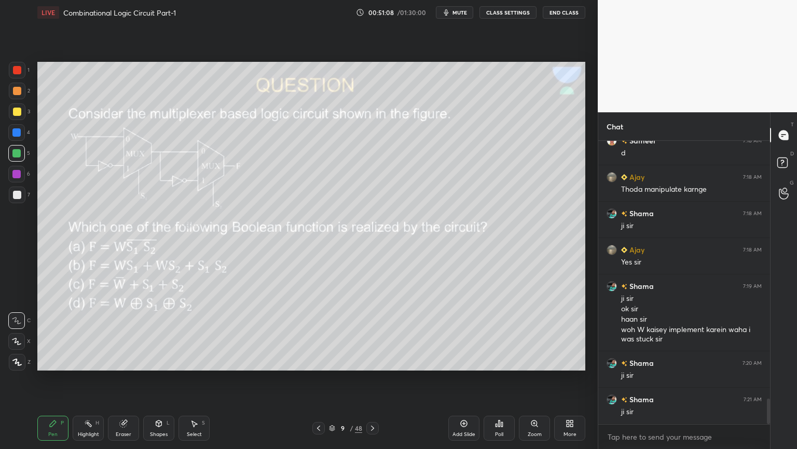
scroll to position [2918, 0]
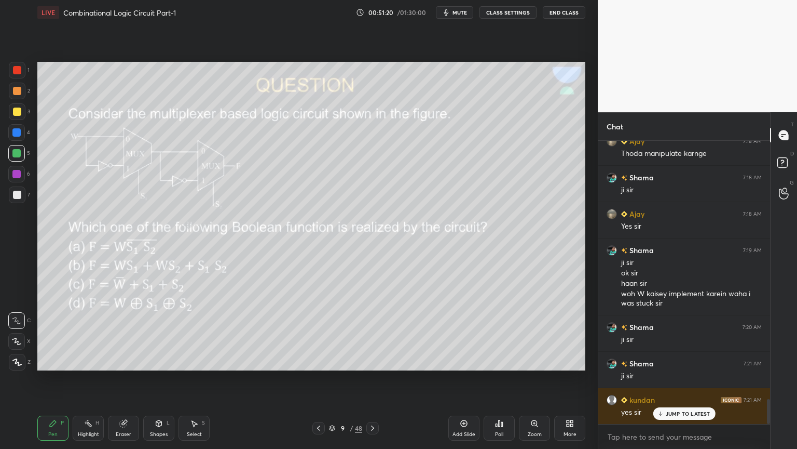
click at [25, 73] on div at bounding box center [17, 70] width 17 height 17
click at [161, 378] on div "Shapes L" at bounding box center [158, 427] width 31 height 25
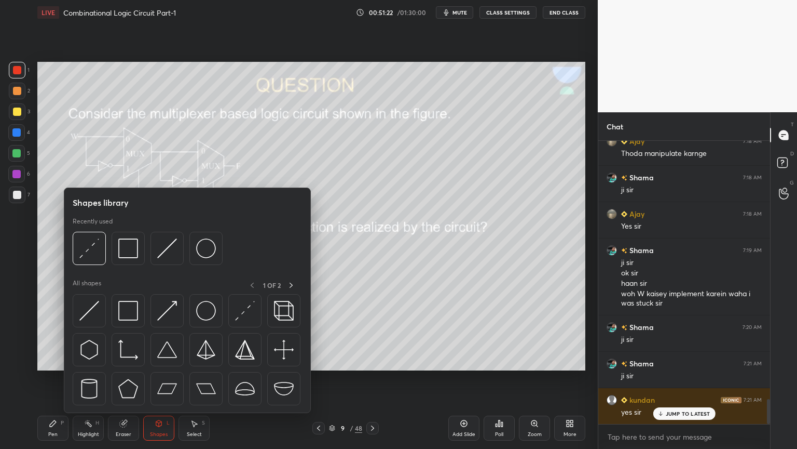
click at [63, 378] on div "P" at bounding box center [62, 422] width 3 height 5
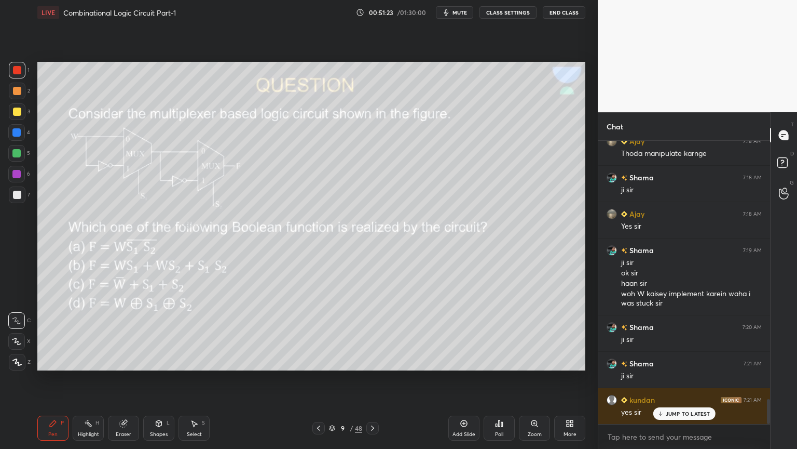
click at [12, 337] on icon at bounding box center [16, 340] width 9 height 7
click at [155, 378] on div "Shapes L" at bounding box center [158, 427] width 31 height 25
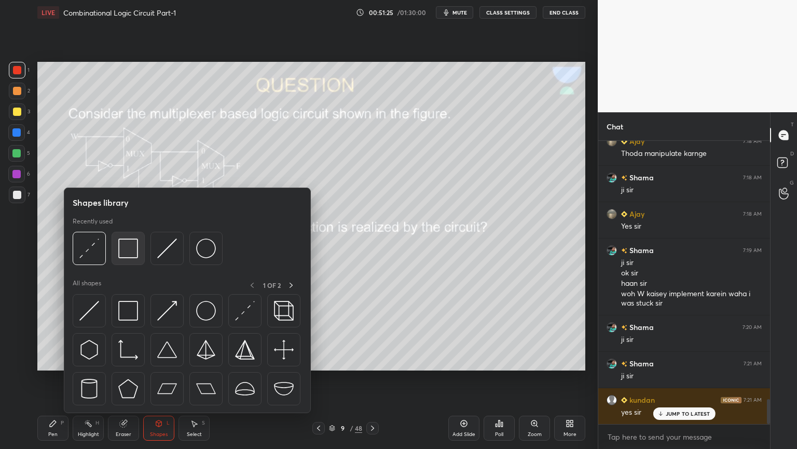
click at [134, 251] on img at bounding box center [128, 248] width 20 height 20
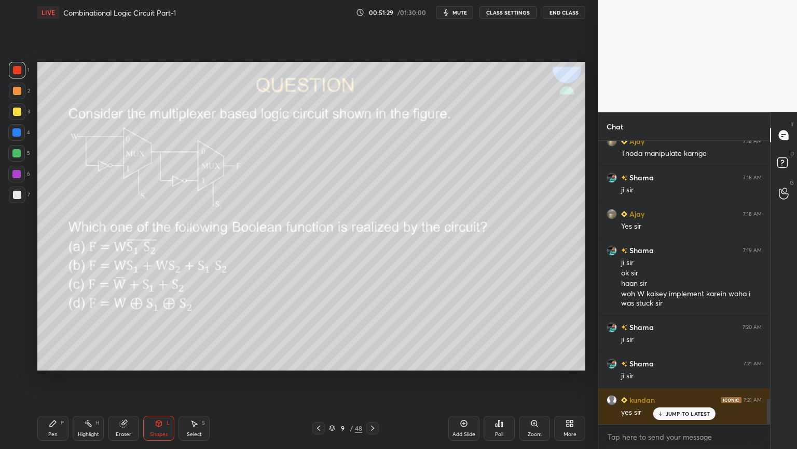
click at [192, 378] on div "Select" at bounding box center [194, 433] width 15 height 5
click at [356, 294] on div "0 ° Undo Copy Paste here Duplicate Duplicate to new slide Delete" at bounding box center [311, 216] width 548 height 308
click at [123, 378] on div "Eraser" at bounding box center [123, 427] width 31 height 25
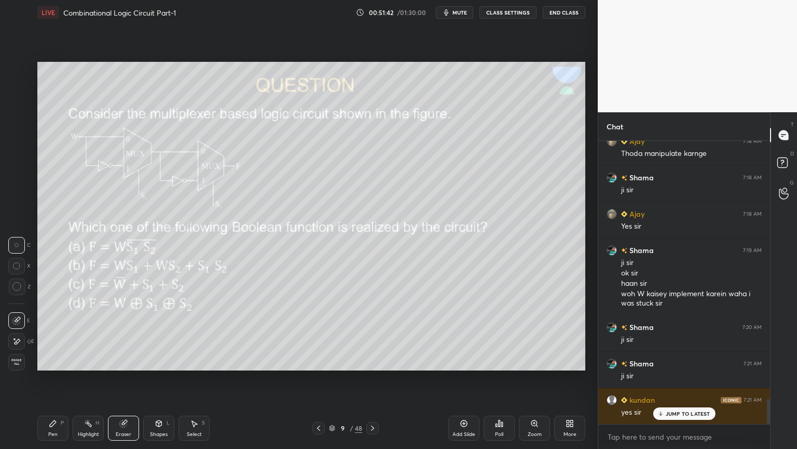
click at [50, 378] on icon at bounding box center [53, 423] width 6 height 6
click at [162, 378] on div "Shapes L" at bounding box center [158, 427] width 31 height 25
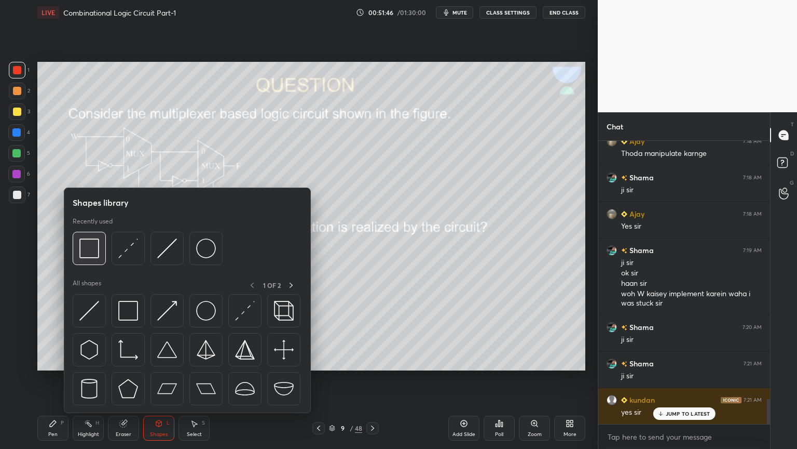
click at [95, 250] on img at bounding box center [89, 248] width 20 height 20
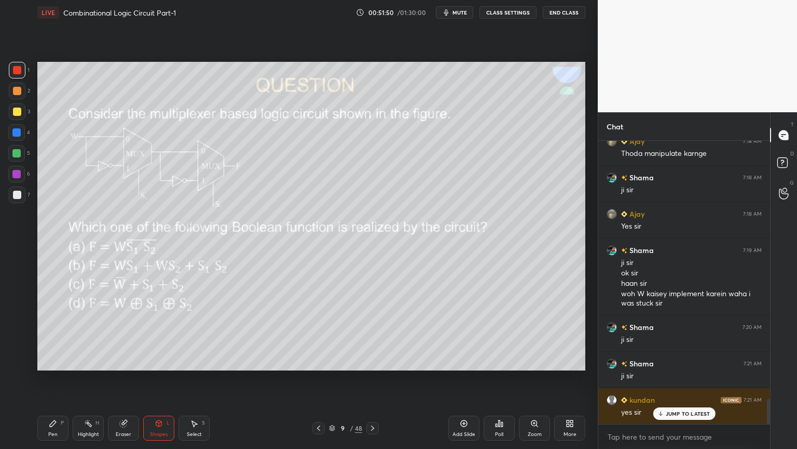
click at [57, 378] on div "Pen P" at bounding box center [52, 427] width 31 height 25
click at [22, 92] on div at bounding box center [17, 91] width 17 height 17
click at [19, 317] on icon at bounding box center [16, 320] width 9 height 7
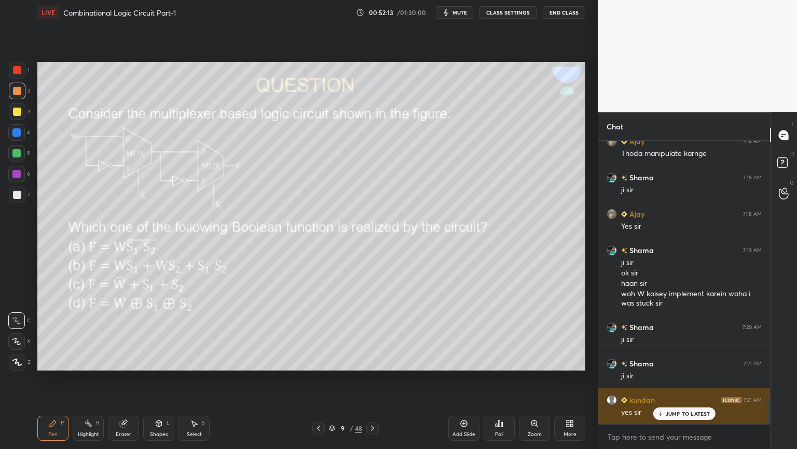
click at [691, 378] on p "JUMP TO LATEST" at bounding box center [688, 413] width 45 height 6
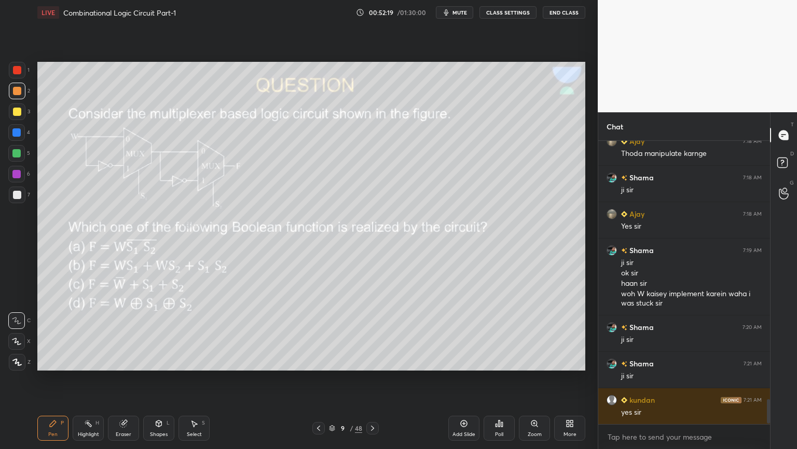
scroll to position [2954, 0]
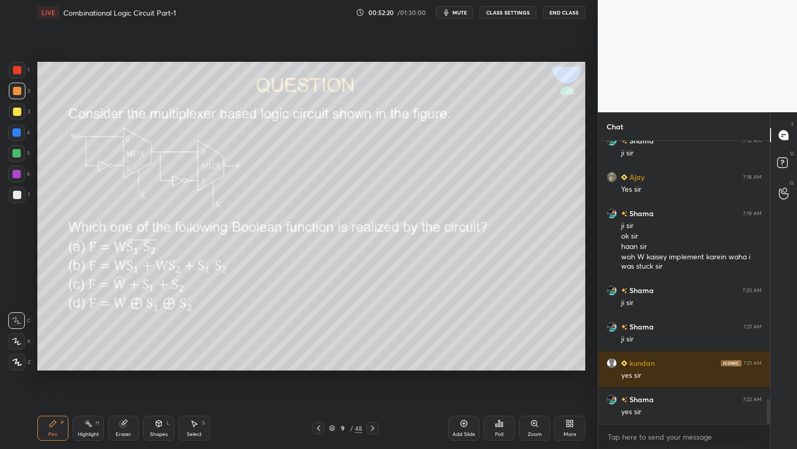
click at [372, 378] on icon at bounding box center [372, 427] width 3 height 5
click at [503, 378] on div "Poll" at bounding box center [499, 427] width 31 height 25
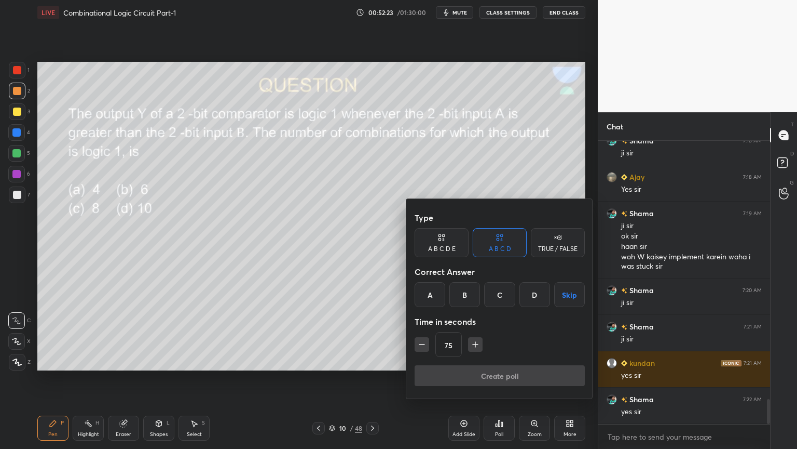
scroll to position [2990, 0]
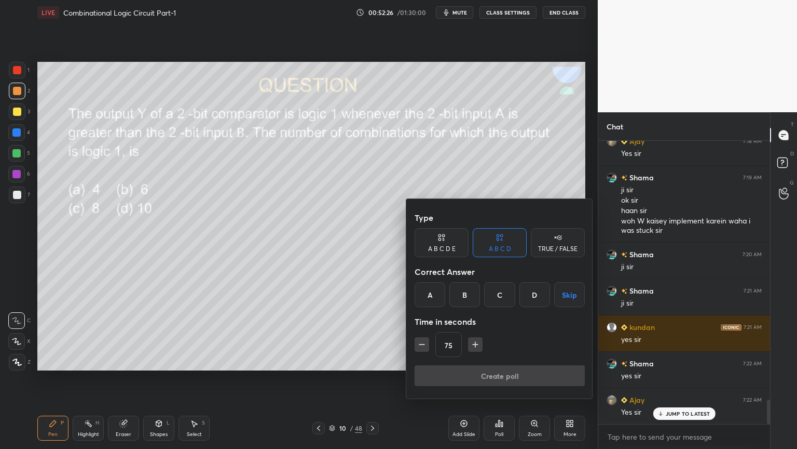
click at [476, 343] on icon "button" at bounding box center [476, 344] width 0 height 5
type input "90"
click at [462, 293] on div "B" at bounding box center [465, 294] width 31 height 25
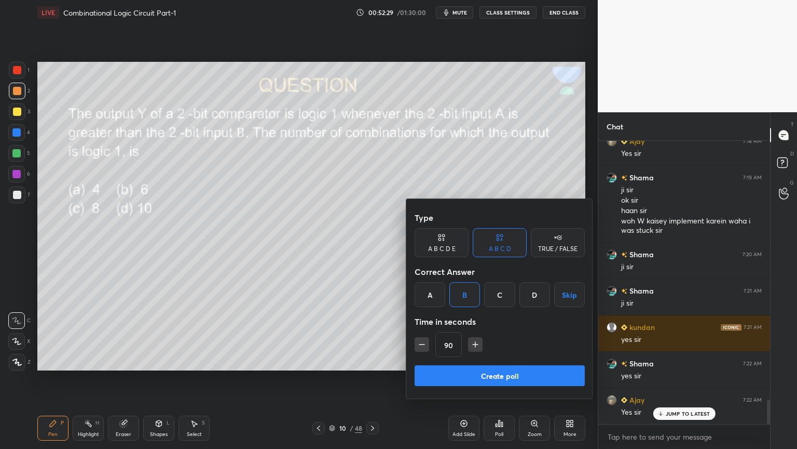
click at [459, 375] on button "Create poll" at bounding box center [500, 375] width 170 height 21
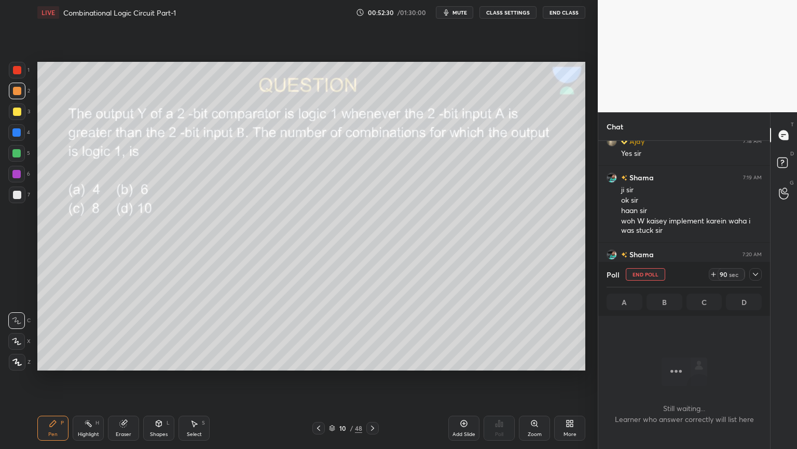
scroll to position [3, 3]
click at [761, 272] on div at bounding box center [756, 274] width 12 height 12
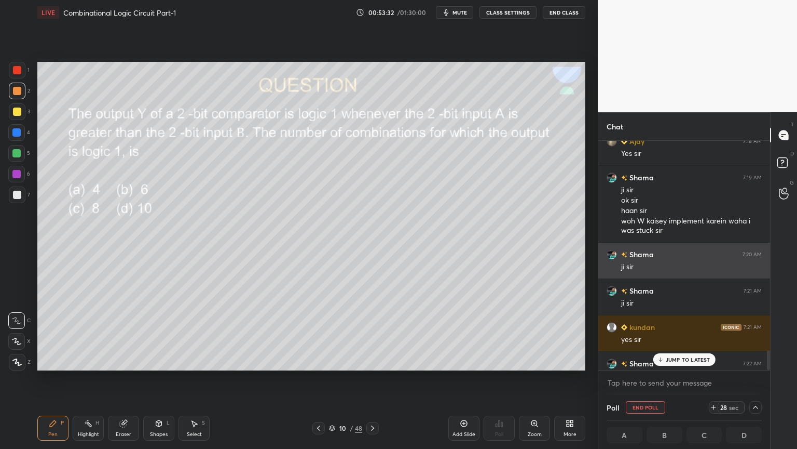
scroll to position [0, 3]
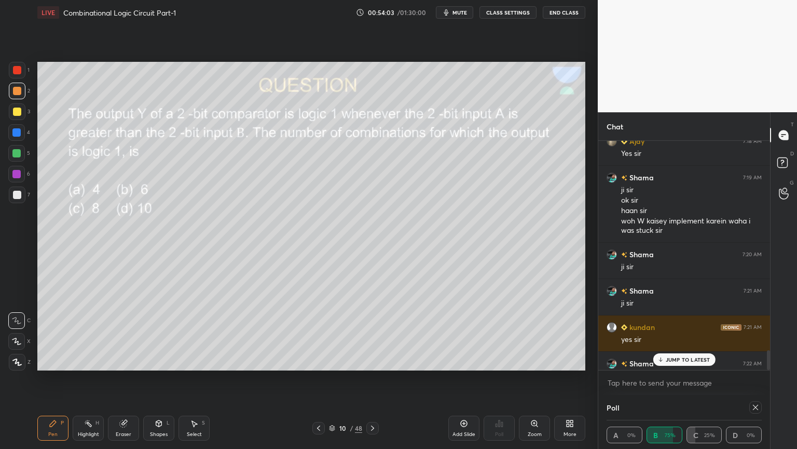
click at [761, 378] on div at bounding box center [756, 407] width 12 height 12
type textarea "x"
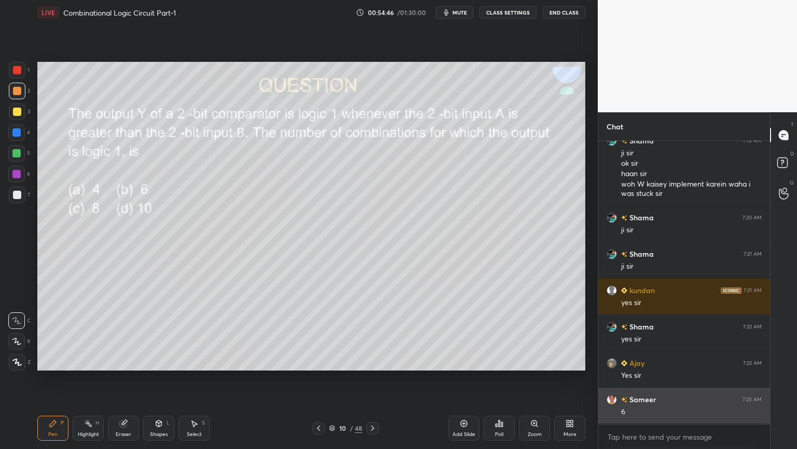
scroll to position [3063, 0]
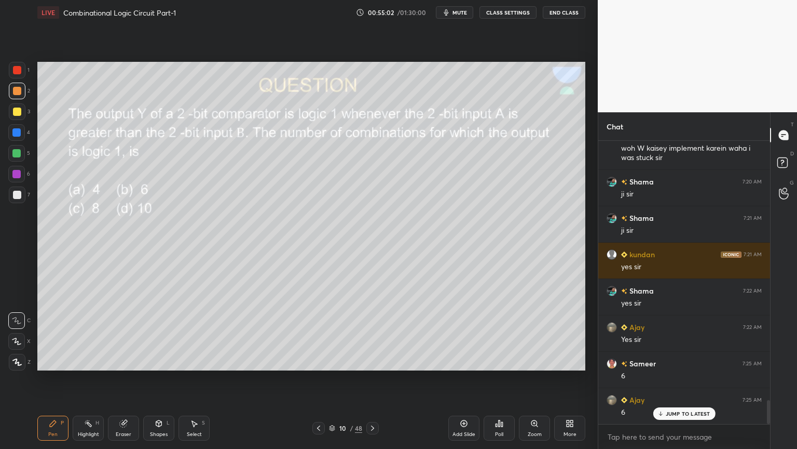
click at [19, 134] on div at bounding box center [16, 132] width 8 height 8
click at [125, 378] on div "Eraser" at bounding box center [123, 427] width 31 height 25
click at [154, 378] on div "Shapes L" at bounding box center [158, 427] width 31 height 25
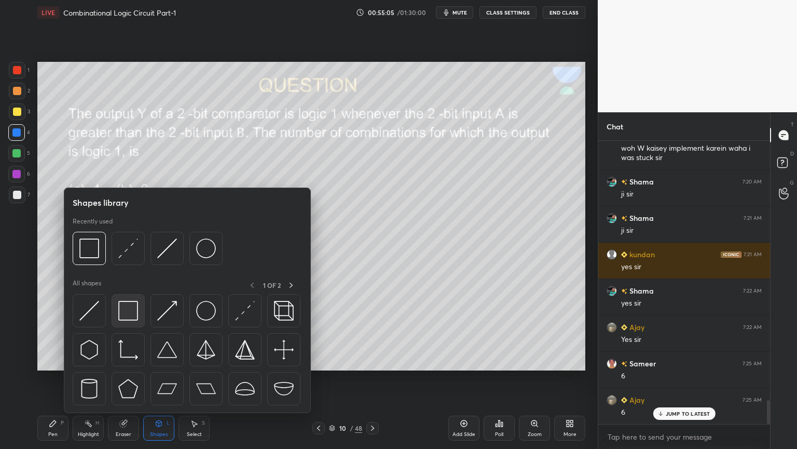
click at [126, 317] on img at bounding box center [128, 311] width 20 height 20
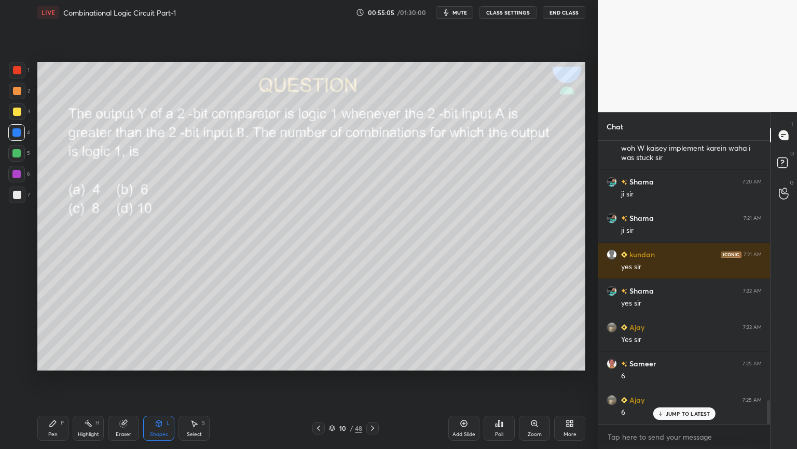
scroll to position [3100, 0]
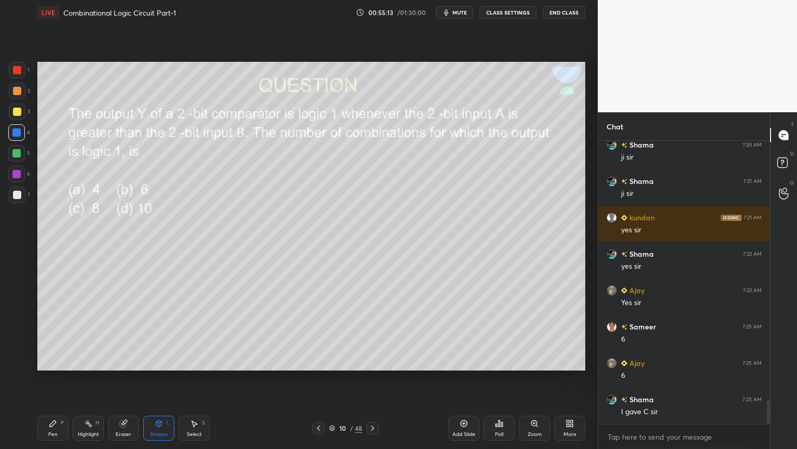
click at [160, 378] on div "Shapes L" at bounding box center [158, 427] width 31 height 25
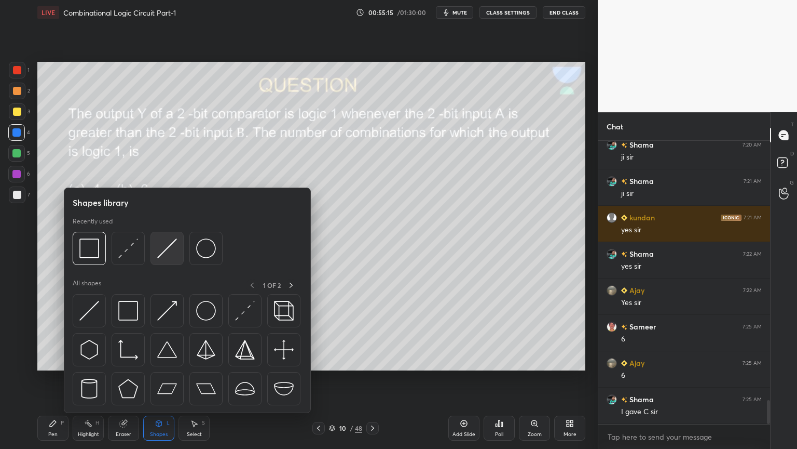
click at [172, 251] on img at bounding box center [167, 248] width 20 height 20
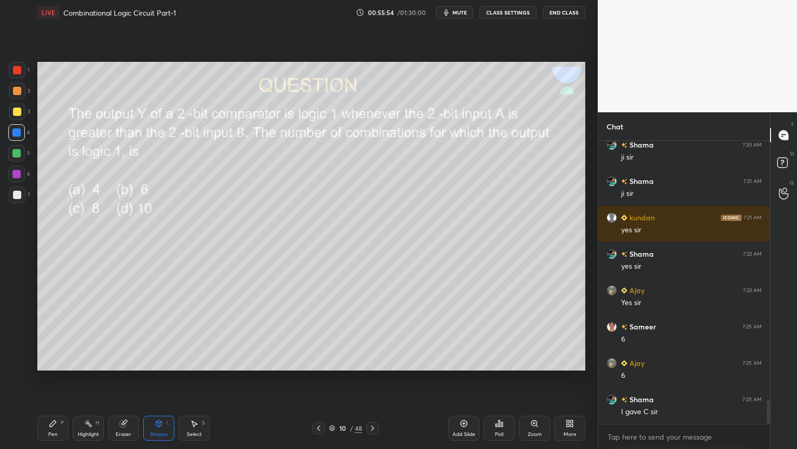
scroll to position [3136, 0]
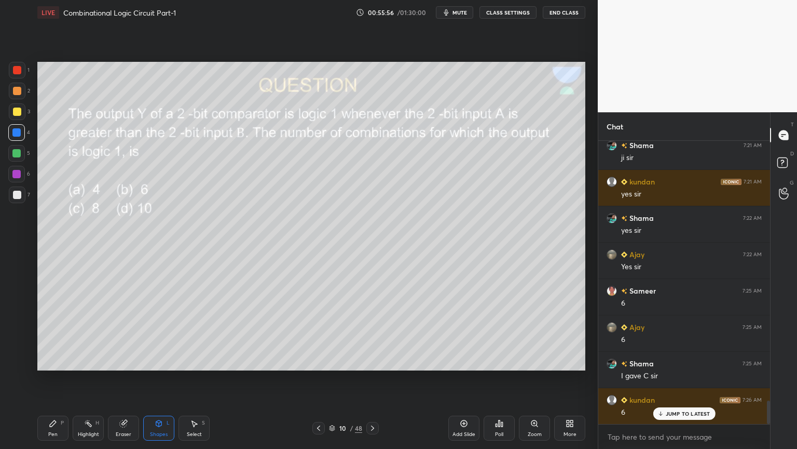
click at [45, 378] on div "Pen P" at bounding box center [52, 427] width 31 height 25
click at [21, 119] on div at bounding box center [17, 111] width 17 height 17
click at [20, 193] on div at bounding box center [17, 195] width 8 height 8
click at [23, 131] on div at bounding box center [16, 132] width 17 height 17
click at [21, 175] on div at bounding box center [16, 174] width 17 height 17
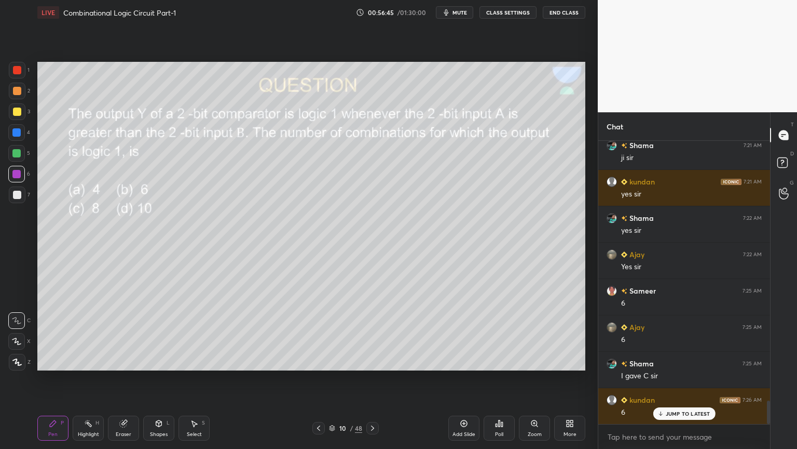
click at [125, 378] on div "Eraser" at bounding box center [123, 427] width 31 height 25
click at [58, 378] on div "Pen P" at bounding box center [52, 427] width 31 height 25
click at [83, 378] on div "Highlight" at bounding box center [88, 433] width 21 height 5
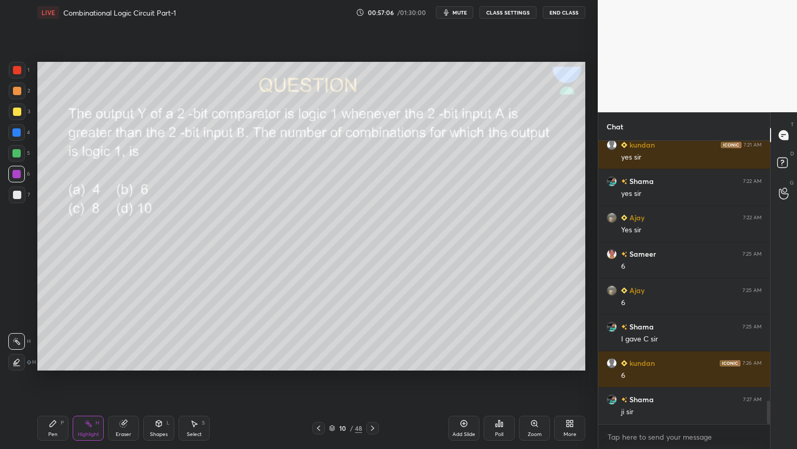
click at [162, 378] on div "Shapes L" at bounding box center [158, 427] width 31 height 25
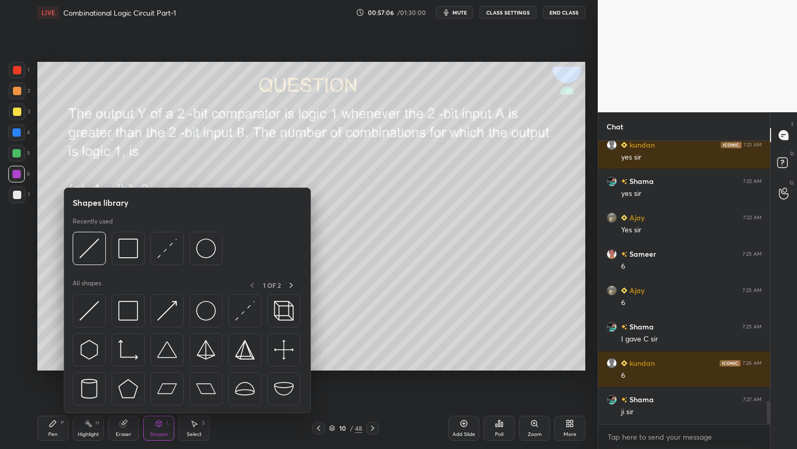
click at [194, 378] on div "Select S" at bounding box center [194, 427] width 31 height 25
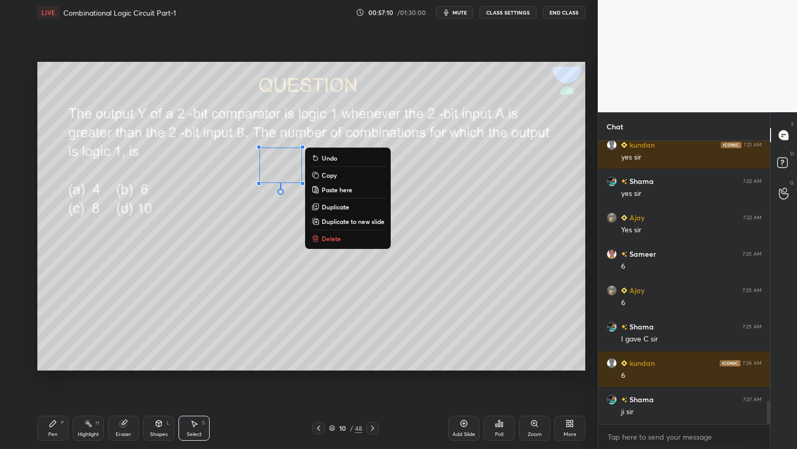
click at [460, 152] on div "0 ° Undo Copy Paste here Duplicate Duplicate to new slide Delete" at bounding box center [311, 216] width 548 height 308
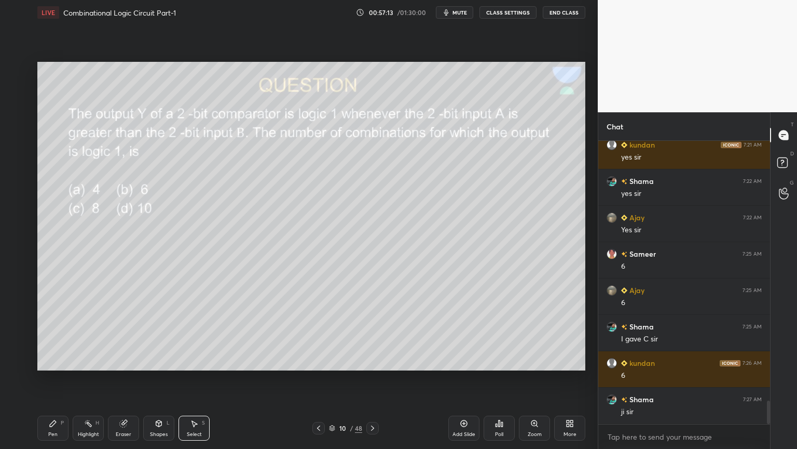
click at [55, 378] on icon at bounding box center [53, 423] width 8 height 8
click at [23, 154] on div at bounding box center [16, 153] width 17 height 17
click at [118, 378] on div "Eraser" at bounding box center [124, 433] width 16 height 5
click at [50, 378] on div "Pen P" at bounding box center [52, 427] width 31 height 25
click at [21, 98] on div at bounding box center [17, 91] width 17 height 17
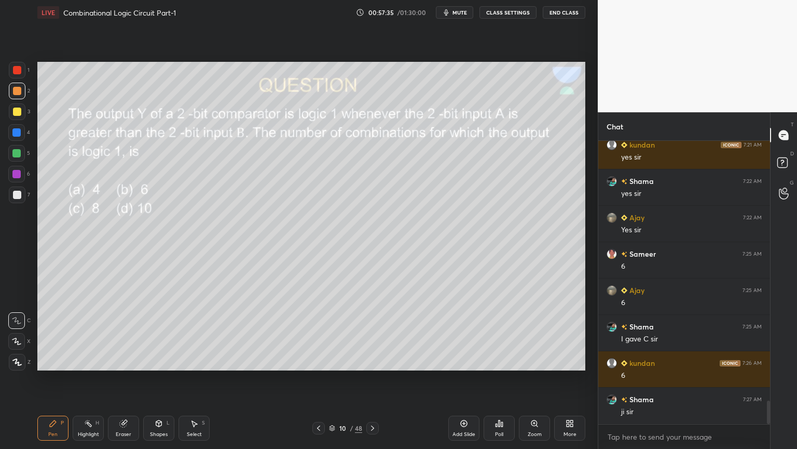
click at [13, 340] on icon at bounding box center [16, 340] width 9 height 7
click at [89, 378] on div "Highlight" at bounding box center [88, 433] width 21 height 5
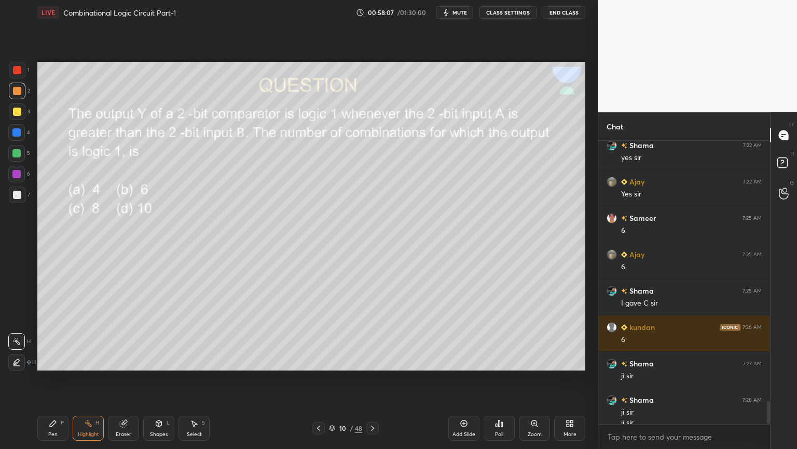
scroll to position [3219, 0]
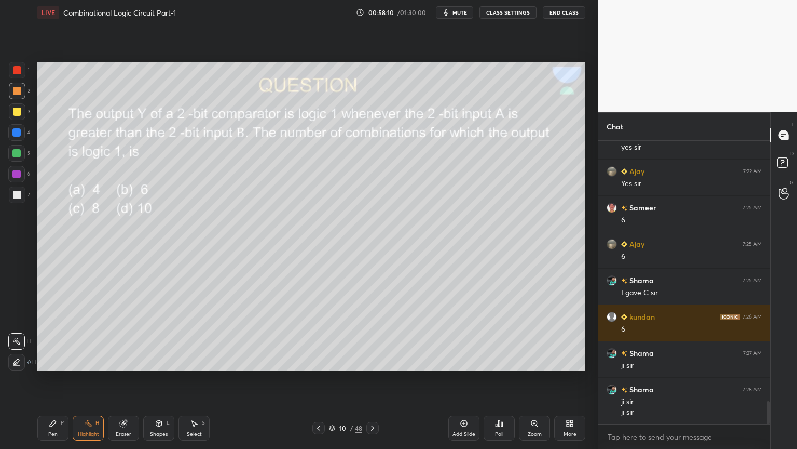
click at [57, 378] on div "Pen P" at bounding box center [52, 427] width 31 height 25
click at [93, 378] on div "Highlight H" at bounding box center [88, 427] width 31 height 25
click at [49, 378] on div "Pen" at bounding box center [52, 433] width 9 height 5
click at [23, 111] on div at bounding box center [17, 111] width 17 height 17
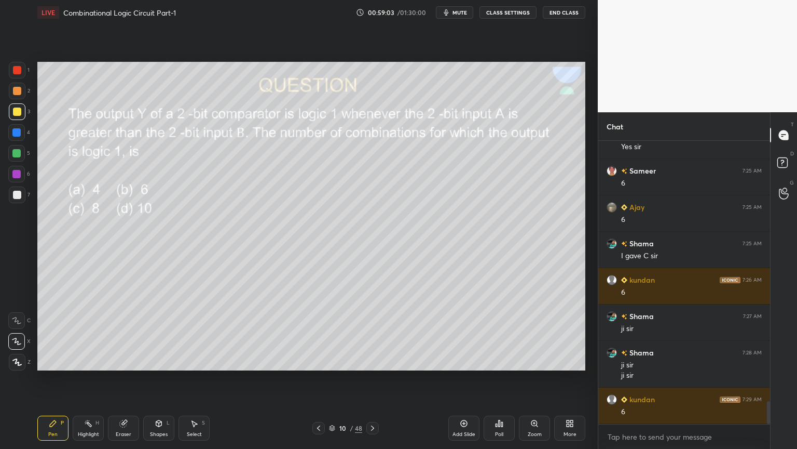
scroll to position [3291, 0]
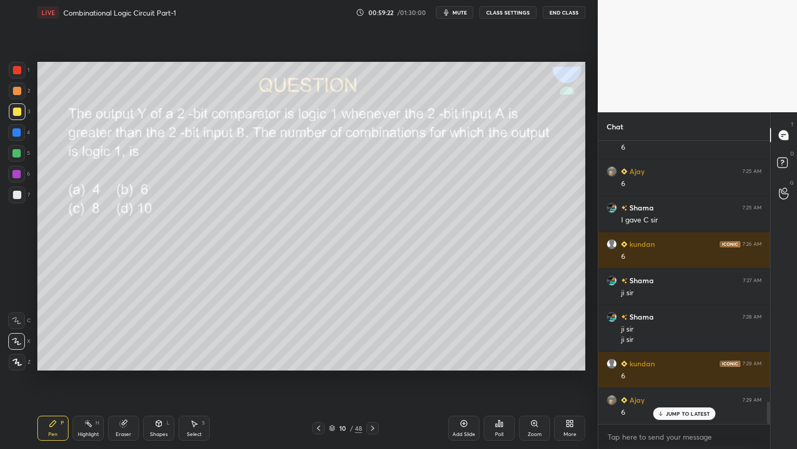
click at [26, 69] on div "1" at bounding box center [19, 70] width 21 height 17
click at [162, 378] on div "Shapes L" at bounding box center [158, 427] width 31 height 25
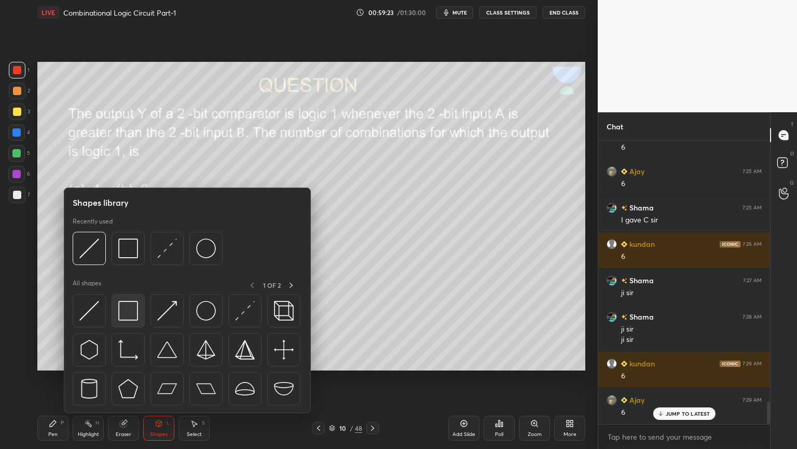
click at [128, 316] on img at bounding box center [128, 311] width 20 height 20
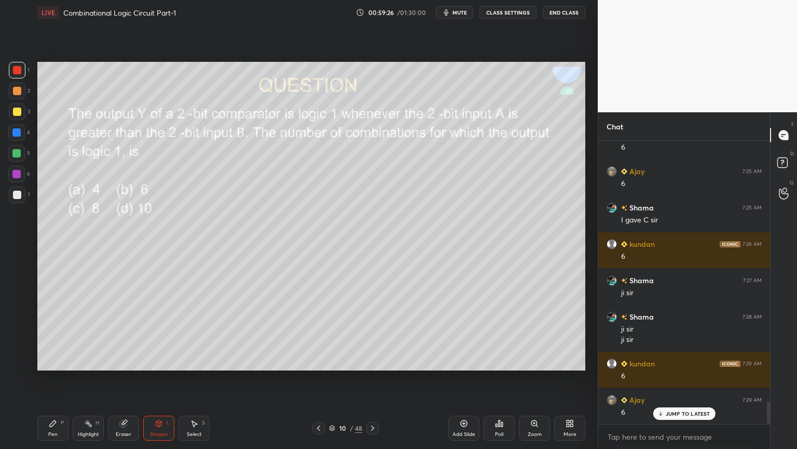
scroll to position [3328, 0]
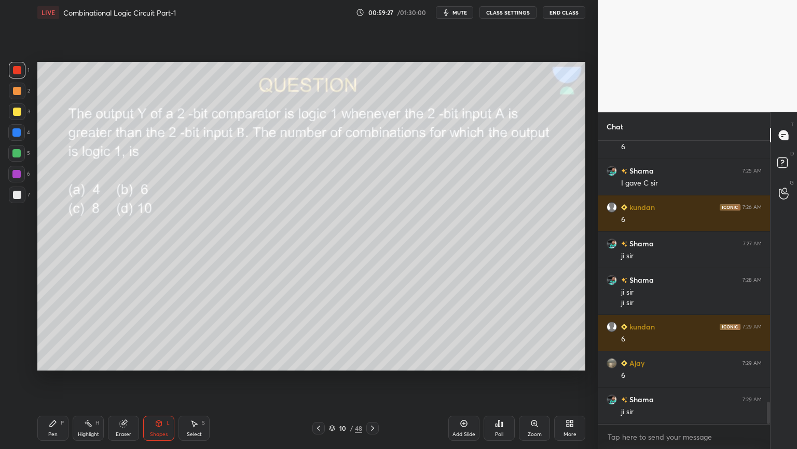
click at [57, 378] on div "Pen" at bounding box center [52, 433] width 9 height 5
click at [16, 314] on div at bounding box center [16, 320] width 17 height 17
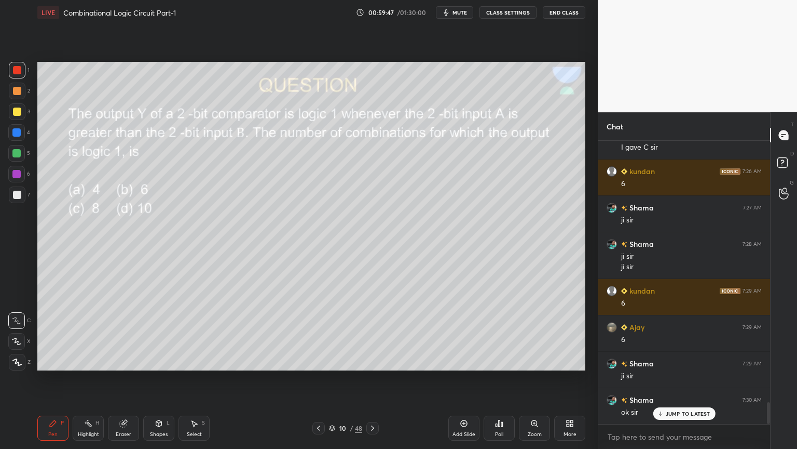
click at [375, 378] on icon at bounding box center [373, 428] width 8 height 8
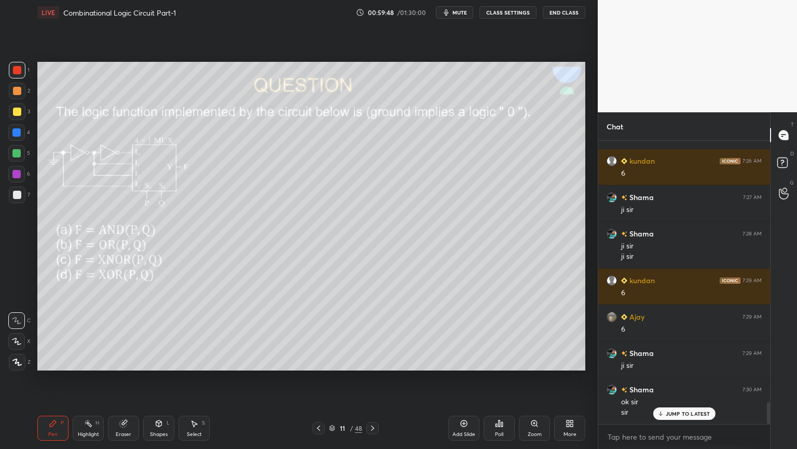
scroll to position [3411, 0]
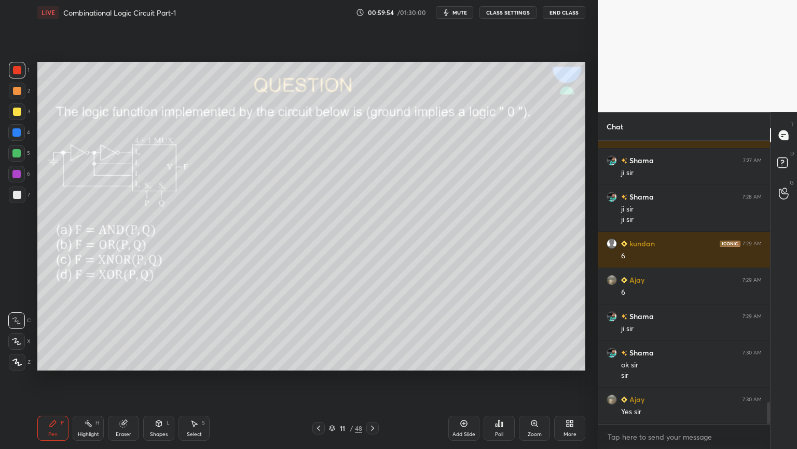
click at [503, 378] on div "Poll" at bounding box center [499, 433] width 8 height 5
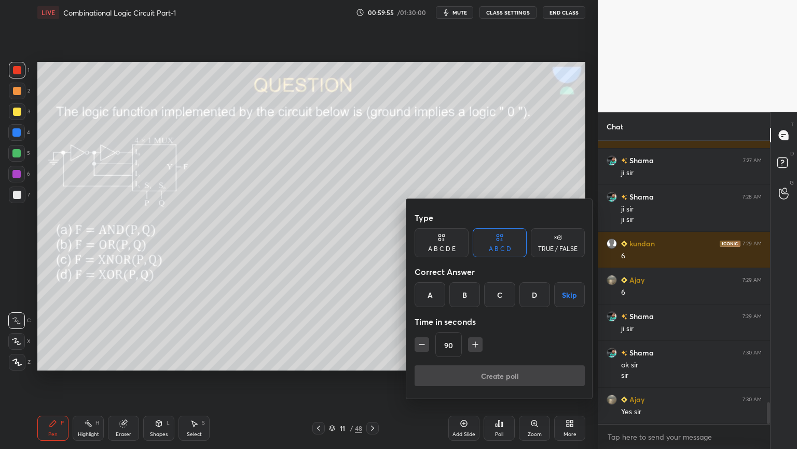
click at [538, 295] on div "D" at bounding box center [535, 294] width 31 height 25
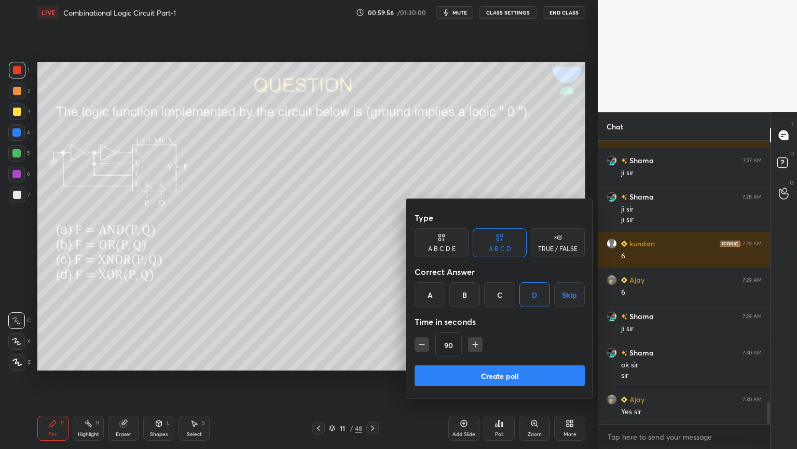
click at [419, 347] on icon "button" at bounding box center [422, 344] width 10 height 10
type input "75"
click at [463, 376] on button "Create poll" at bounding box center [500, 375] width 170 height 21
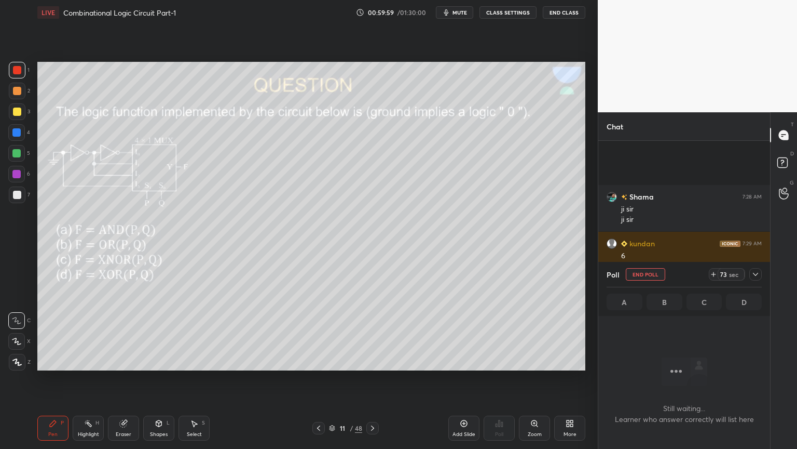
scroll to position [3511, 0]
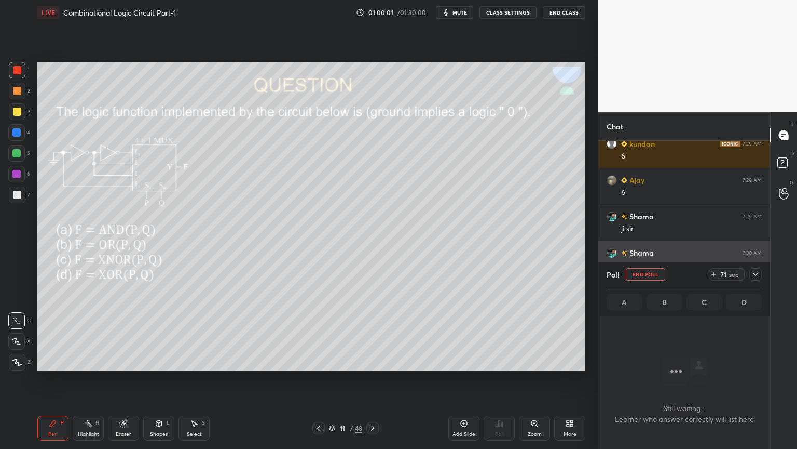
click at [760, 275] on div at bounding box center [756, 274] width 12 height 12
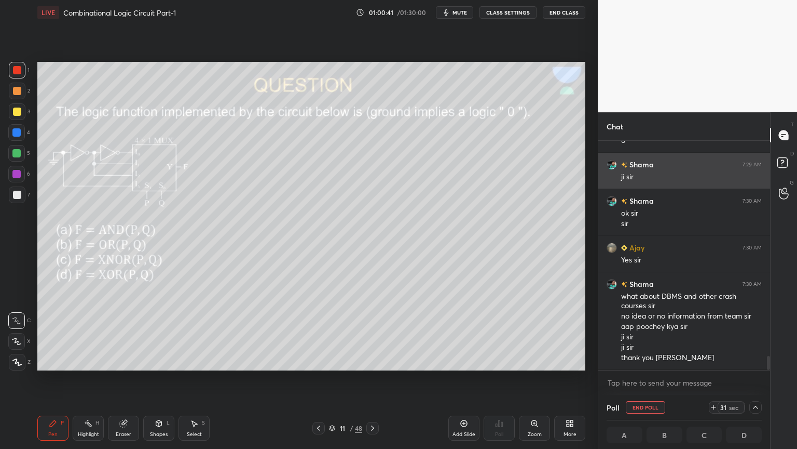
scroll to position [0, 3]
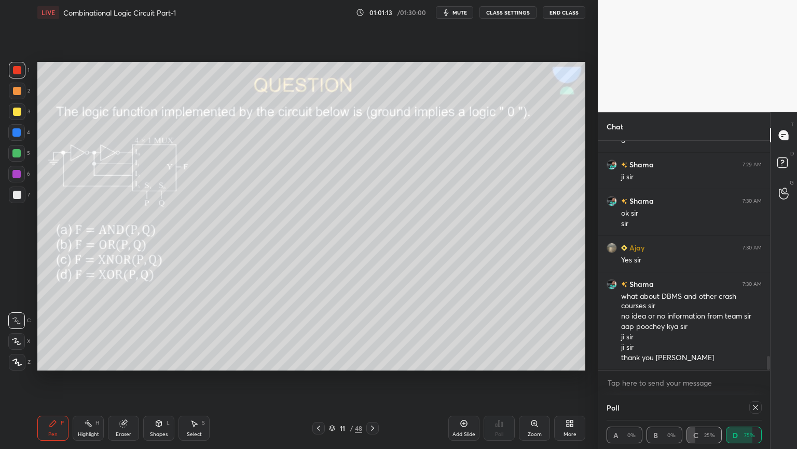
click at [759, 378] on icon at bounding box center [756, 407] width 8 height 8
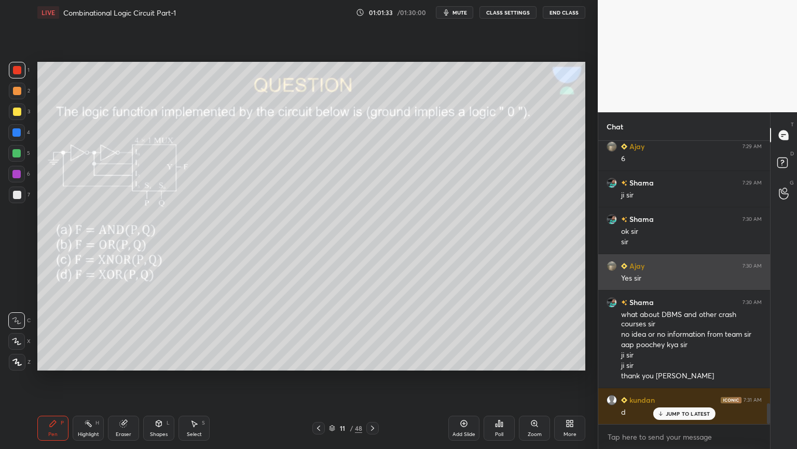
scroll to position [3555, 0]
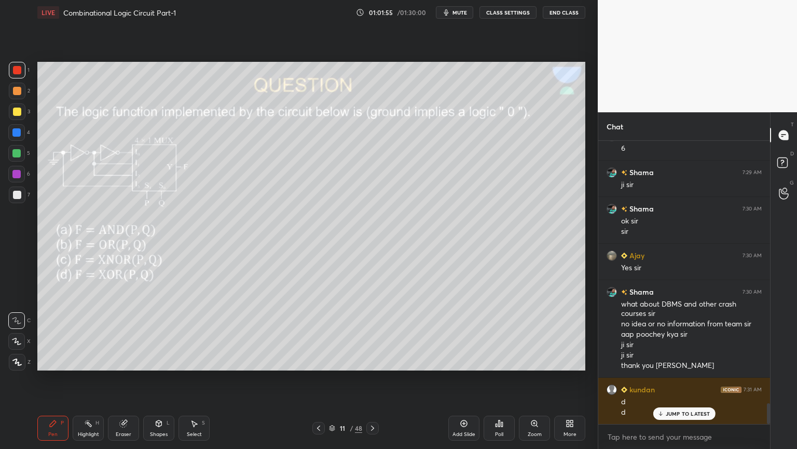
click at [21, 155] on div at bounding box center [16, 153] width 8 height 8
click at [125, 378] on icon at bounding box center [123, 423] width 7 height 7
click at [50, 378] on div "Pen P" at bounding box center [52, 427] width 31 height 25
click at [90, 378] on div "Highlight H" at bounding box center [88, 427] width 31 height 25
click at [21, 179] on div at bounding box center [16, 174] width 17 height 17
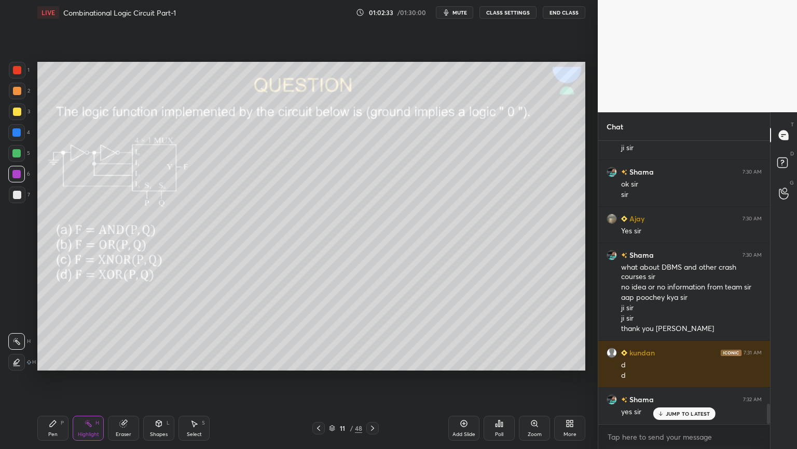
scroll to position [3628, 0]
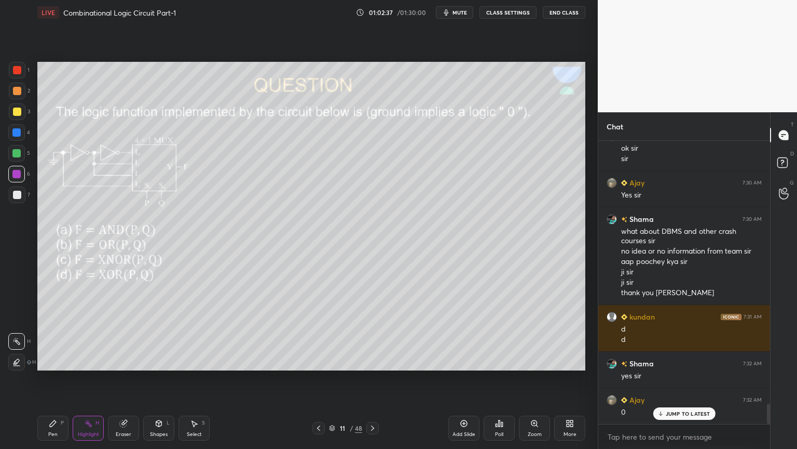
click at [22, 98] on div at bounding box center [17, 91] width 17 height 17
click at [20, 174] on div at bounding box center [16, 174] width 8 height 8
click at [51, 378] on icon at bounding box center [53, 423] width 6 height 6
click at [13, 338] on icon at bounding box center [16, 341] width 8 height 6
click at [159, 378] on div "Shapes L" at bounding box center [158, 427] width 31 height 25
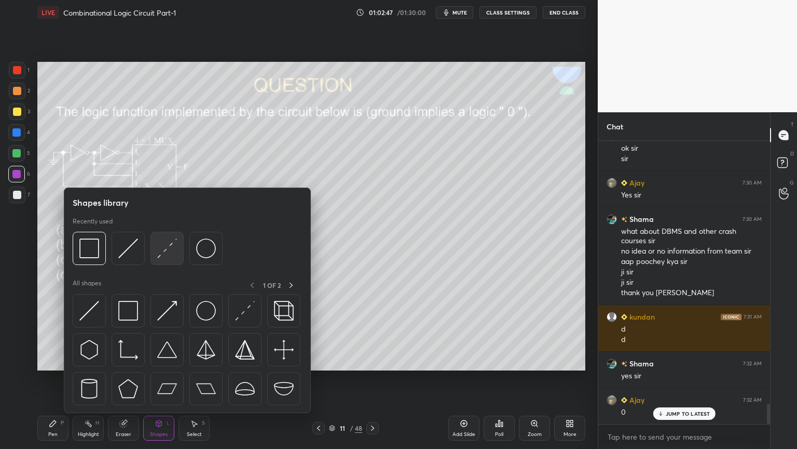
click at [168, 246] on img at bounding box center [167, 248] width 20 height 20
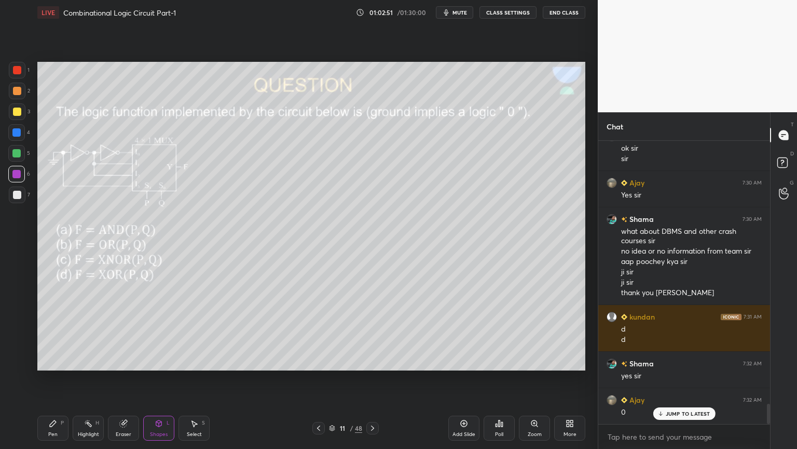
click at [52, 378] on icon at bounding box center [53, 423] width 6 height 6
click at [23, 133] on div at bounding box center [16, 132] width 17 height 17
click at [20, 313] on div at bounding box center [16, 320] width 17 height 17
click at [20, 78] on div at bounding box center [17, 70] width 17 height 17
click at [21, 93] on div at bounding box center [17, 91] width 17 height 17
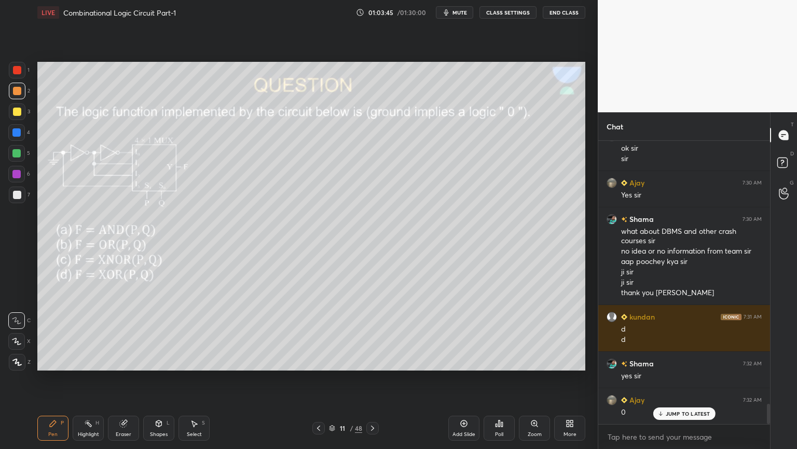
click at [160, 378] on icon at bounding box center [159, 423] width 8 height 8
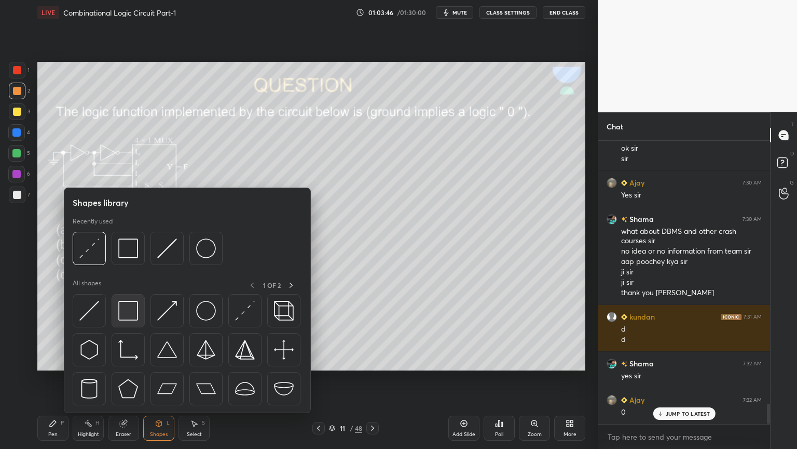
click at [129, 309] on img at bounding box center [128, 311] width 20 height 20
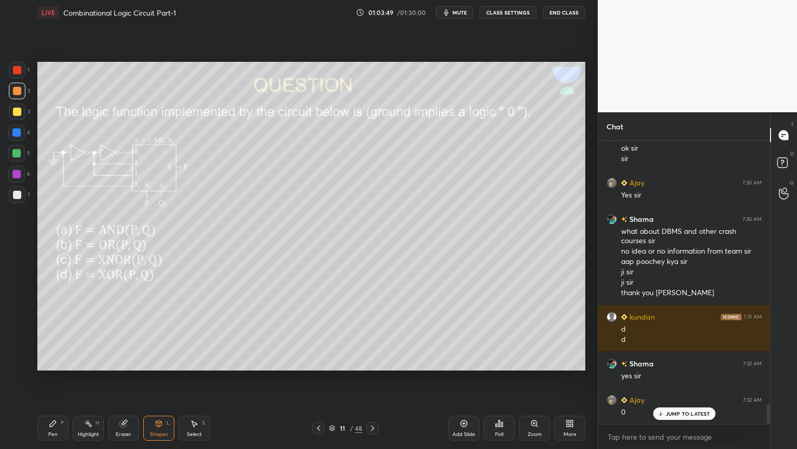
click at [81, 378] on div "Highlight" at bounding box center [88, 433] width 21 height 5
click at [54, 378] on icon at bounding box center [53, 423] width 8 height 8
click at [17, 136] on div at bounding box center [16, 132] width 8 height 8
click at [125, 378] on div "Eraser" at bounding box center [123, 427] width 31 height 25
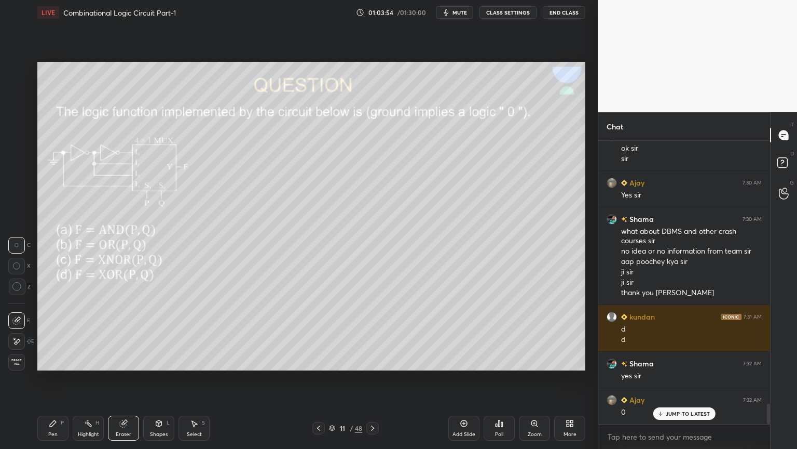
click at [52, 378] on div "Pen" at bounding box center [52, 433] width 9 height 5
click at [25, 91] on div "2" at bounding box center [19, 91] width 21 height 17
click at [16, 340] on icon at bounding box center [16, 341] width 8 height 6
click at [16, 319] on icon at bounding box center [16, 320] width 8 height 6
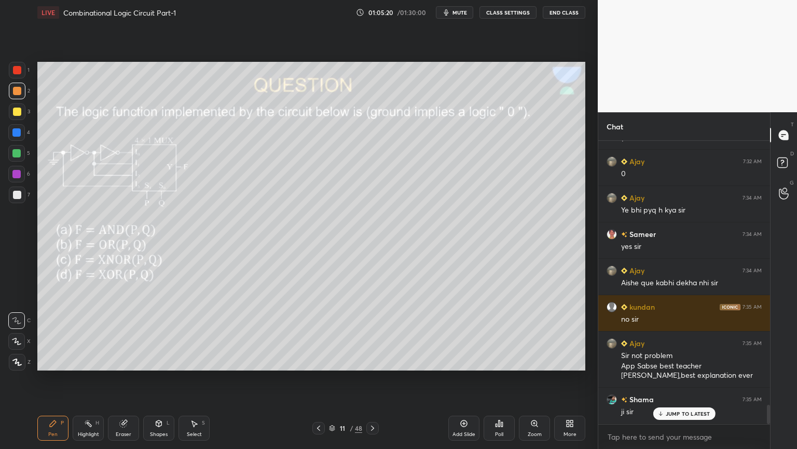
scroll to position [3902, 0]
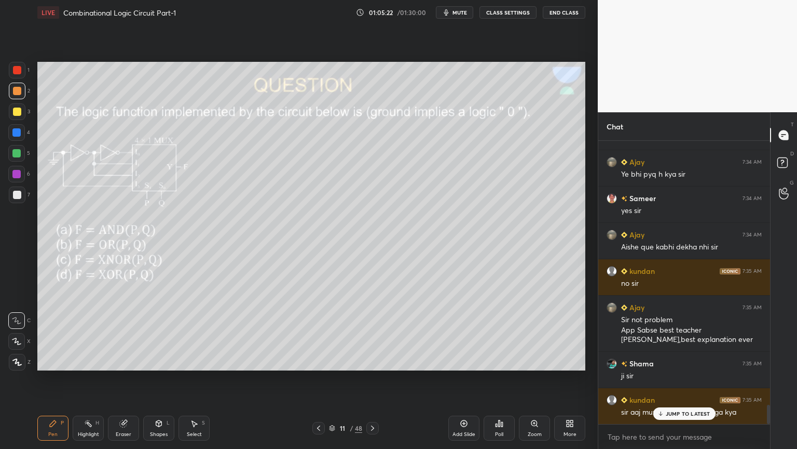
click at [685, 378] on p "JUMP TO LATEST" at bounding box center [688, 413] width 45 height 6
click at [369, 378] on icon at bounding box center [373, 428] width 8 height 8
click at [504, 378] on div "Poll" at bounding box center [499, 427] width 31 height 25
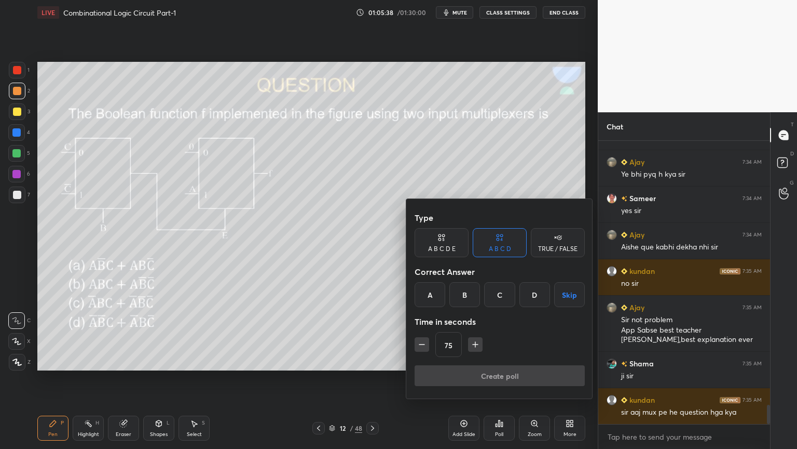
click at [432, 292] on div "A" at bounding box center [430, 294] width 31 height 25
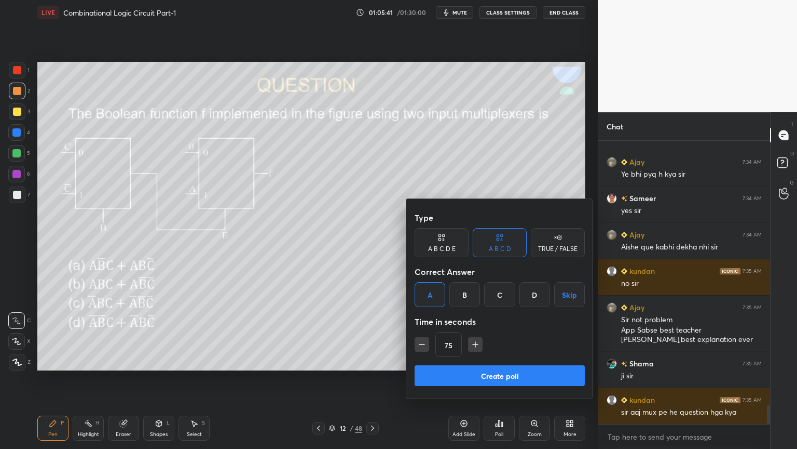
click at [444, 378] on button "Create poll" at bounding box center [500, 375] width 170 height 21
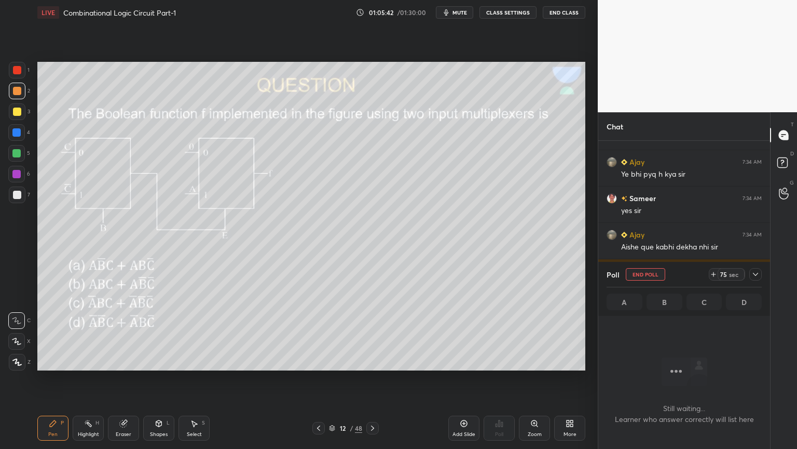
scroll to position [251, 169]
click at [759, 274] on icon at bounding box center [756, 274] width 8 height 8
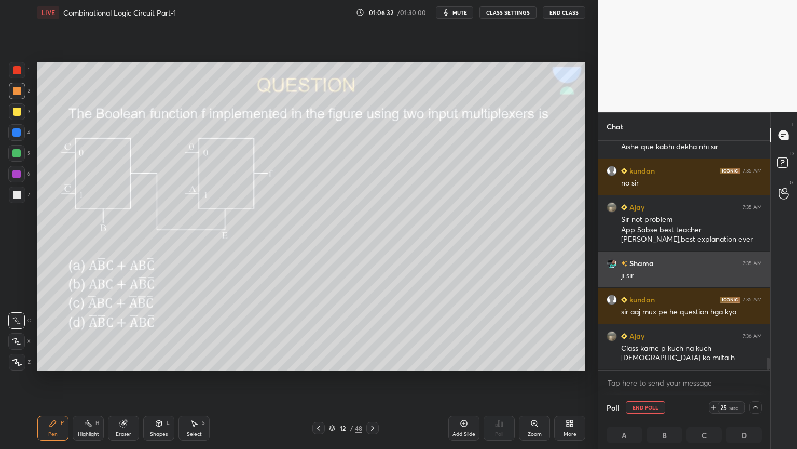
scroll to position [0, 3]
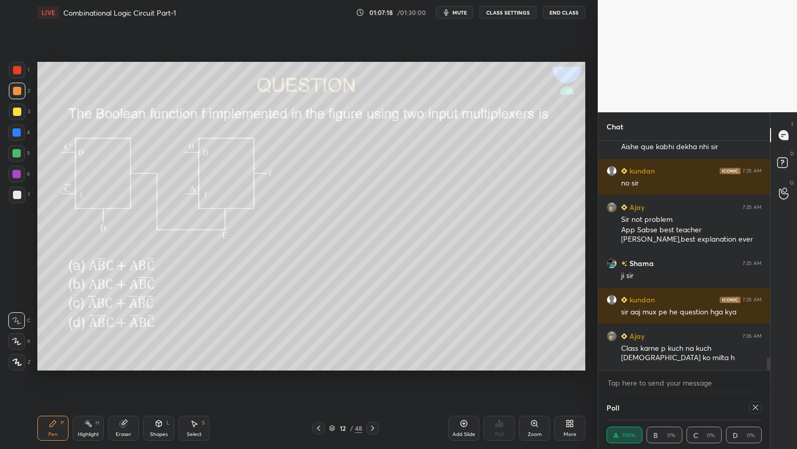
click at [763, 378] on div "Poll A 100% B 0% C 0% D 0%" at bounding box center [685, 422] width 172 height 54
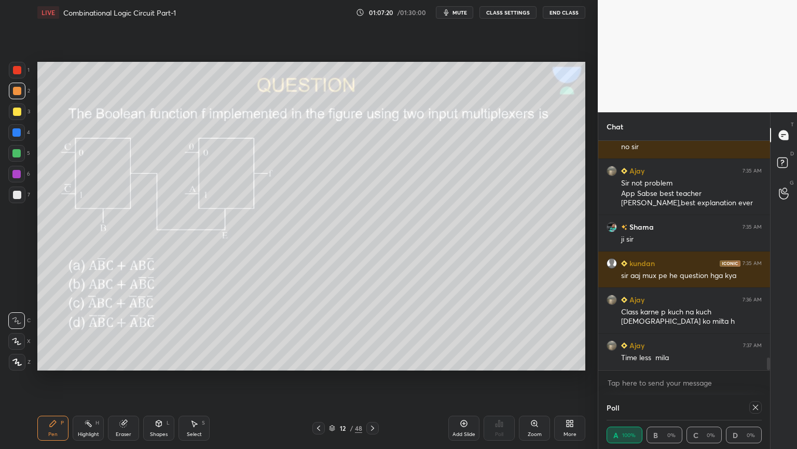
scroll to position [4074, 0]
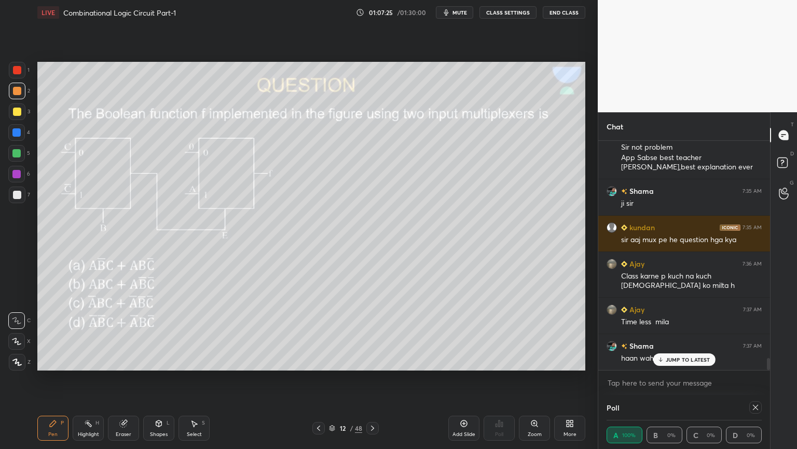
click at [757, 378] on icon at bounding box center [756, 407] width 8 height 8
type textarea "x"
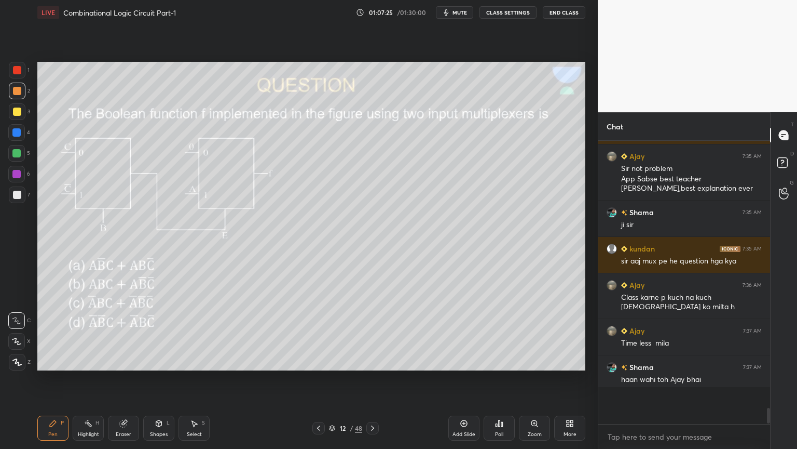
scroll to position [3, 3]
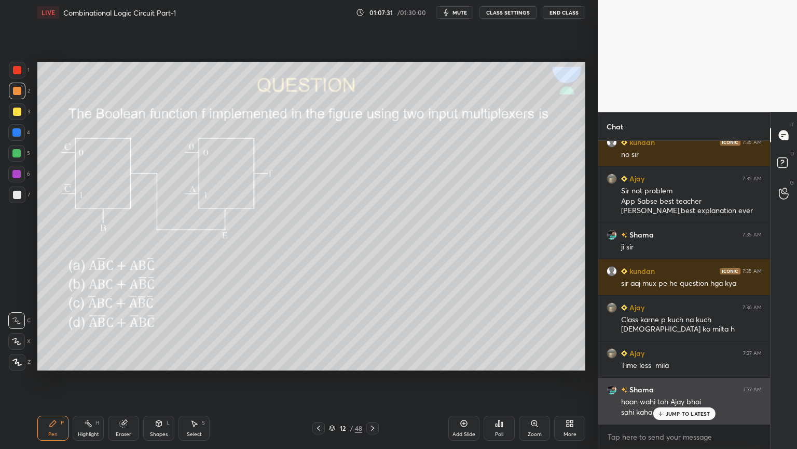
click at [685, 378] on p "JUMP TO LATEST" at bounding box center [688, 413] width 45 height 6
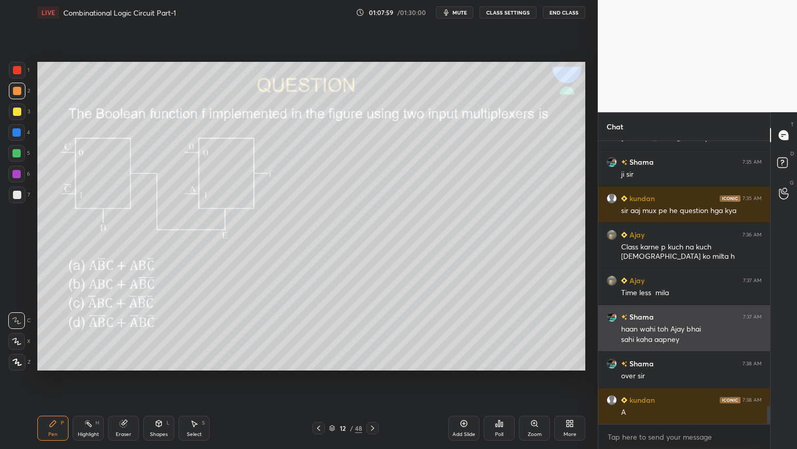
scroll to position [4140, 0]
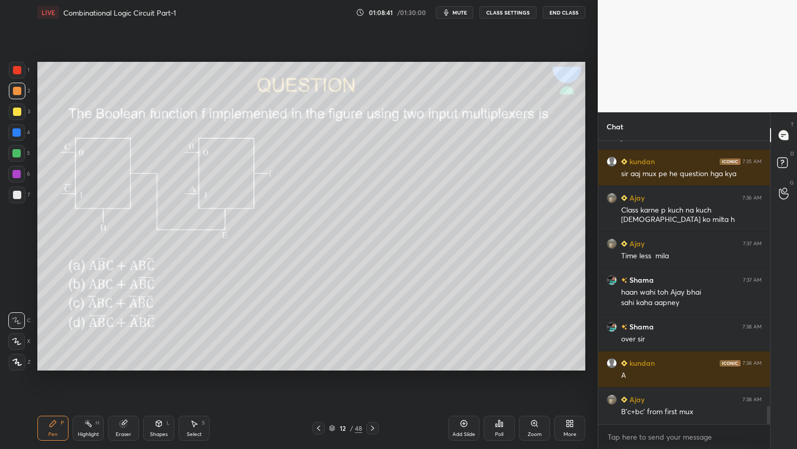
click at [19, 179] on div at bounding box center [16, 174] width 17 height 17
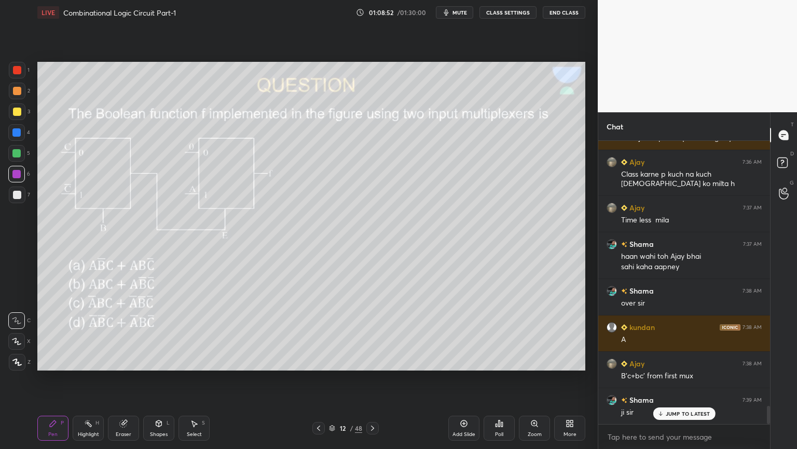
click at [11, 344] on div at bounding box center [16, 341] width 17 height 17
click at [157, 378] on div "Shapes" at bounding box center [159, 433] width 18 height 5
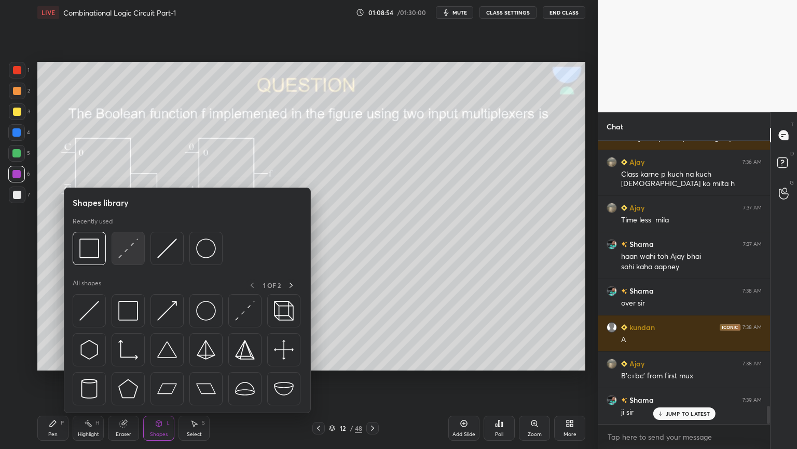
click at [128, 251] on img at bounding box center [128, 248] width 20 height 20
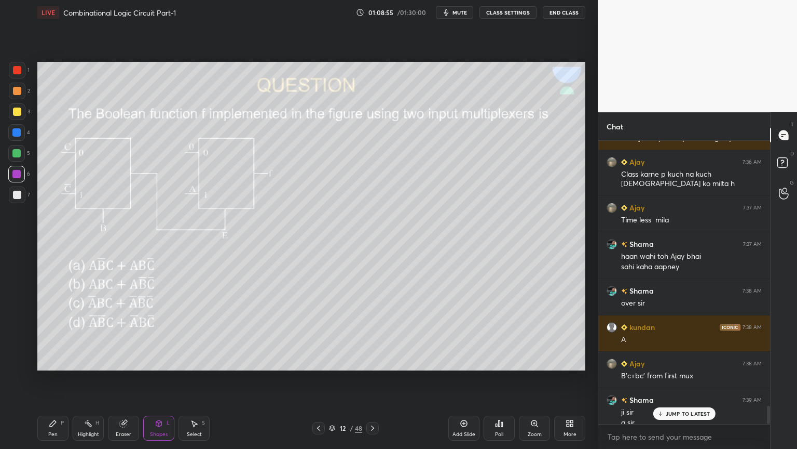
scroll to position [4186, 0]
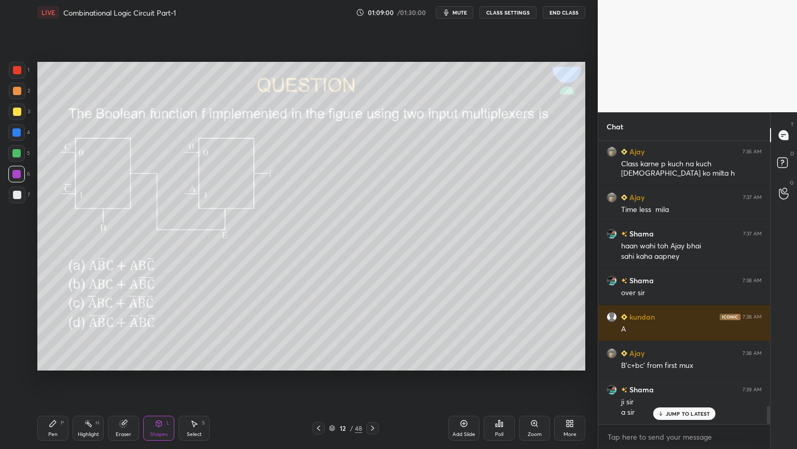
click at [47, 378] on div "Pen P" at bounding box center [52, 427] width 31 height 25
click at [17, 319] on icon at bounding box center [16, 320] width 9 height 7
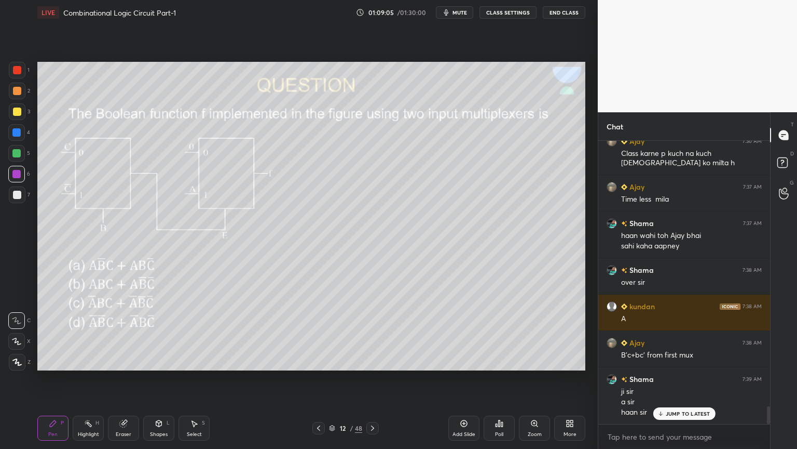
click at [22, 133] on div at bounding box center [16, 132] width 17 height 17
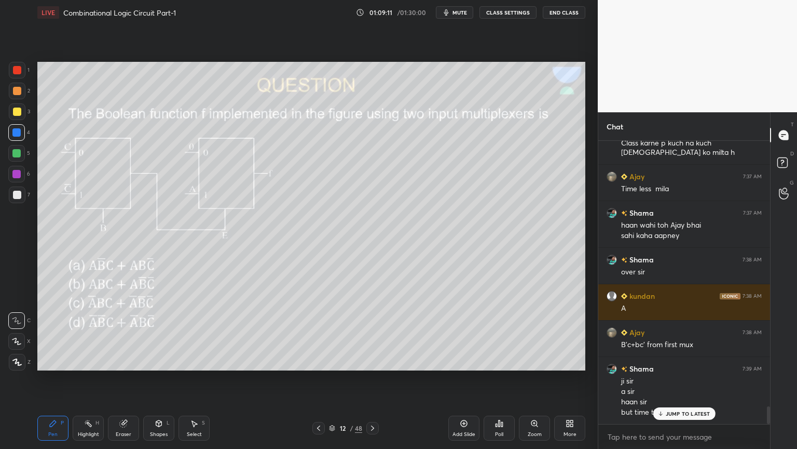
click at [17, 114] on div at bounding box center [17, 111] width 8 height 8
click at [679, 378] on p "JUMP TO LATEST" at bounding box center [688, 413] width 45 height 6
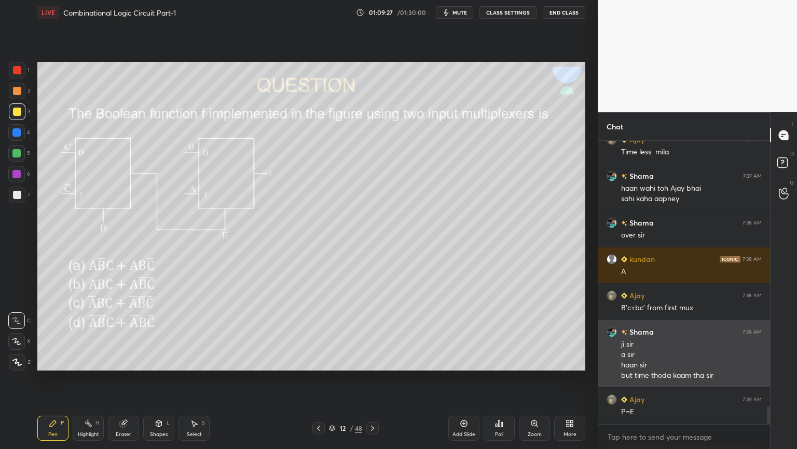
scroll to position [4290, 0]
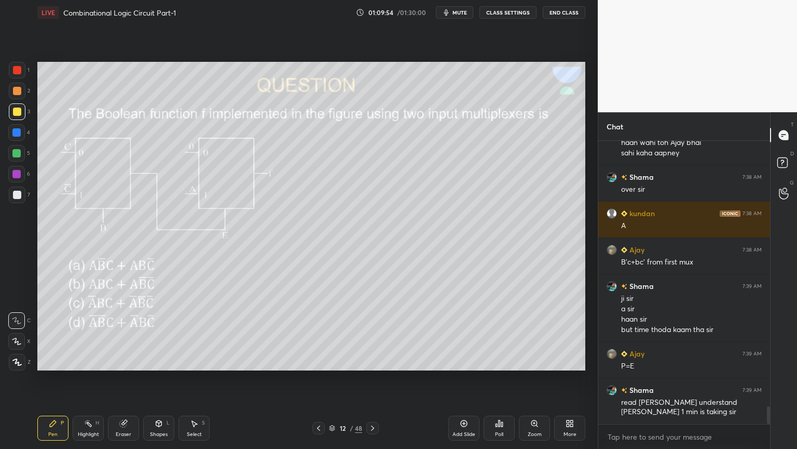
click at [25, 152] on div at bounding box center [16, 153] width 17 height 17
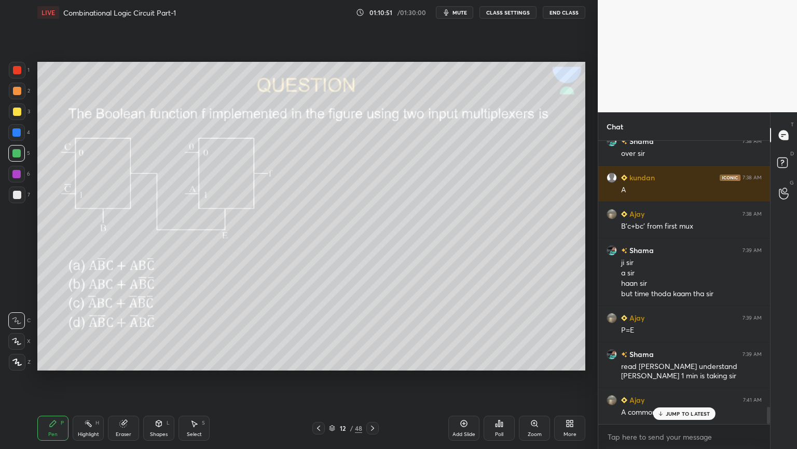
click at [20, 93] on div at bounding box center [17, 91] width 8 height 8
click at [162, 378] on div "Shapes L" at bounding box center [158, 427] width 31 height 25
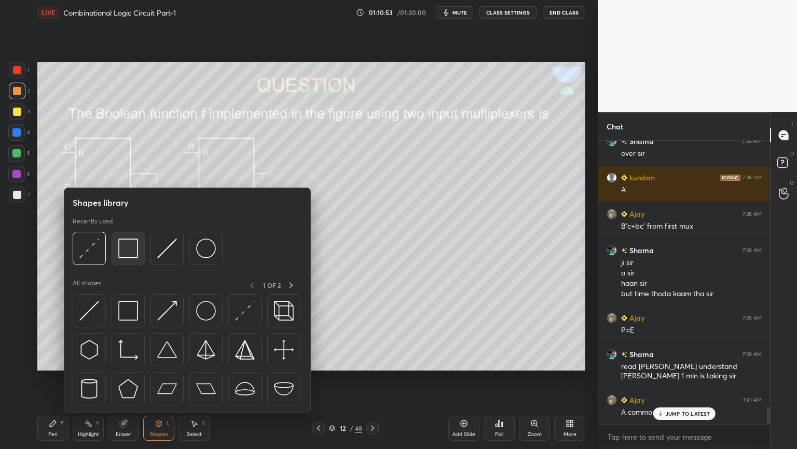
click at [133, 247] on img at bounding box center [128, 248] width 20 height 20
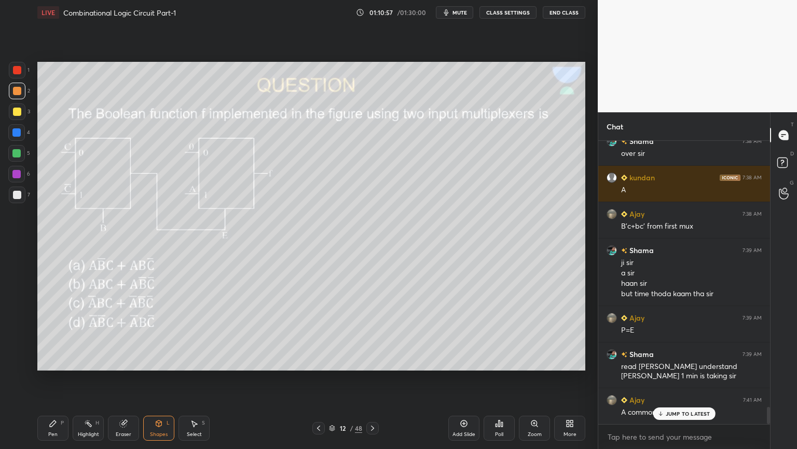
click at [131, 378] on div "Eraser" at bounding box center [123, 427] width 31 height 25
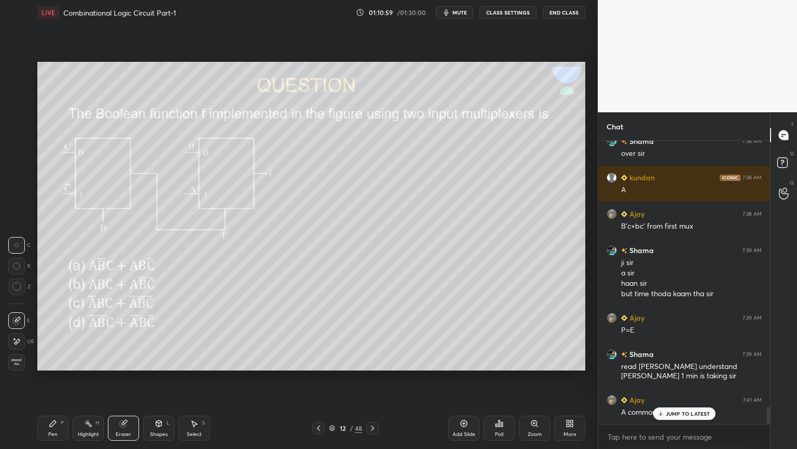
click at [195, 378] on div "Select S" at bounding box center [194, 427] width 31 height 25
click at [356, 350] on div "0 ° Undo Copy Paste here Duplicate Duplicate to new slide Delete" at bounding box center [311, 216] width 548 height 308
click at [156, 378] on icon at bounding box center [159, 423] width 8 height 8
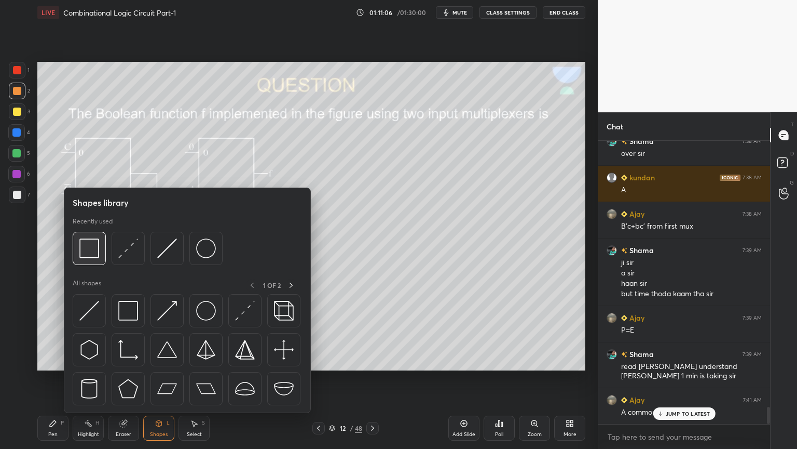
click at [100, 249] on div at bounding box center [89, 248] width 33 height 33
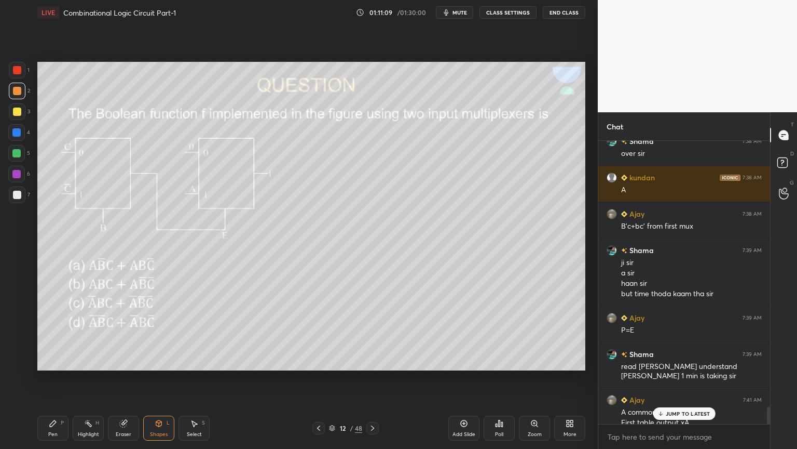
scroll to position [4336, 0]
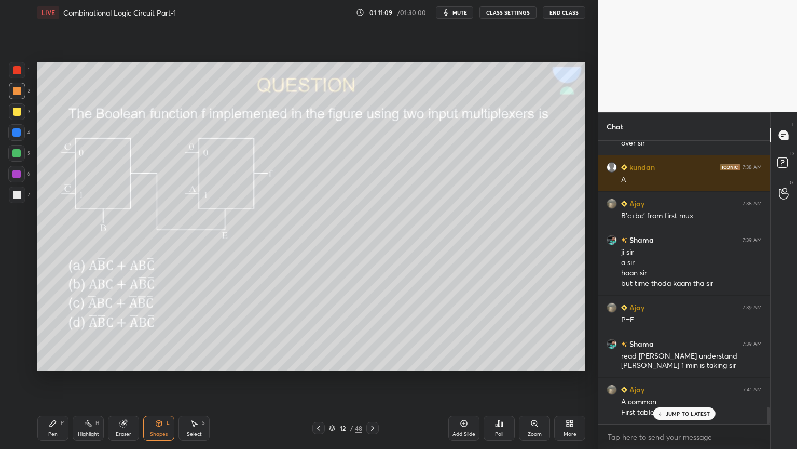
click at [63, 378] on div "P" at bounding box center [62, 422] width 3 height 5
click at [17, 335] on div at bounding box center [16, 341] width 17 height 17
click at [122, 378] on div "Eraser" at bounding box center [124, 433] width 16 height 5
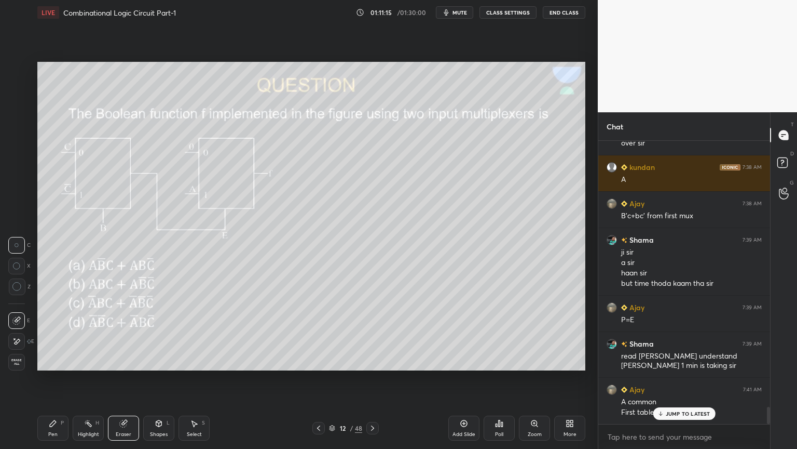
click at [57, 378] on icon at bounding box center [53, 423] width 8 height 8
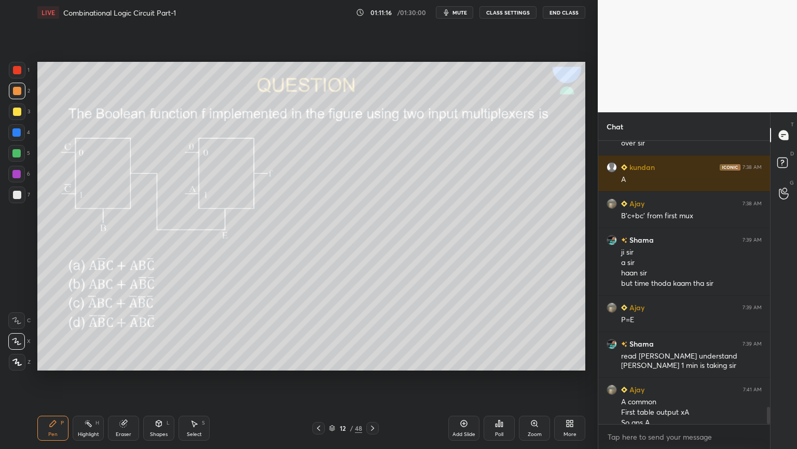
scroll to position [4346, 0]
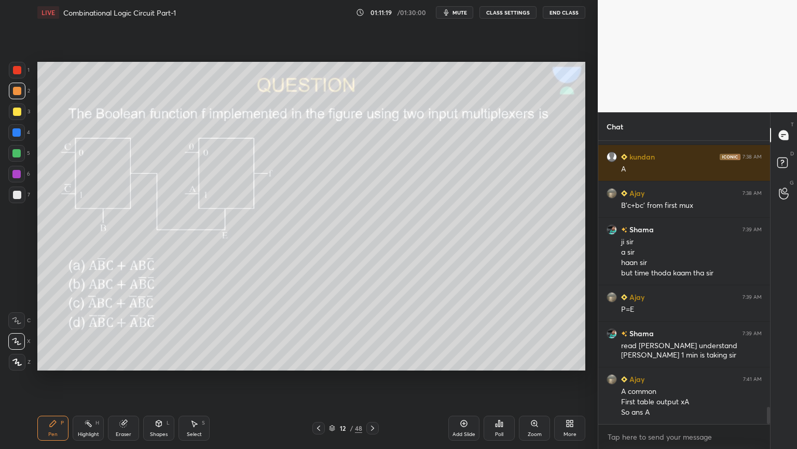
click at [19, 319] on icon at bounding box center [16, 320] width 9 height 7
click at [374, 378] on icon at bounding box center [373, 428] width 8 height 8
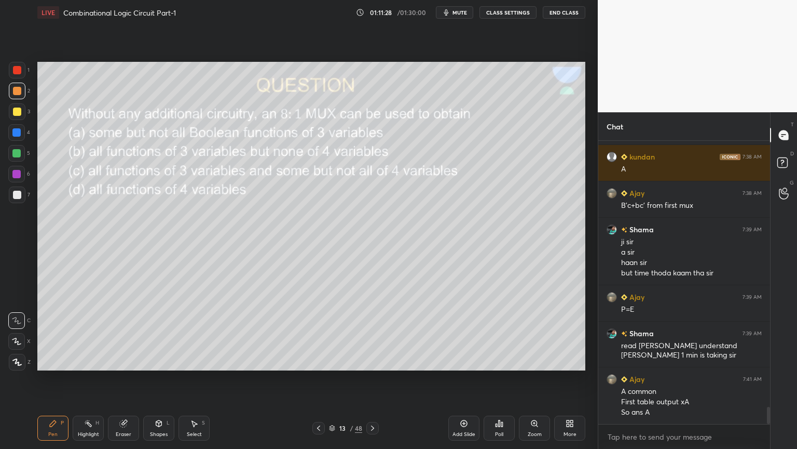
scroll to position [4383, 0]
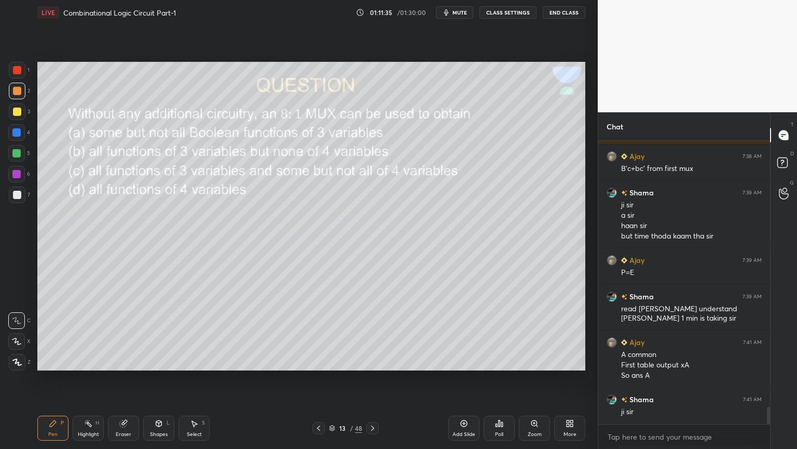
click at [506, 378] on div "Poll" at bounding box center [499, 427] width 31 height 25
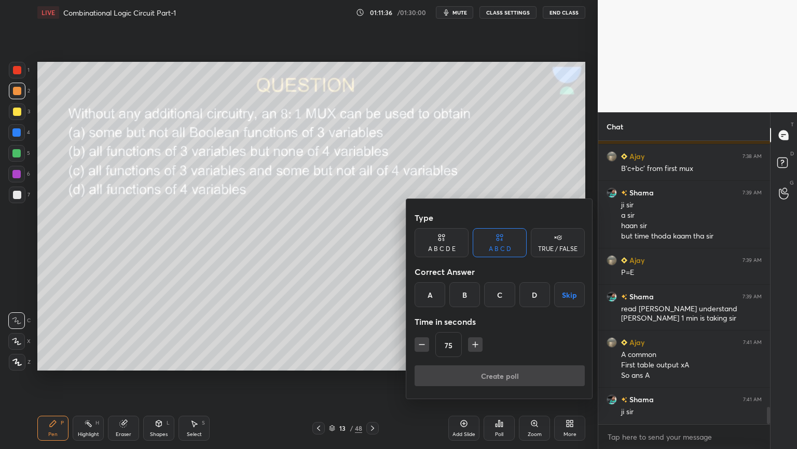
click at [504, 297] on div "C" at bounding box center [499, 294] width 31 height 25
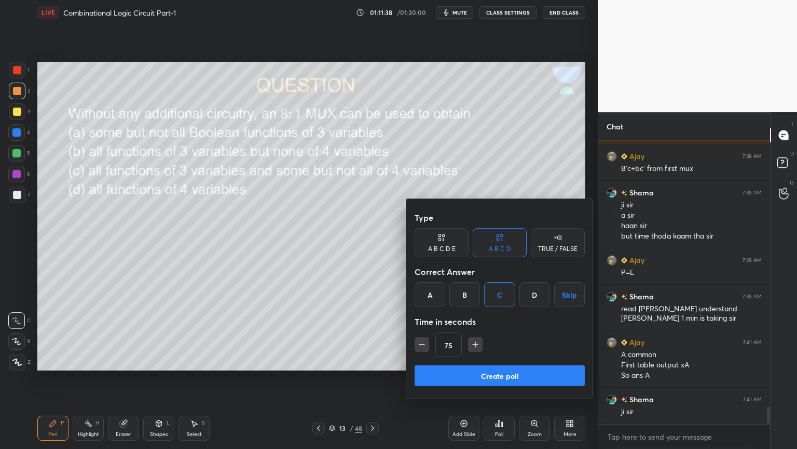
click at [479, 343] on icon "button" at bounding box center [475, 344] width 10 height 10
click at [422, 343] on icon "button" at bounding box center [422, 344] width 10 height 10
type input "75"
click at [453, 377] on button "Create poll" at bounding box center [500, 375] width 170 height 21
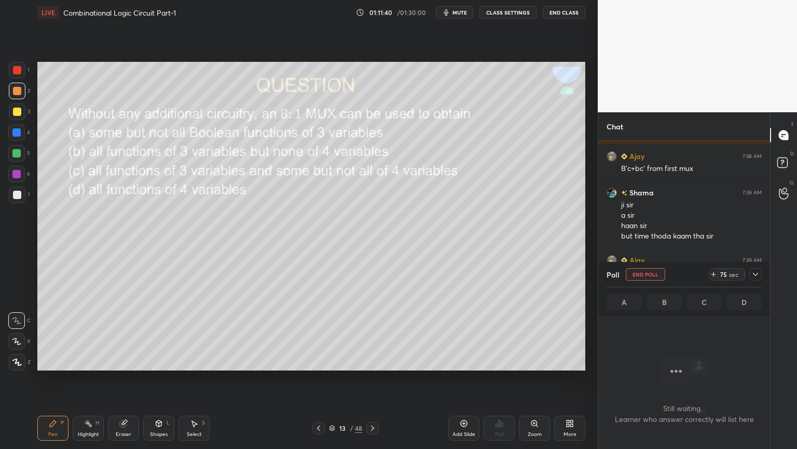
scroll to position [251, 169]
click at [764, 274] on div "Poll End Poll 72 sec A B C D" at bounding box center [685, 289] width 172 height 54
click at [759, 270] on icon at bounding box center [756, 274] width 8 height 8
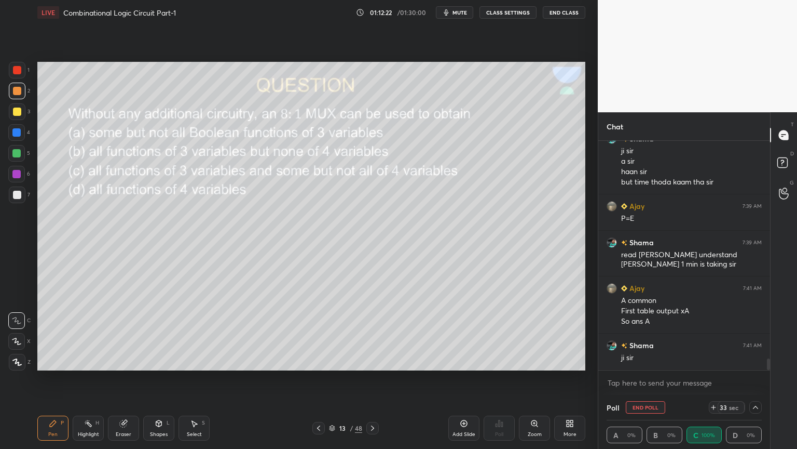
scroll to position [0, 3]
click at [760, 378] on div at bounding box center [756, 407] width 12 height 12
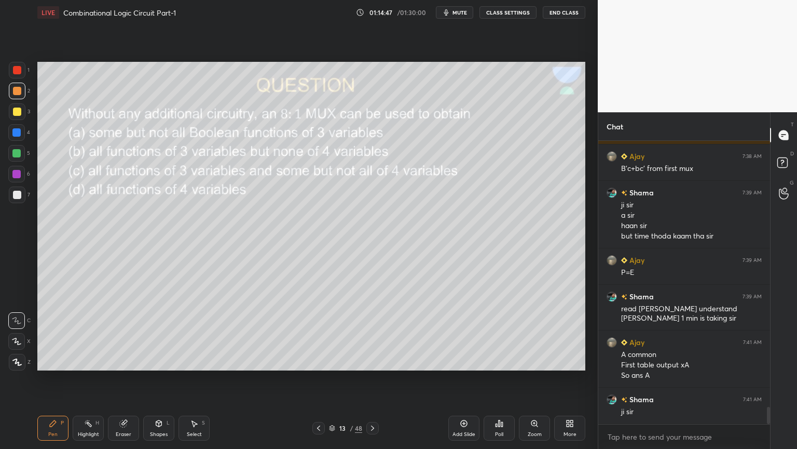
scroll to position [4419, 0]
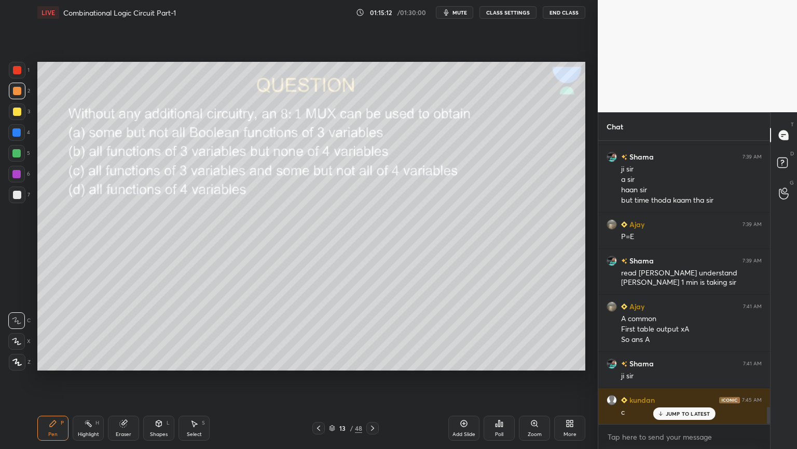
click at [21, 112] on div at bounding box center [17, 111] width 8 height 8
click at [23, 135] on div at bounding box center [16, 132] width 17 height 17
click at [21, 114] on div at bounding box center [17, 111] width 17 height 17
click at [19, 174] on div at bounding box center [16, 174] width 8 height 8
click at [160, 378] on icon at bounding box center [159, 423] width 8 height 8
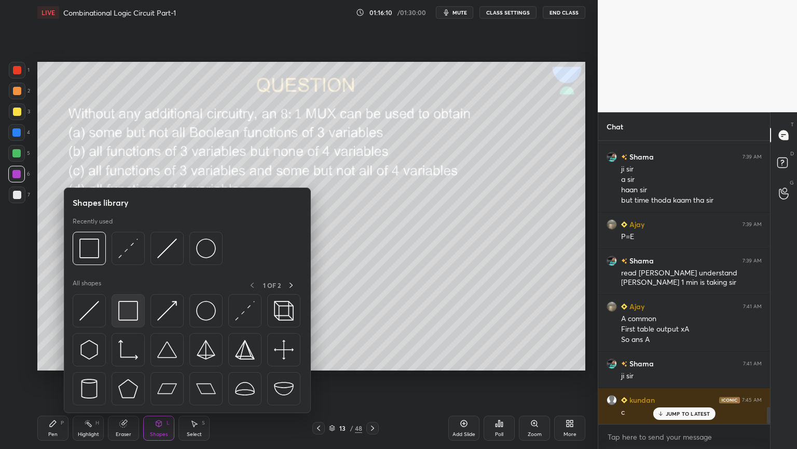
click at [134, 307] on img at bounding box center [128, 311] width 20 height 20
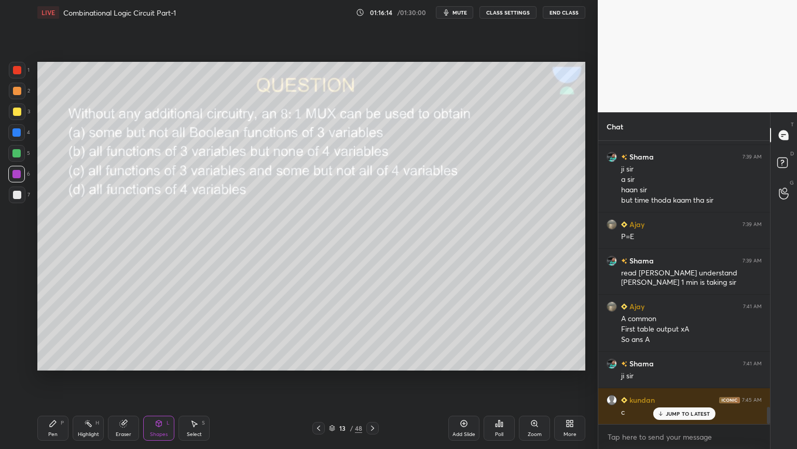
click at [52, 378] on icon at bounding box center [53, 423] width 6 height 6
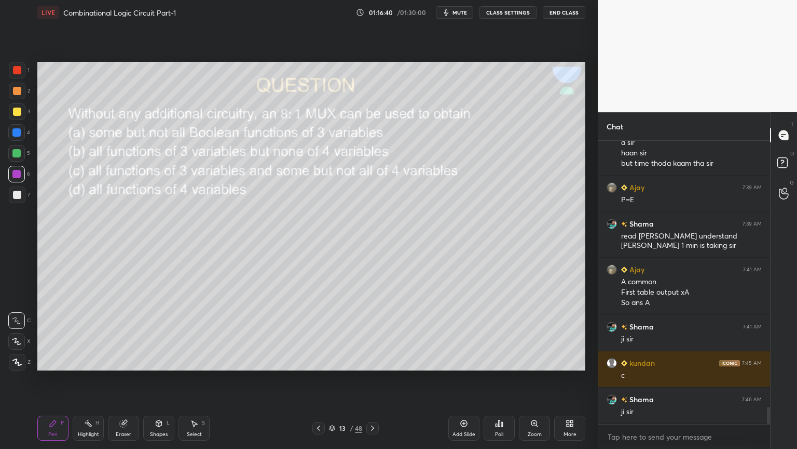
click at [10, 196] on div at bounding box center [17, 194] width 17 height 17
click at [22, 134] on div at bounding box center [16, 132] width 17 height 17
click at [20, 191] on div at bounding box center [17, 195] width 8 height 8
click at [20, 115] on div at bounding box center [17, 111] width 8 height 8
click at [20, 96] on div at bounding box center [17, 91] width 17 height 17
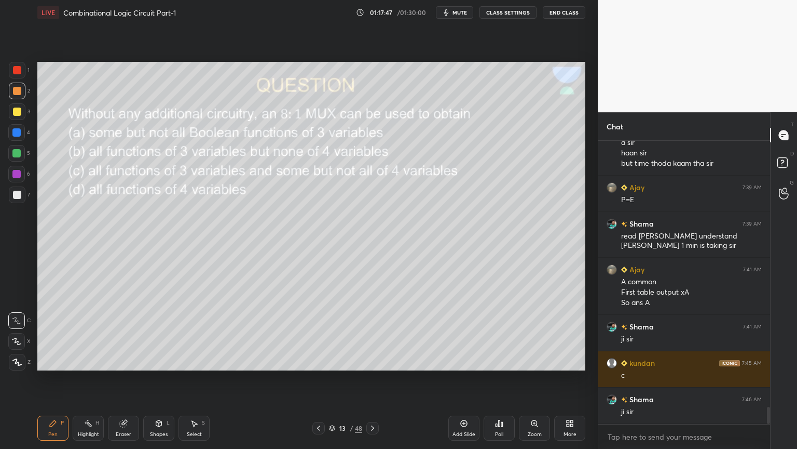
click at [123, 378] on div "Eraser" at bounding box center [123, 427] width 31 height 25
click at [51, 378] on div "Pen" at bounding box center [52, 433] width 9 height 5
click at [124, 378] on div "Eraser" at bounding box center [124, 433] width 16 height 5
click at [44, 378] on div "Pen P" at bounding box center [52, 427] width 31 height 25
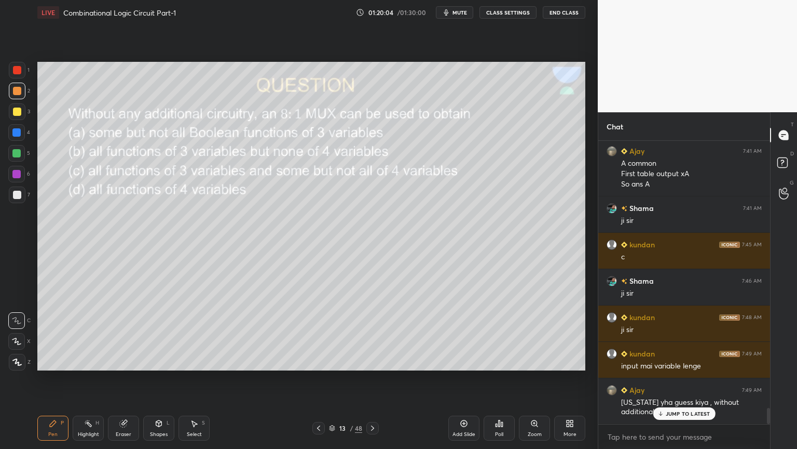
scroll to position [4629, 0]
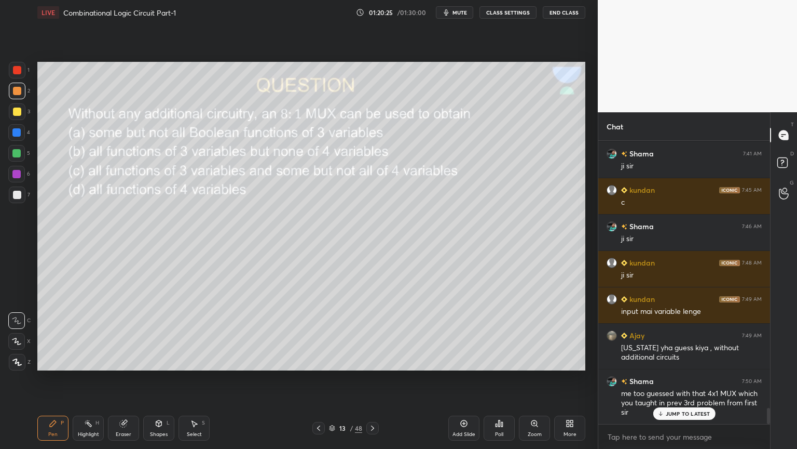
click at [21, 131] on div at bounding box center [16, 132] width 17 height 17
click at [154, 378] on div "Shapes" at bounding box center [159, 433] width 18 height 5
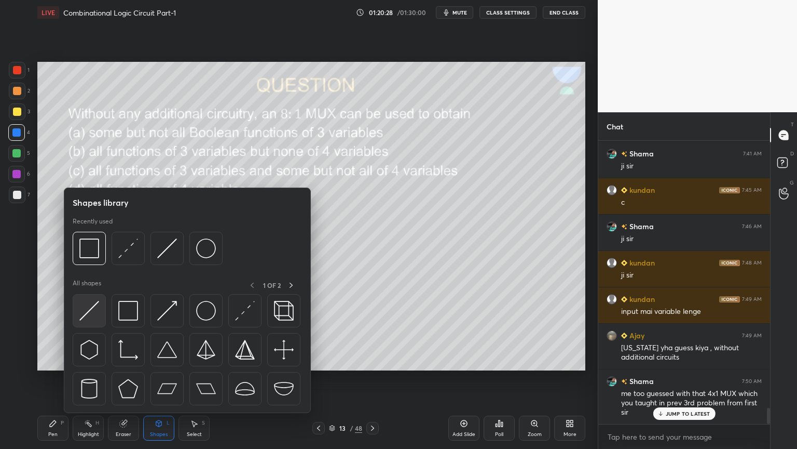
click at [87, 311] on img at bounding box center [89, 311] width 20 height 20
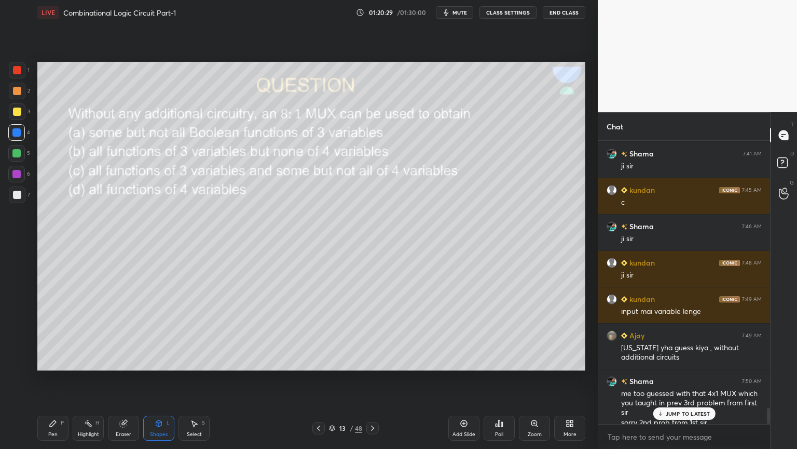
scroll to position [4639, 0]
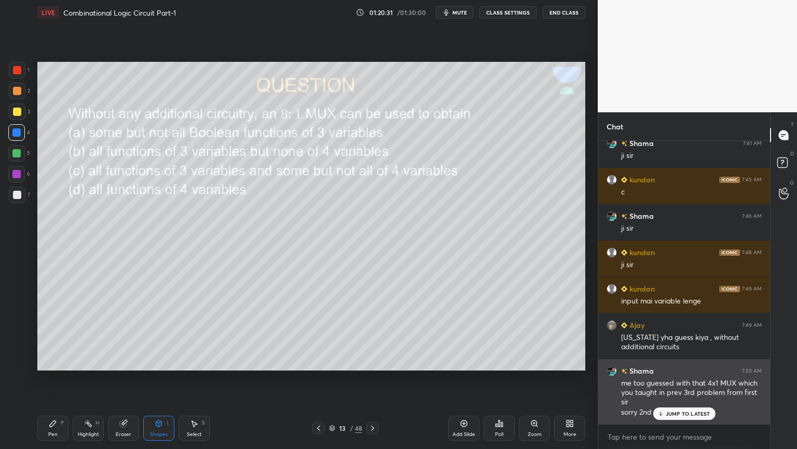
click at [676, 378] on p "JUMP TO LATEST" at bounding box center [688, 413] width 45 height 6
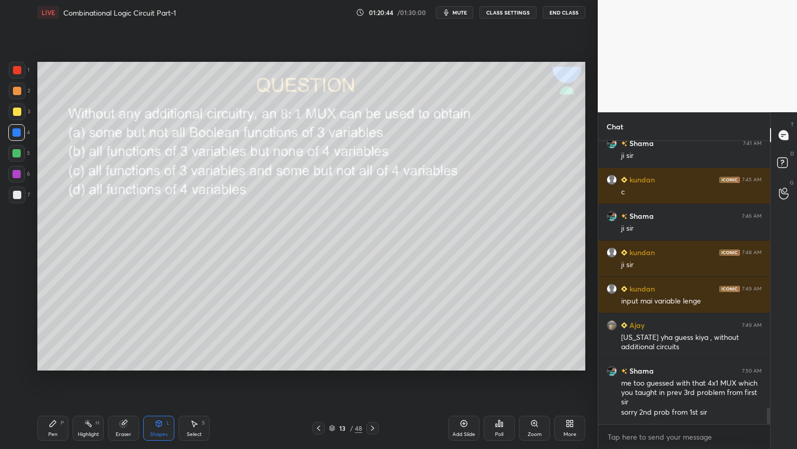
click at [55, 378] on icon at bounding box center [53, 423] width 8 height 8
click at [120, 378] on div "Eraser" at bounding box center [124, 433] width 16 height 5
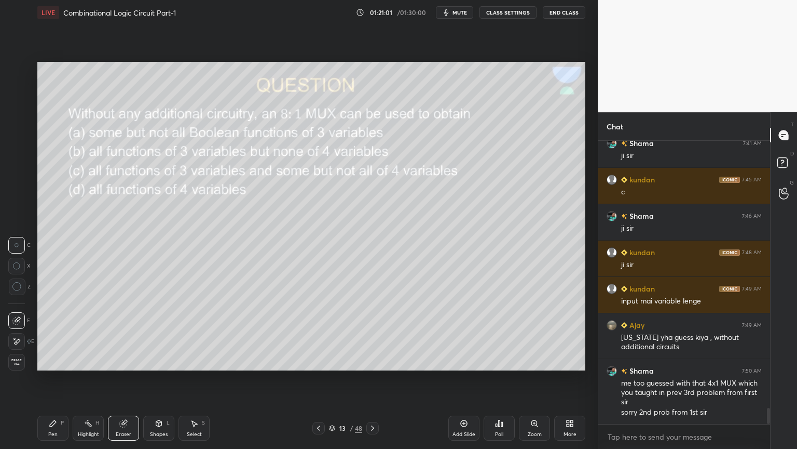
click at [57, 378] on div "Pen P" at bounding box center [52, 427] width 31 height 25
click at [116, 378] on div "Eraser" at bounding box center [124, 433] width 16 height 5
click at [47, 378] on div "Pen P" at bounding box center [52, 427] width 31 height 25
click at [25, 195] on div "7" at bounding box center [19, 194] width 21 height 17
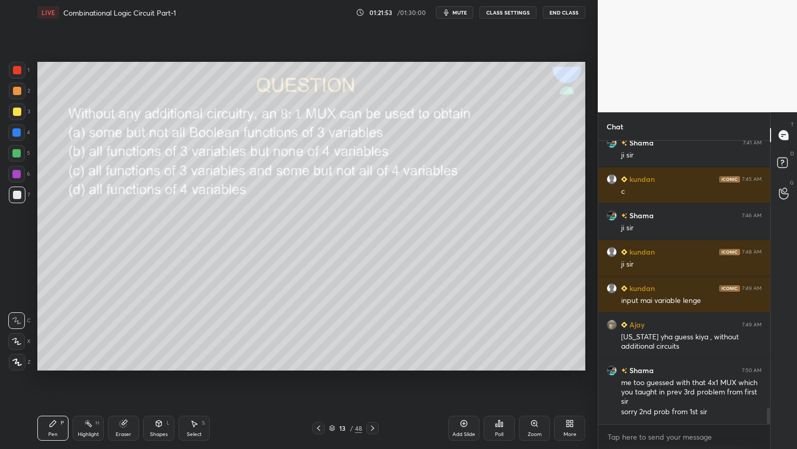
click at [23, 154] on div at bounding box center [16, 153] width 17 height 17
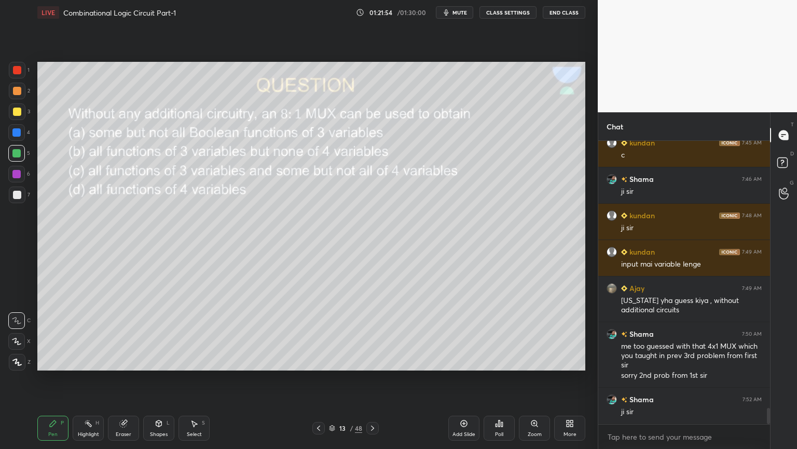
click at [470, 14] on button "mute" at bounding box center [454, 12] width 37 height 12
click at [459, 10] on span "unmute" at bounding box center [459, 12] width 22 height 7
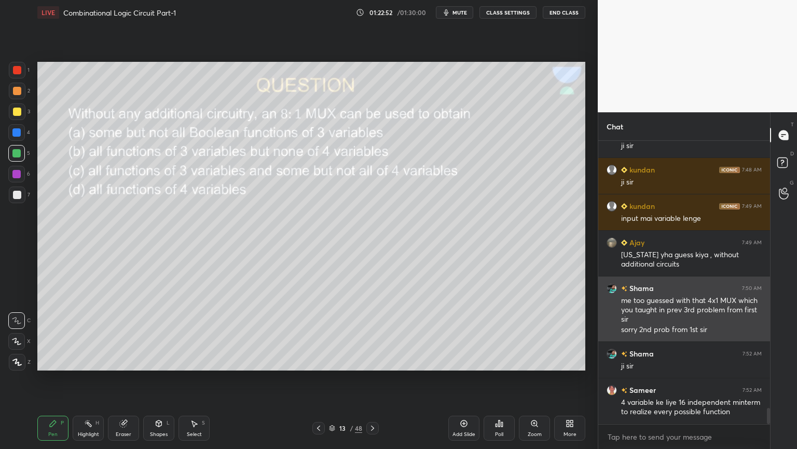
scroll to position [4757, 0]
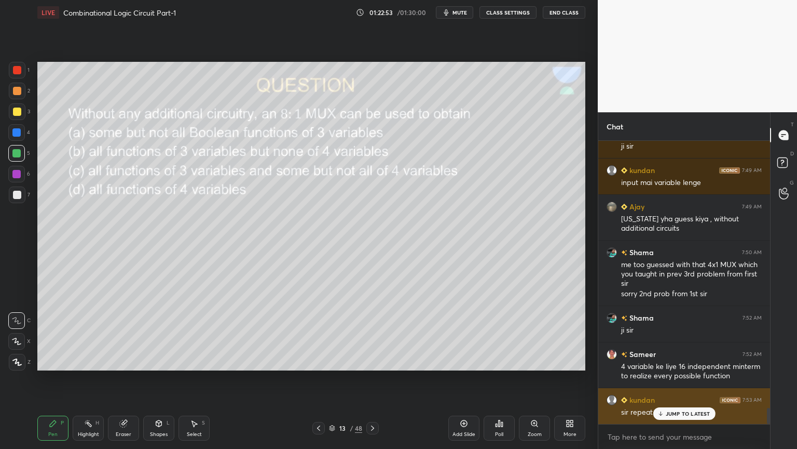
click at [675, 378] on div "JUMP TO LATEST" at bounding box center [684, 413] width 62 height 12
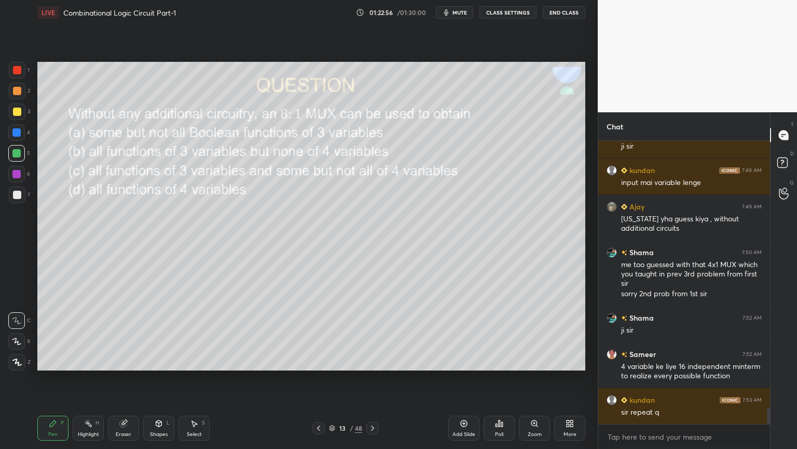
click at [84, 378] on div "Highlight H" at bounding box center [88, 427] width 31 height 25
click at [47, 378] on div "Pen P" at bounding box center [52, 427] width 31 height 25
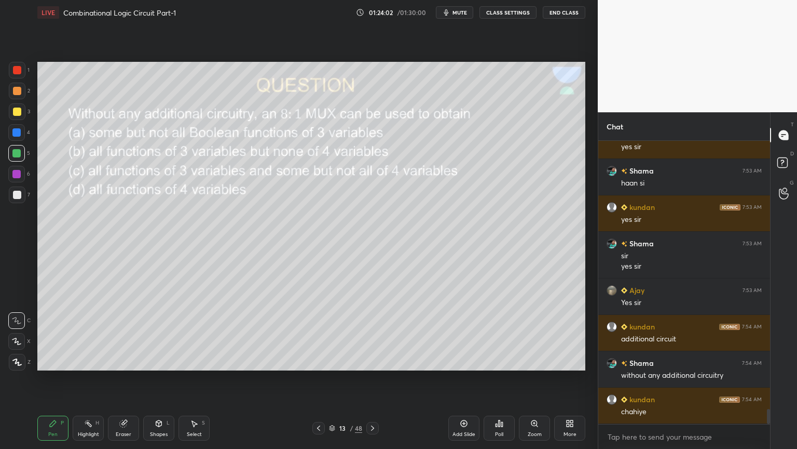
scroll to position [5079, 0]
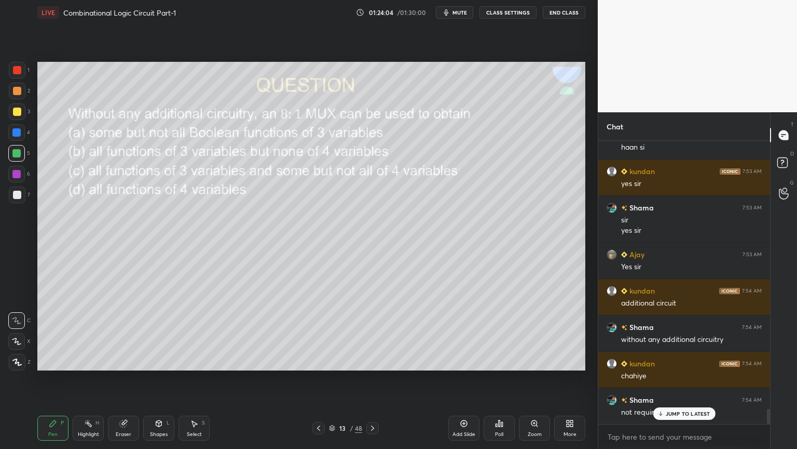
click at [671, 378] on p "JUMP TO LATEST" at bounding box center [688, 413] width 45 height 6
click at [332, 343] on p "Undo" at bounding box center [335, 344] width 16 height 8
click at [364, 344] on p "Undo" at bounding box center [367, 344] width 16 height 8
click at [379, 345] on p "Undo" at bounding box center [384, 344] width 16 height 8
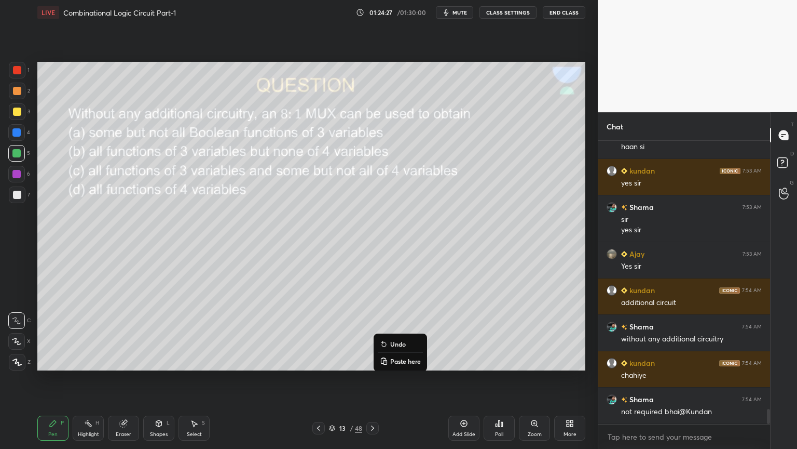
click at [394, 345] on p "Undo" at bounding box center [398, 344] width 16 height 8
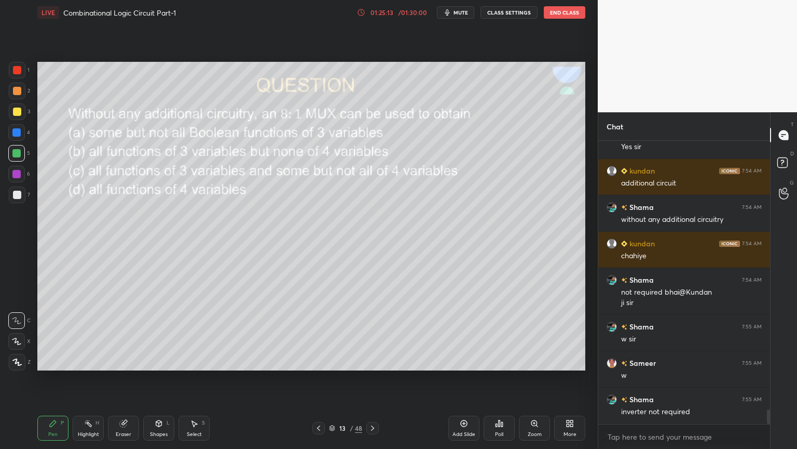
scroll to position [5210, 0]
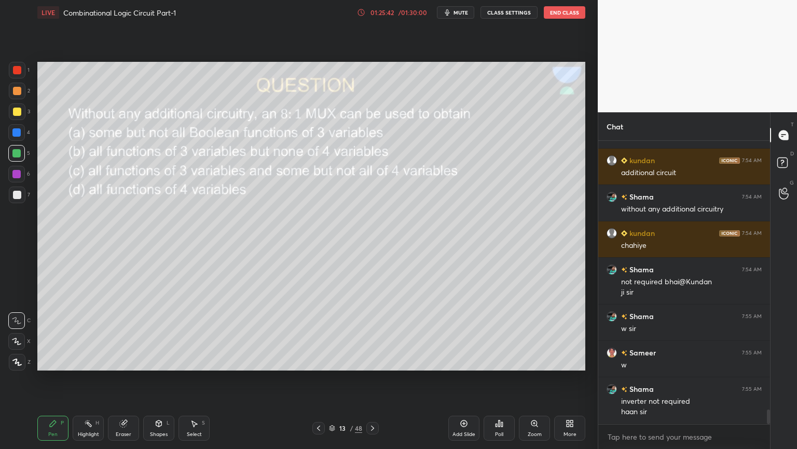
click at [27, 96] on div "2" at bounding box center [19, 91] width 21 height 17
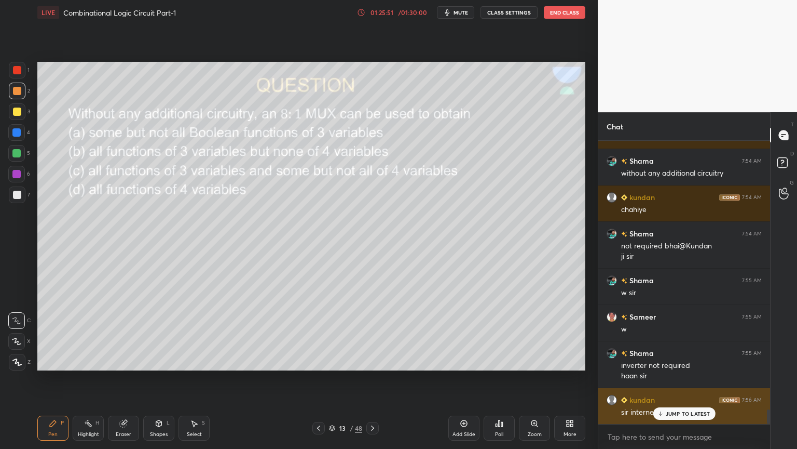
click at [681, 378] on p "JUMP TO LATEST" at bounding box center [688, 413] width 45 height 6
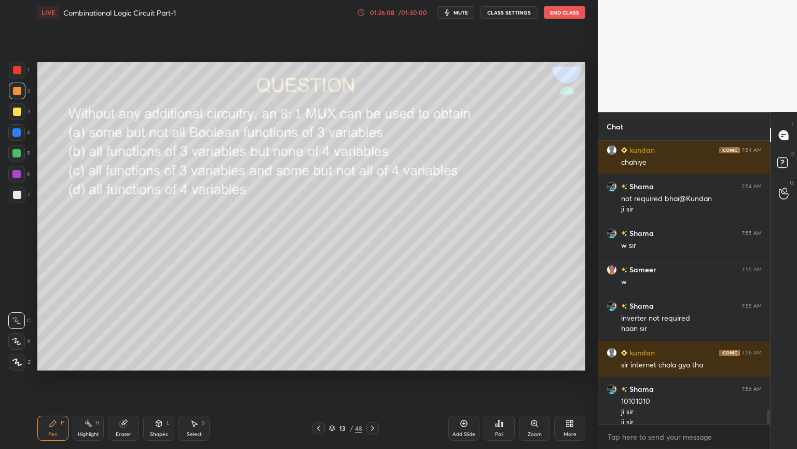
scroll to position [5303, 0]
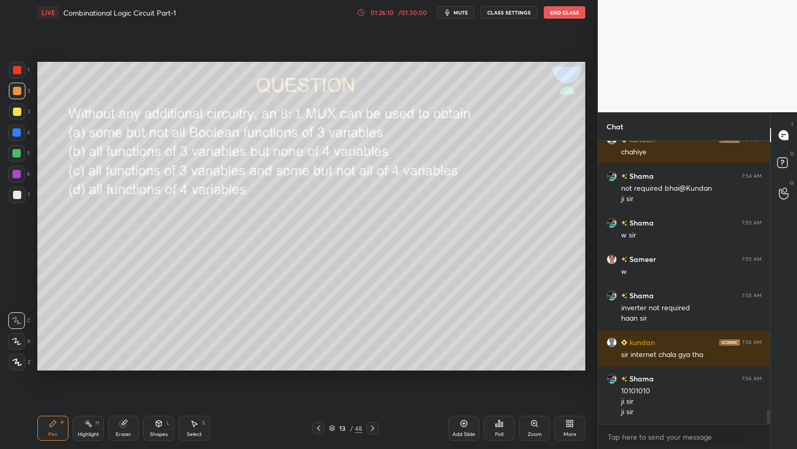
click at [85, 378] on div "Highlight" at bounding box center [88, 433] width 21 height 5
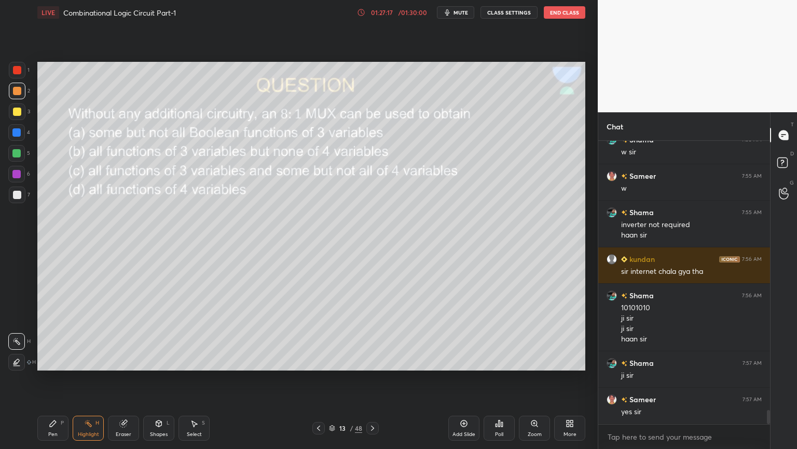
scroll to position [5432, 0]
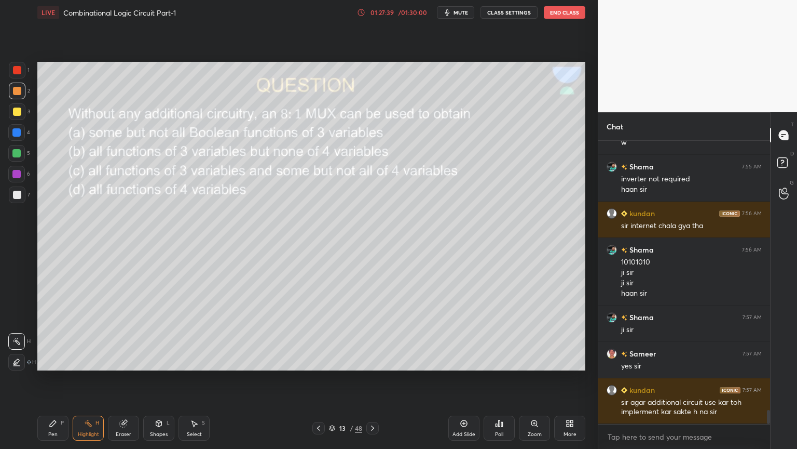
click at [27, 113] on div "3" at bounding box center [19, 111] width 21 height 17
click at [47, 378] on div "Pen P" at bounding box center [52, 427] width 31 height 25
click at [25, 135] on div at bounding box center [16, 132] width 17 height 17
click at [21, 96] on div at bounding box center [17, 91] width 17 height 17
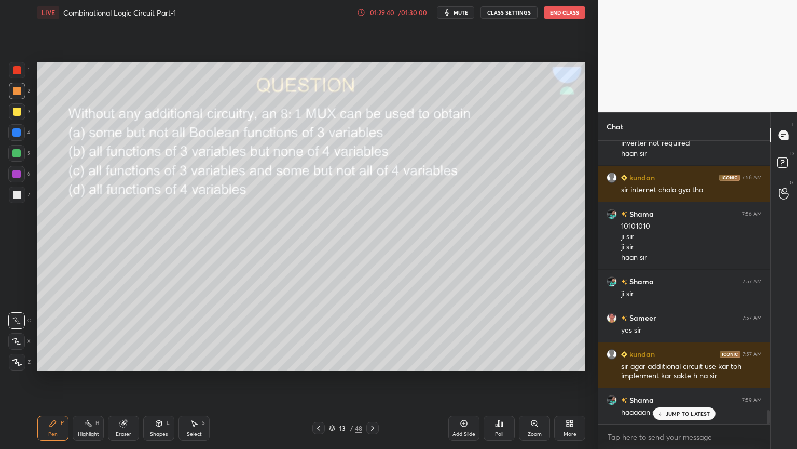
click at [27, 78] on div "1" at bounding box center [19, 72] width 21 height 21
click at [164, 378] on div "Shapes L" at bounding box center [158, 427] width 31 height 25
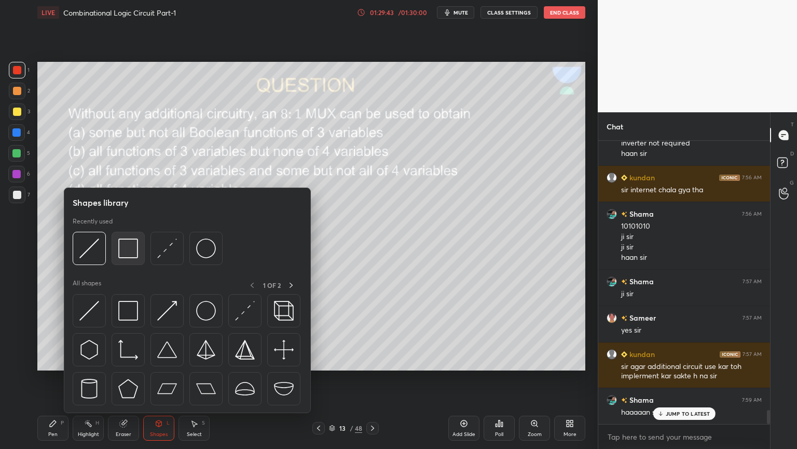
click at [133, 252] on img at bounding box center [128, 248] width 20 height 20
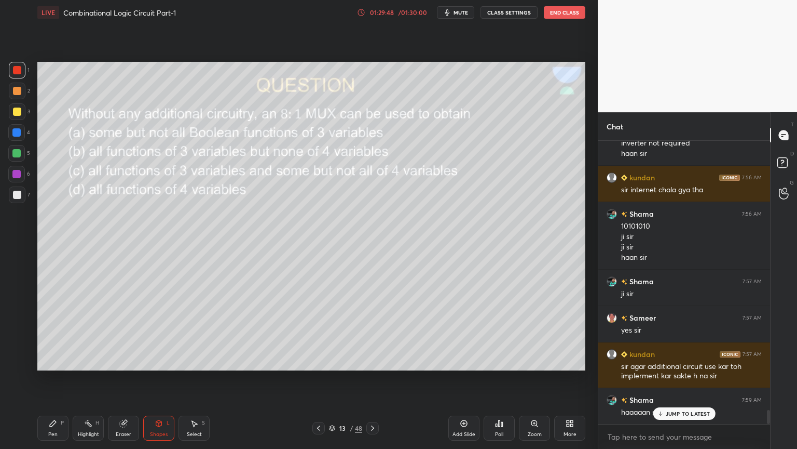
click at [195, 378] on icon at bounding box center [194, 423] width 8 height 8
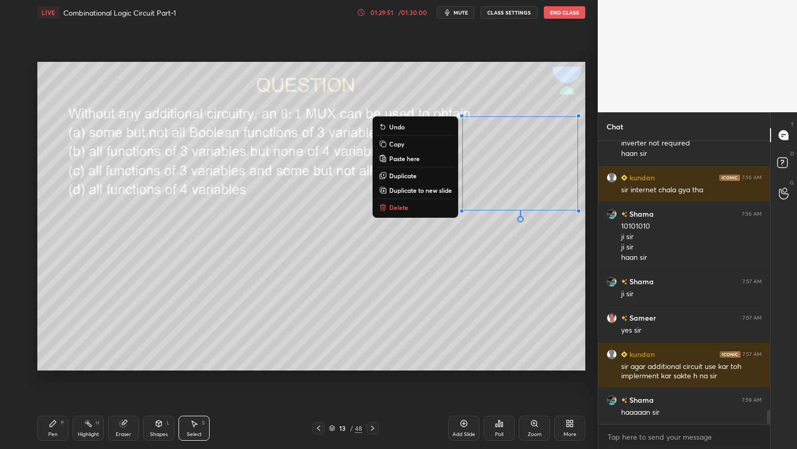
scroll to position [5504, 0]
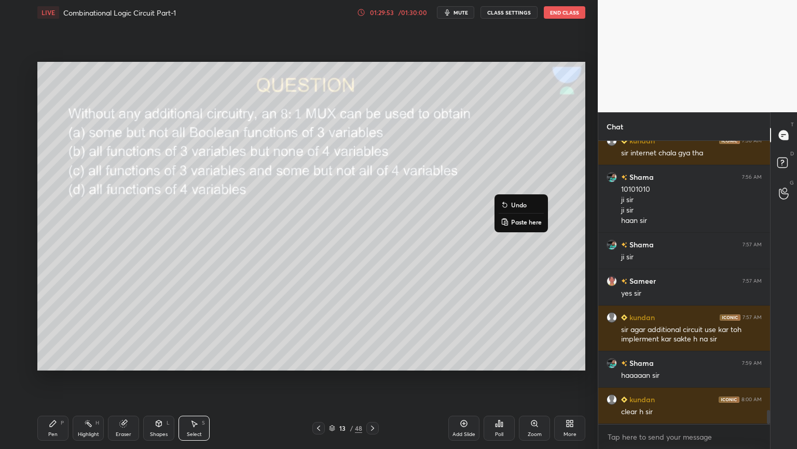
click at [540, 291] on div "0 ° Undo Copy Paste here Duplicate Duplicate to new slide Delete" at bounding box center [311, 216] width 548 height 308
click at [127, 378] on icon at bounding box center [123, 423] width 8 height 8
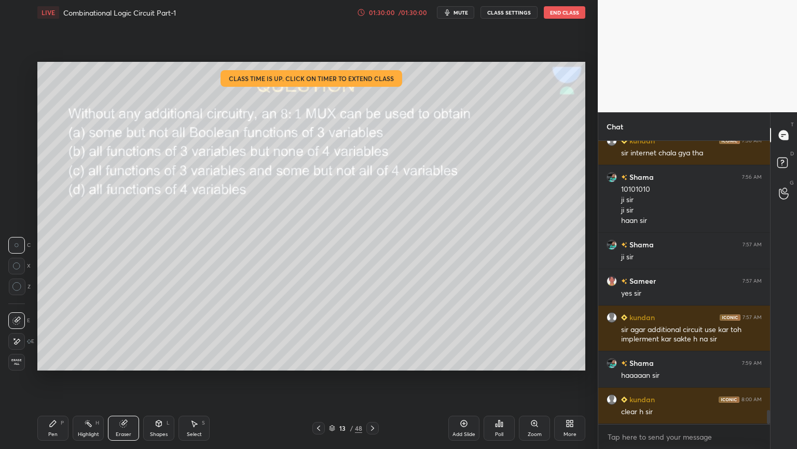
click at [154, 378] on div "Shapes L" at bounding box center [158, 427] width 31 height 25
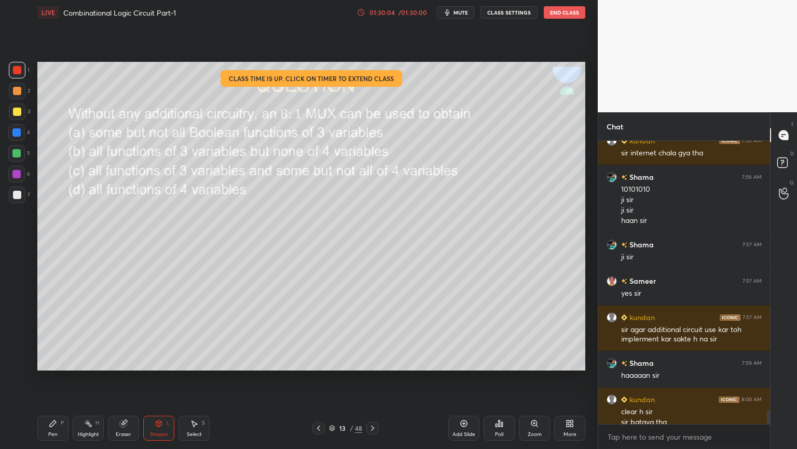
scroll to position [5515, 0]
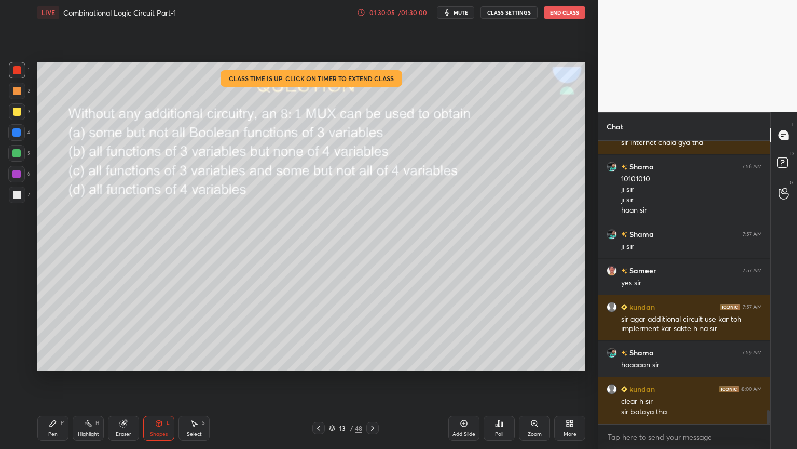
click at [123, 378] on icon at bounding box center [123, 423] width 7 height 7
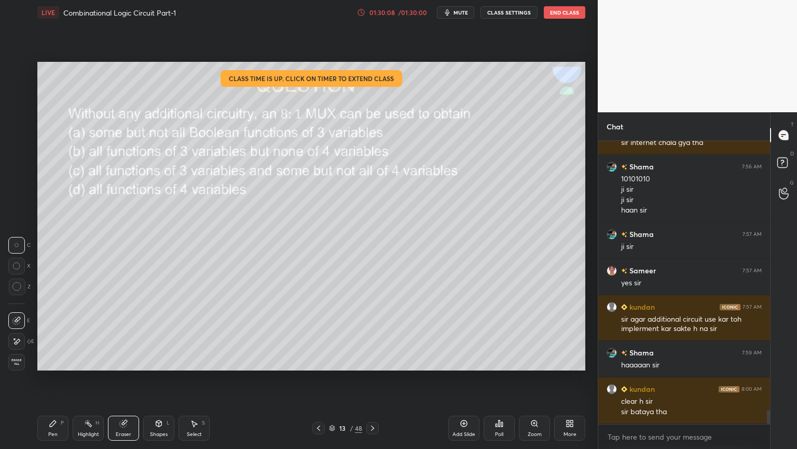
click at [158, 378] on div "Shapes L" at bounding box center [158, 427] width 31 height 25
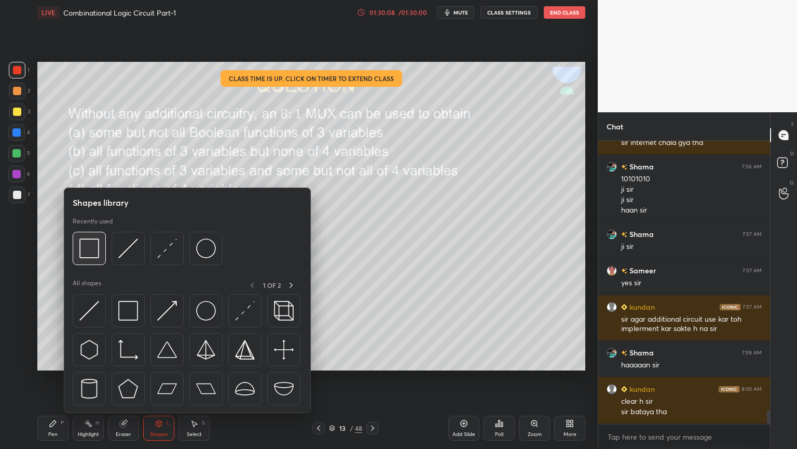
click at [89, 243] on img at bounding box center [89, 248] width 20 height 20
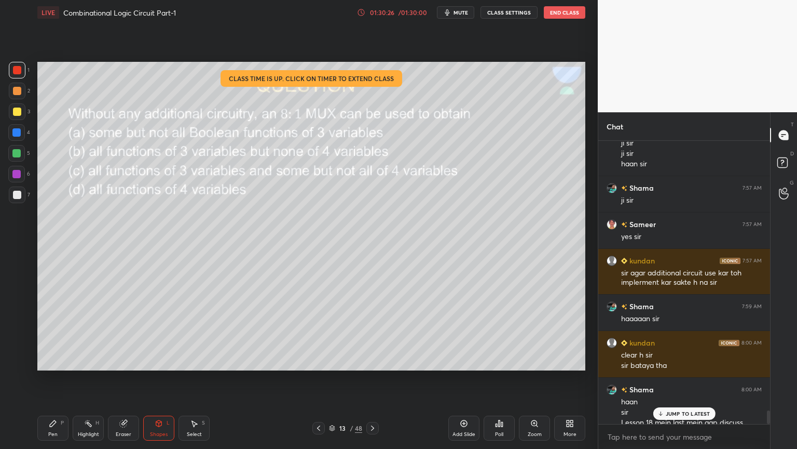
scroll to position [5571, 0]
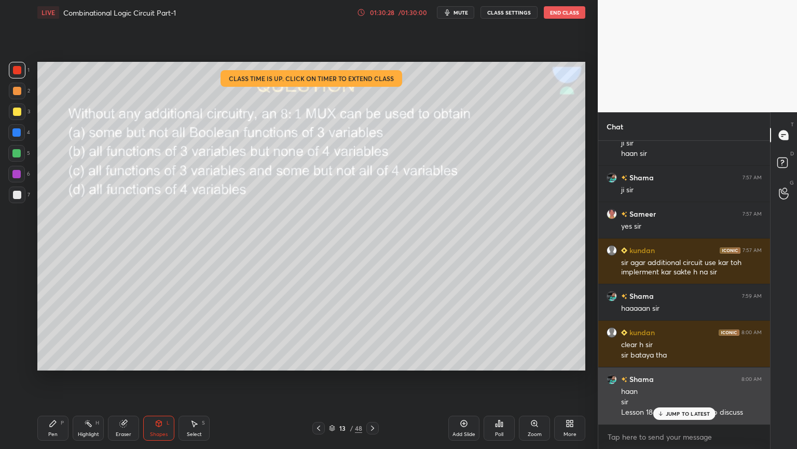
click at [682, 378] on p "JUMP TO LATEST" at bounding box center [688, 413] width 45 height 6
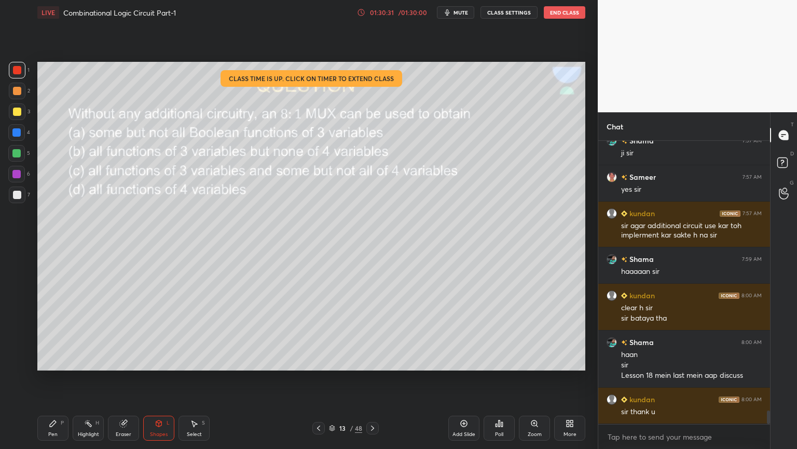
scroll to position [5644, 0]
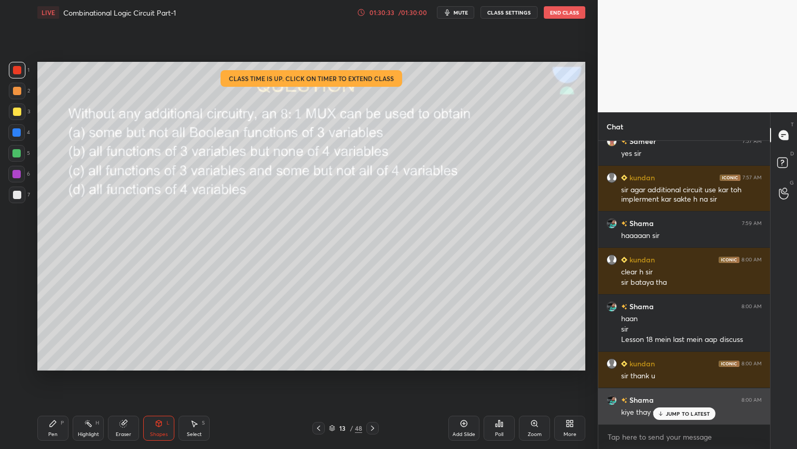
click at [683, 378] on p "JUMP TO LATEST" at bounding box center [688, 413] width 45 height 6
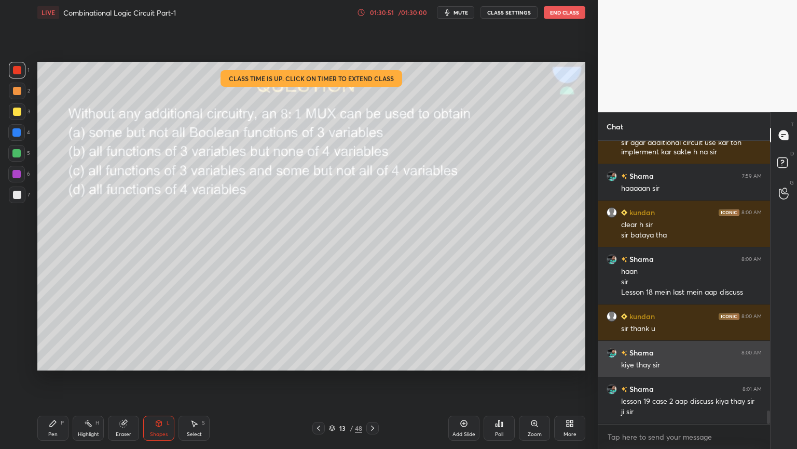
scroll to position [5702, 0]
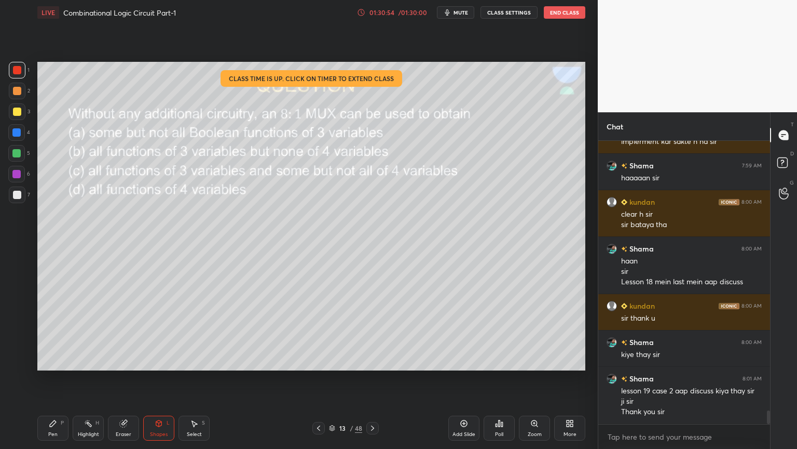
click at [569, 15] on button "End Class" at bounding box center [565, 12] width 42 height 12
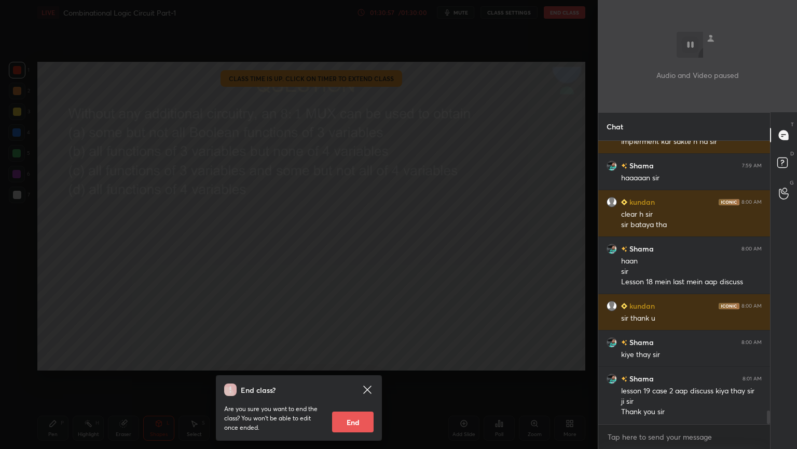
click at [359, 378] on button "End" at bounding box center [353, 421] width 42 height 21
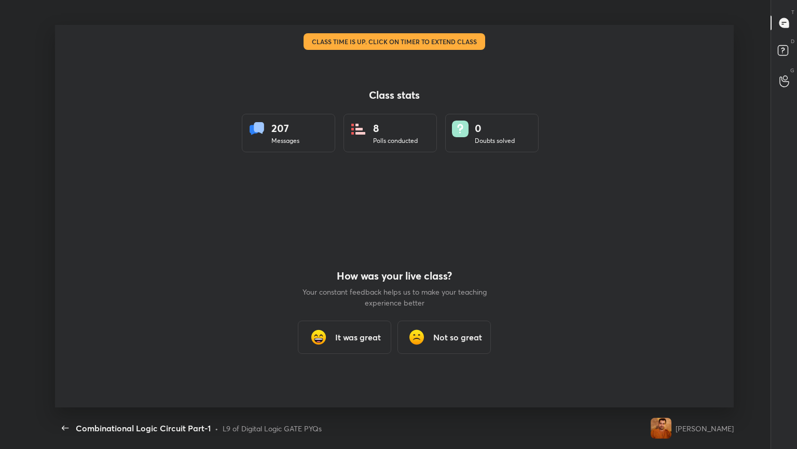
scroll to position [0, 0]
click at [356, 332] on h3 "It was great" at bounding box center [358, 337] width 46 height 12
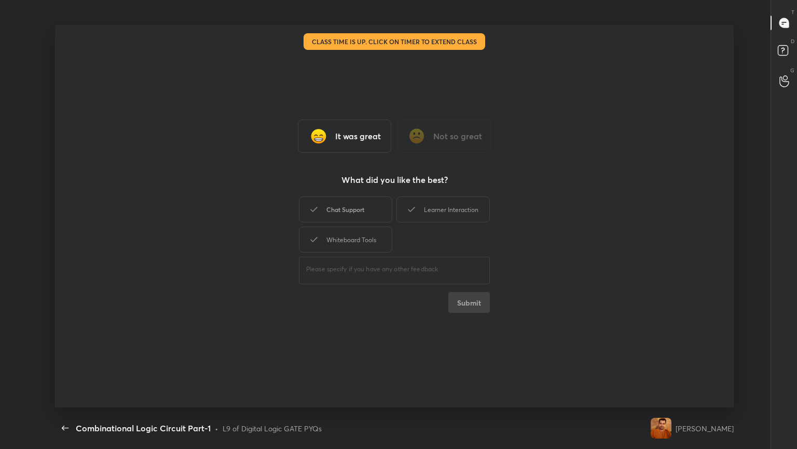
click at [350, 209] on div "Chat Support" at bounding box center [345, 209] width 93 height 26
click at [357, 237] on div "Whiteboard Tools" at bounding box center [345, 239] width 93 height 26
click at [438, 208] on div "Learner Interaction" at bounding box center [443, 209] width 93 height 26
click at [477, 301] on button "Submit" at bounding box center [470, 302] width 42 height 21
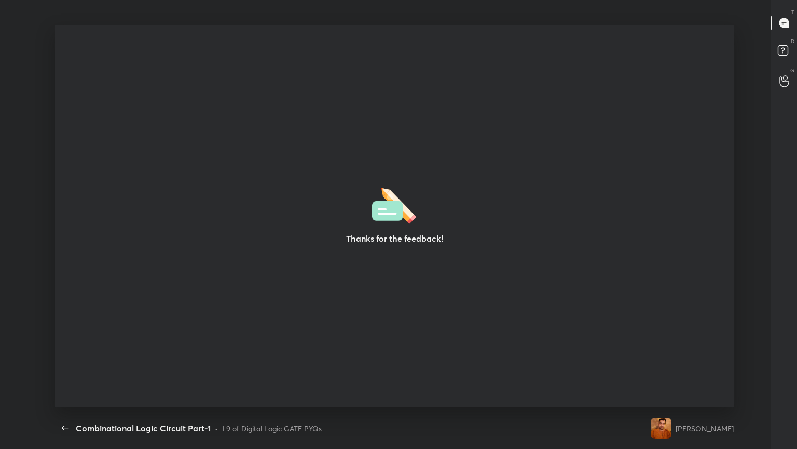
type textarea "x"
